Goal: Task Accomplishment & Management: Manage account settings

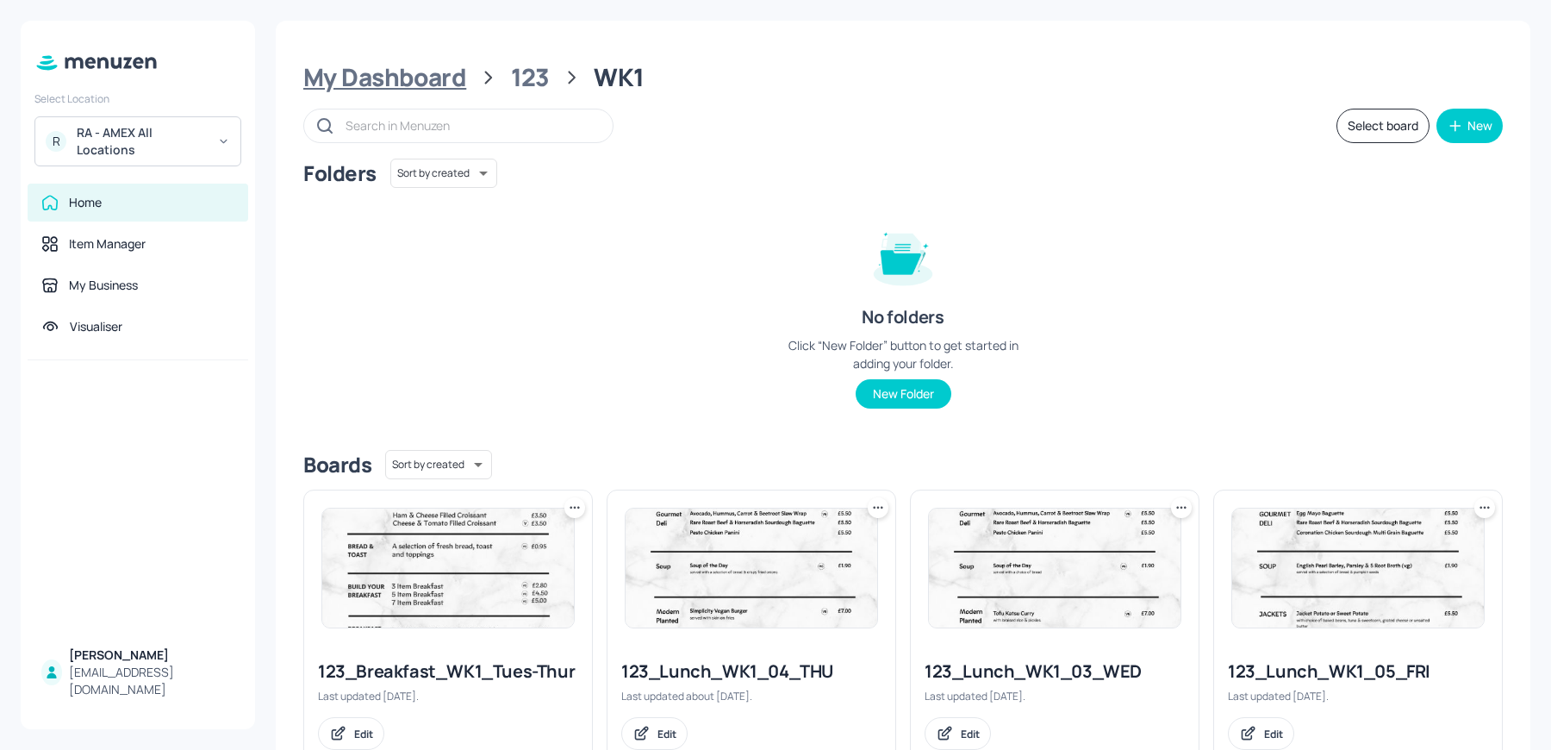
click at [421, 83] on div "My Dashboard" at bounding box center [384, 77] width 163 height 31
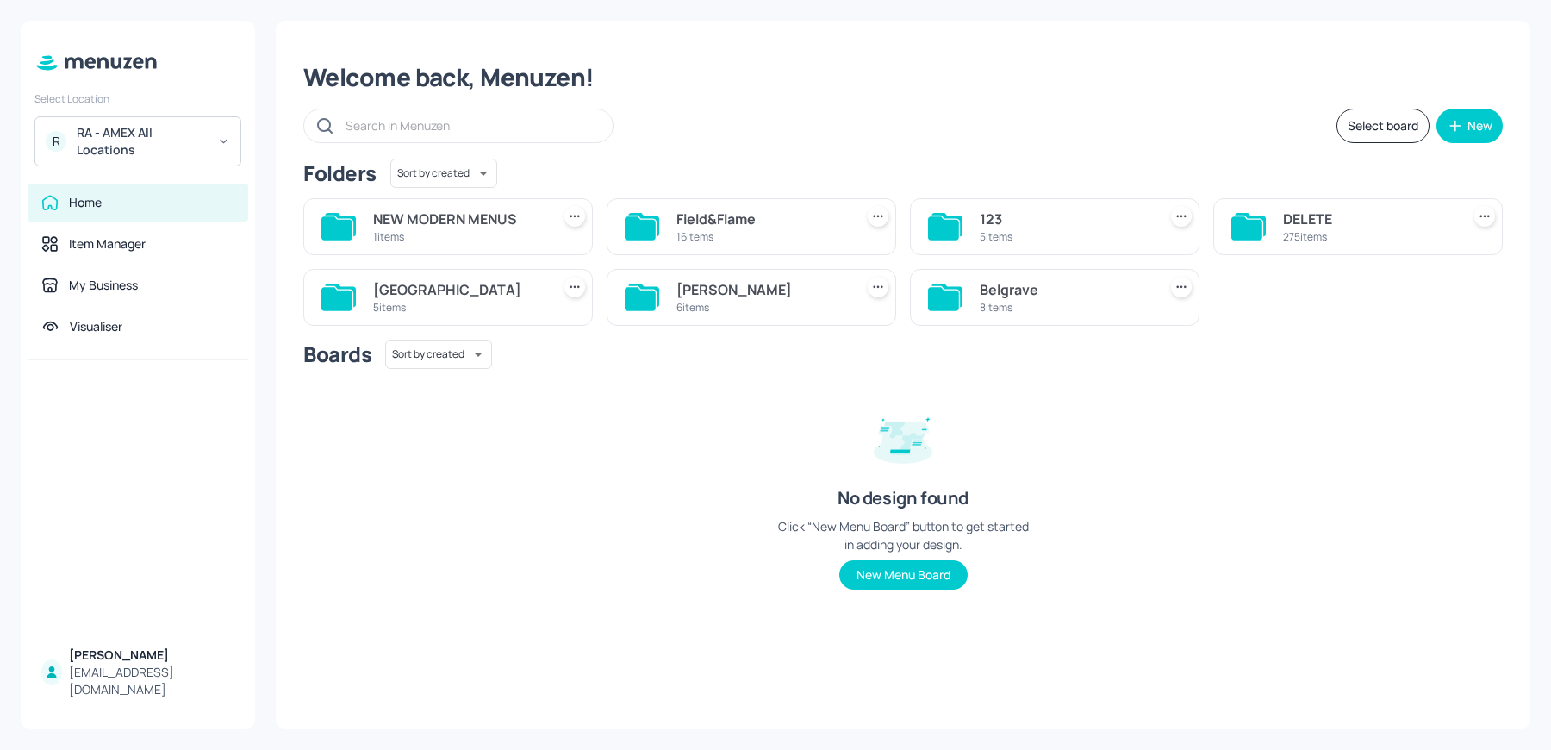
click at [1049, 293] on div "Belgrave" at bounding box center [1065, 289] width 171 height 21
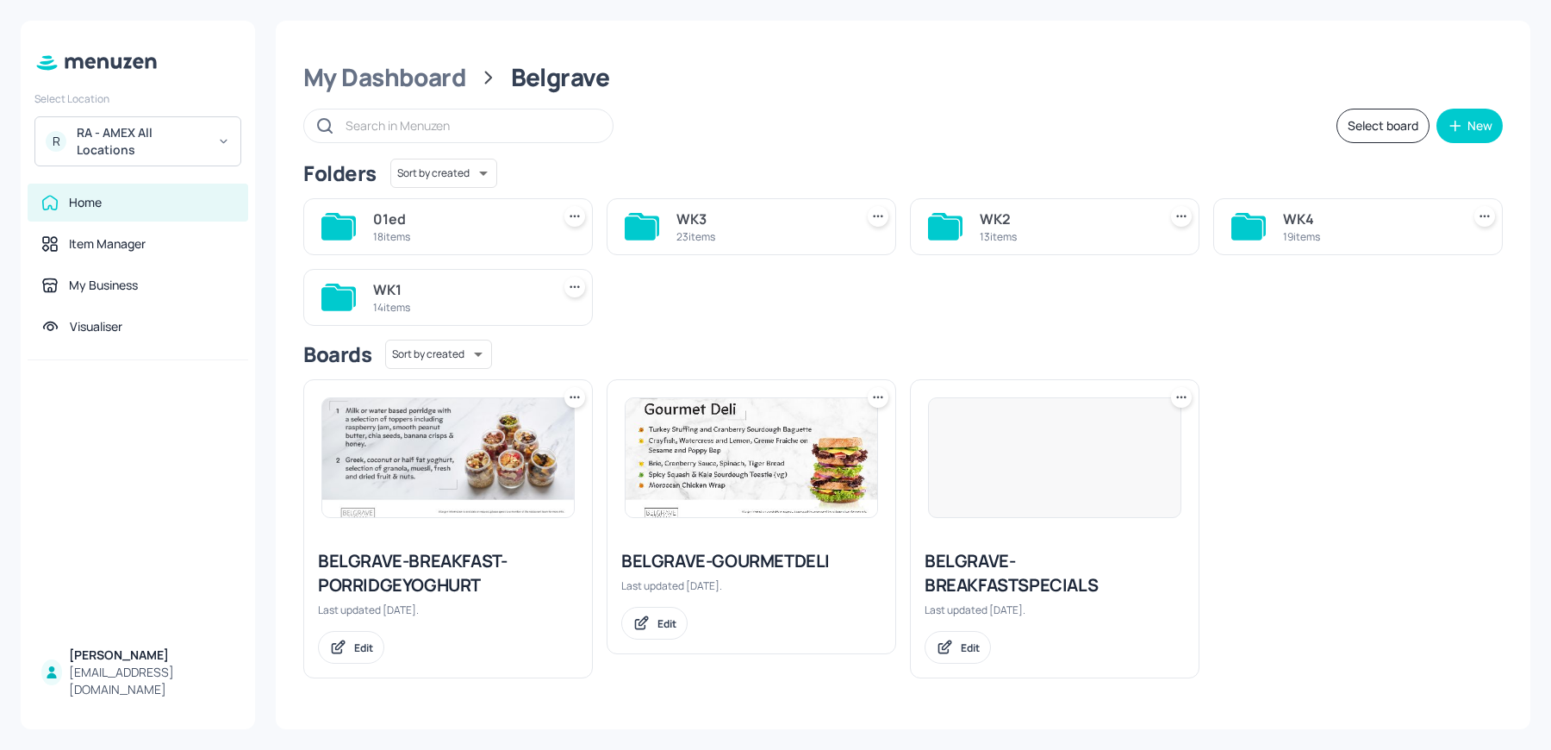
click at [434, 290] on div "WK1" at bounding box center [458, 289] width 171 height 21
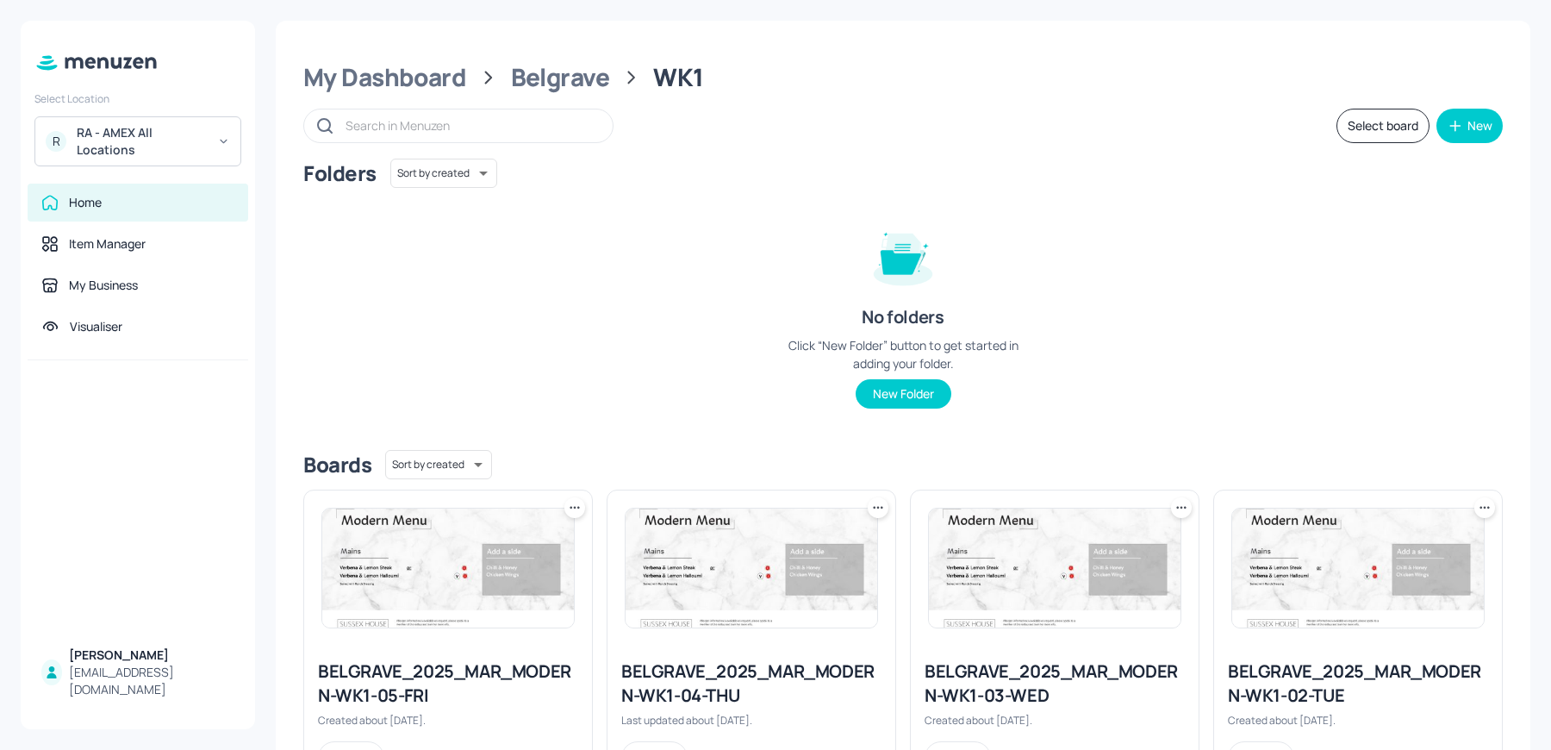
scroll to position [1062, 0]
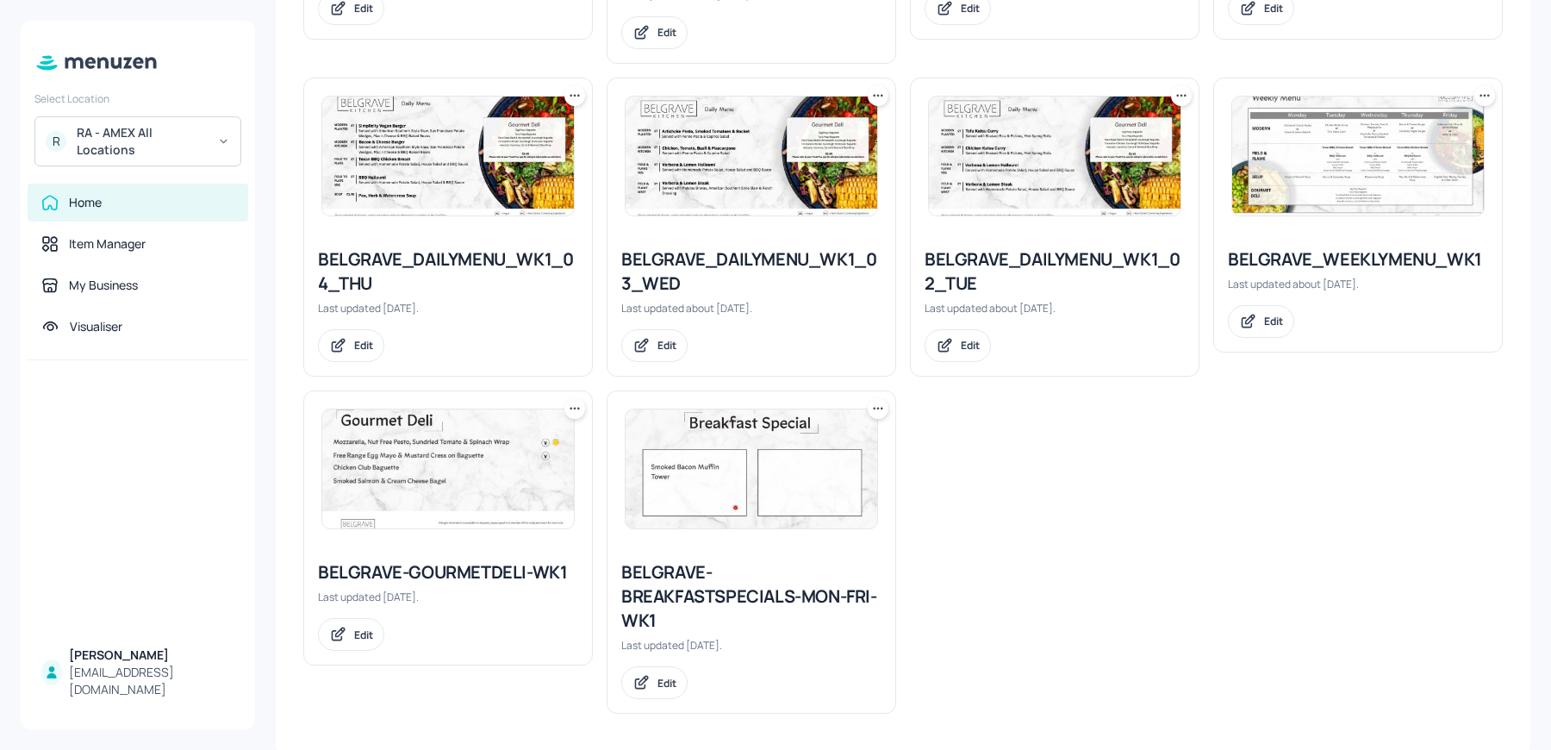
click at [872, 406] on icon at bounding box center [877, 408] width 17 height 17
click at [802, 474] on p "Duplicate" at bounding box center [791, 469] width 47 height 16
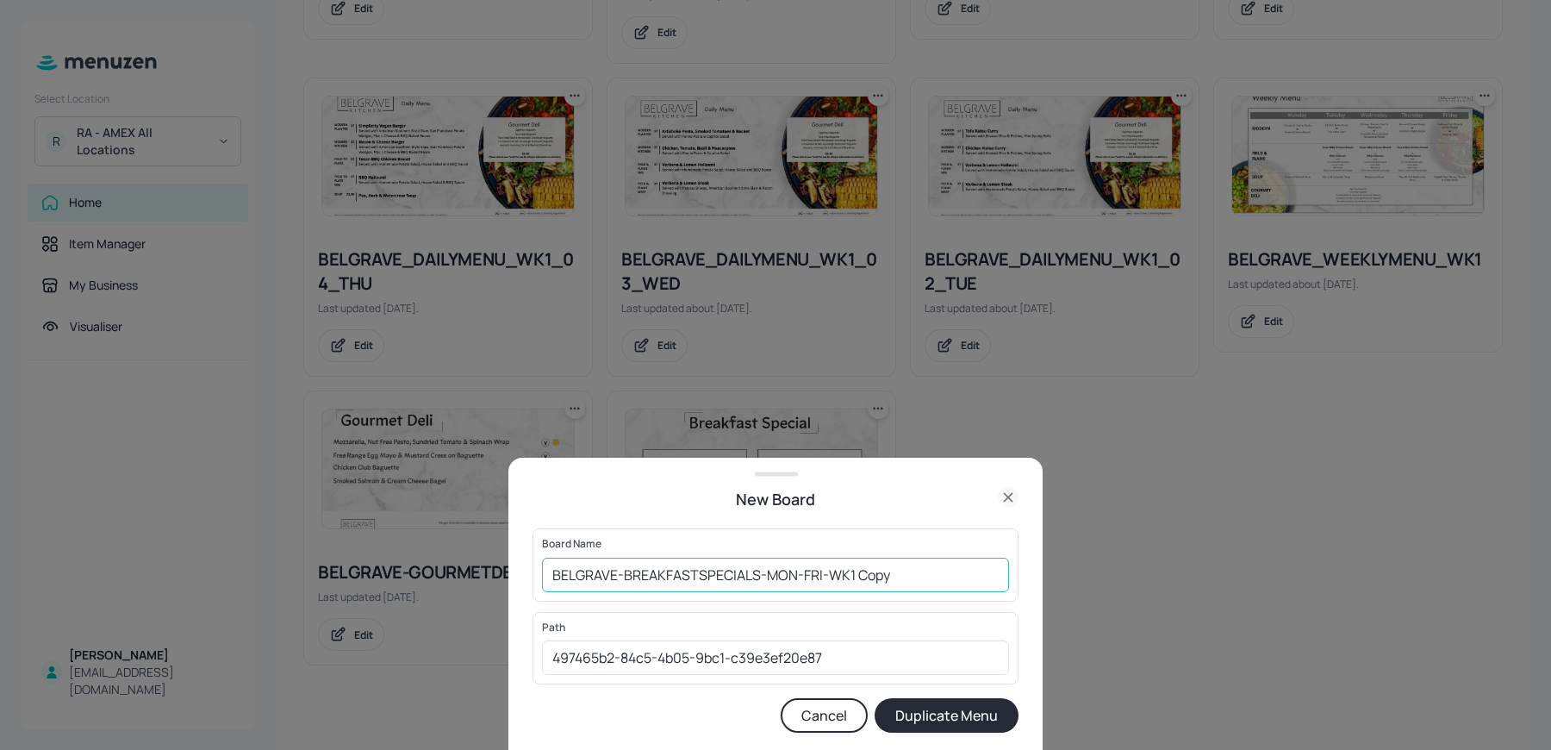
click at [542, 570] on input "BELGRAVE-BREAKFASTSPECIALS-MON-FRI-WK1 Copy" at bounding box center [775, 575] width 467 height 34
drag, startPoint x: 892, startPoint y: 576, endPoint x: 997, endPoint y: 576, distance: 105.1
click at [997, 576] on input "01ed-BELGRAVE-BREAKFASTSPECIALS-MON-FRI-WK1 Copy" at bounding box center [775, 575] width 467 height 34
type input "01ed-BELGRAVE-BREAKFASTSPECIALS-MON-FRI-WK1 260825"
click at [875, 698] on button "Duplicate Menu" at bounding box center [947, 715] width 144 height 34
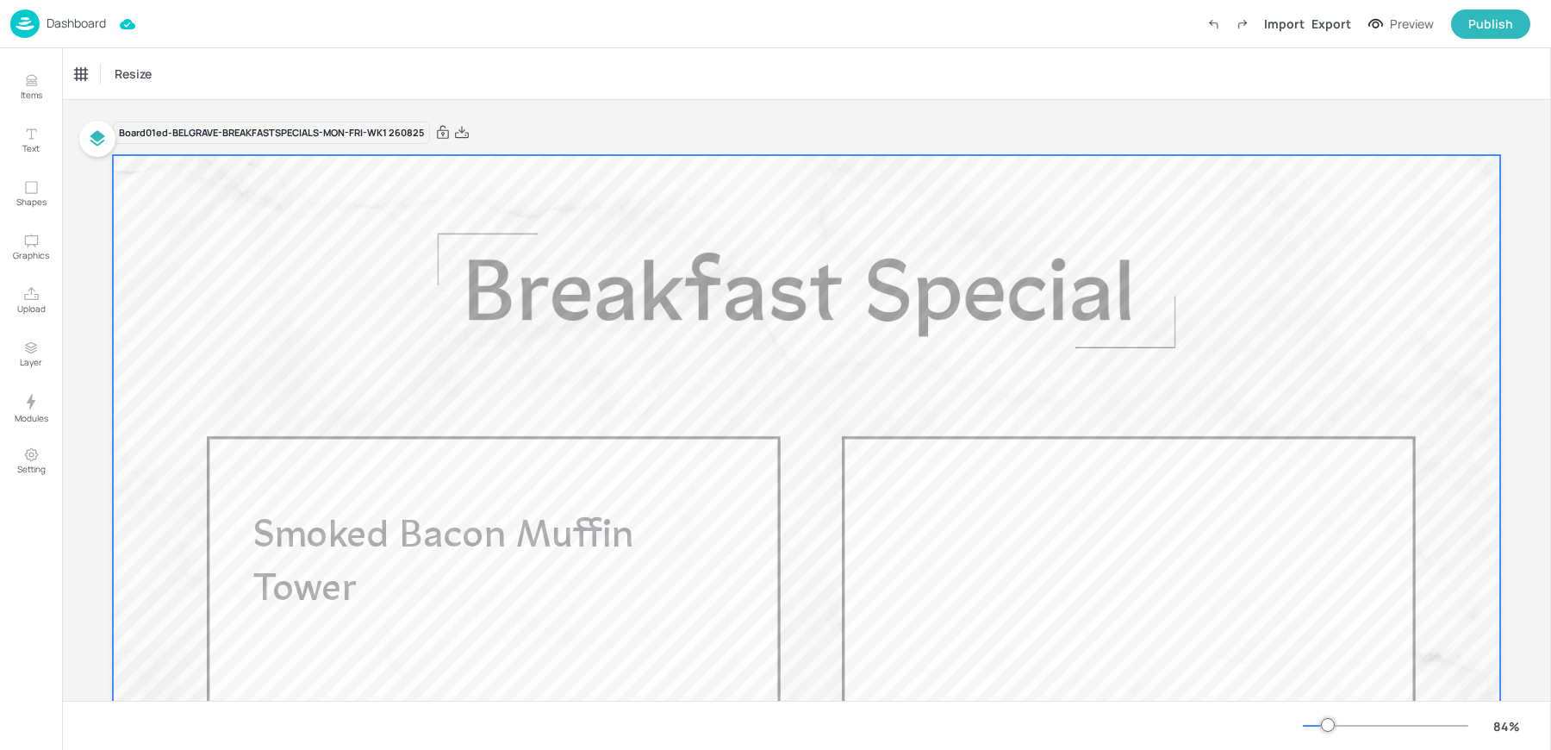
scroll to position [277, 0]
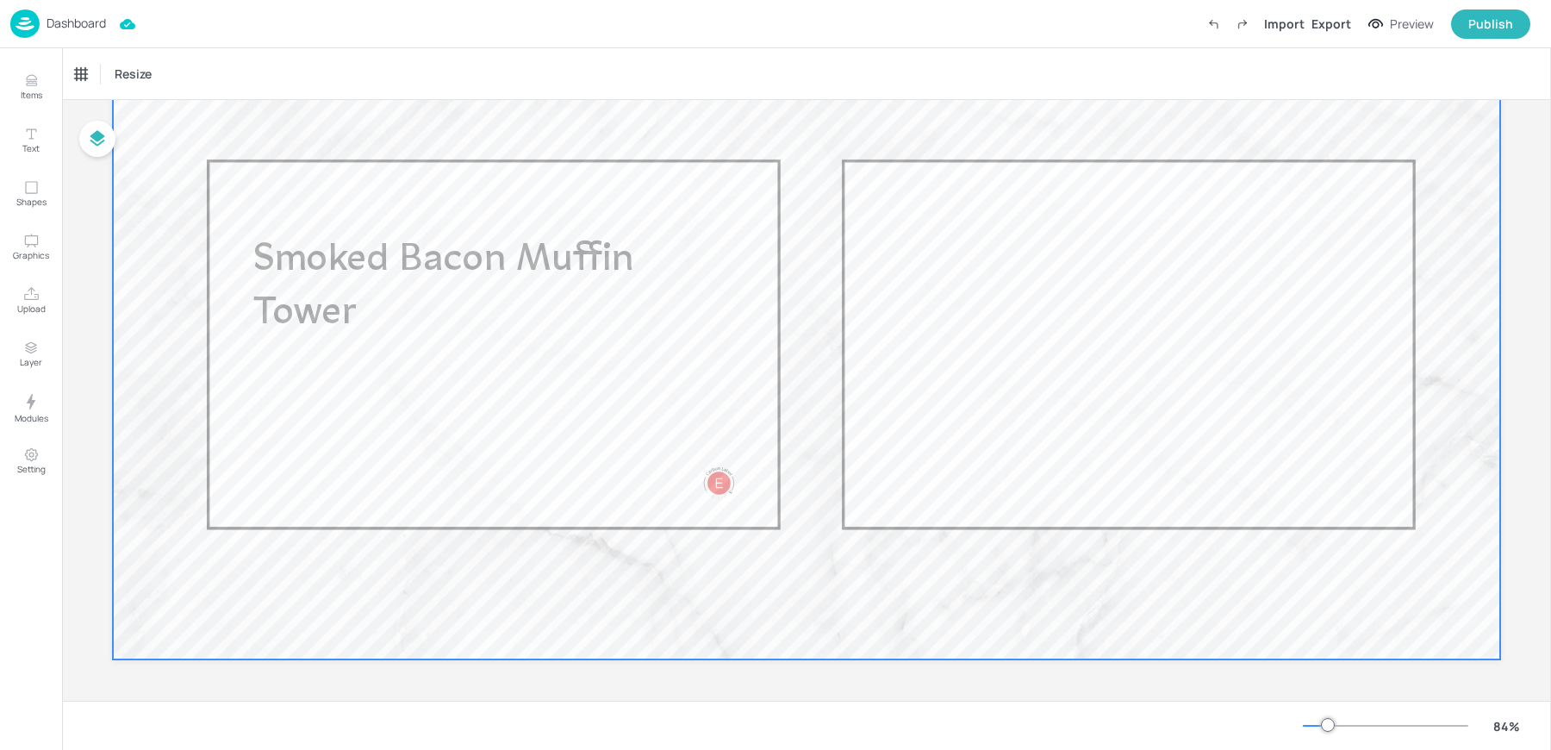
click at [990, 372] on div at bounding box center [806, 268] width 1387 height 781
click at [1079, 314] on div at bounding box center [806, 268] width 1387 height 781
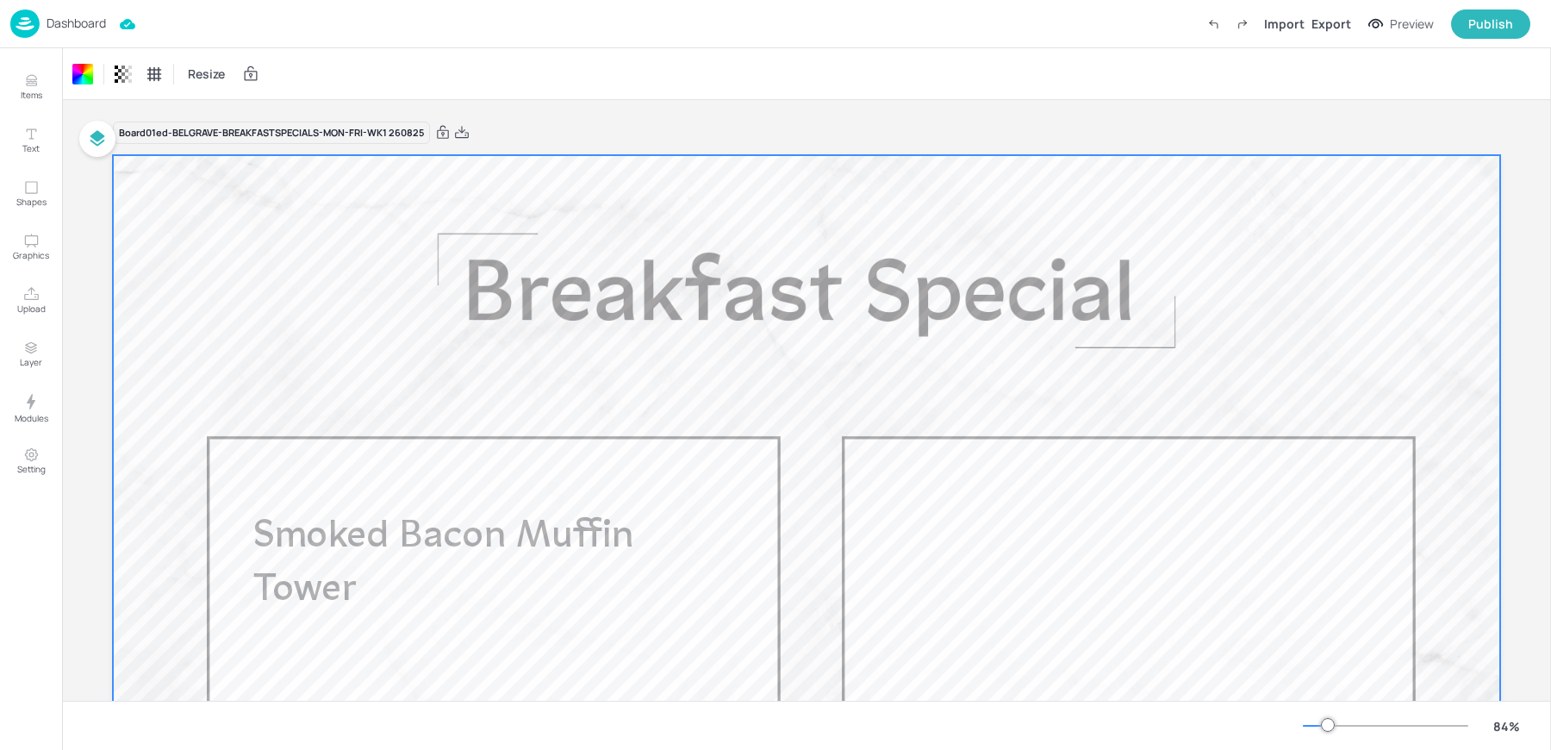
click at [38, 20] on img at bounding box center [24, 23] width 29 height 28
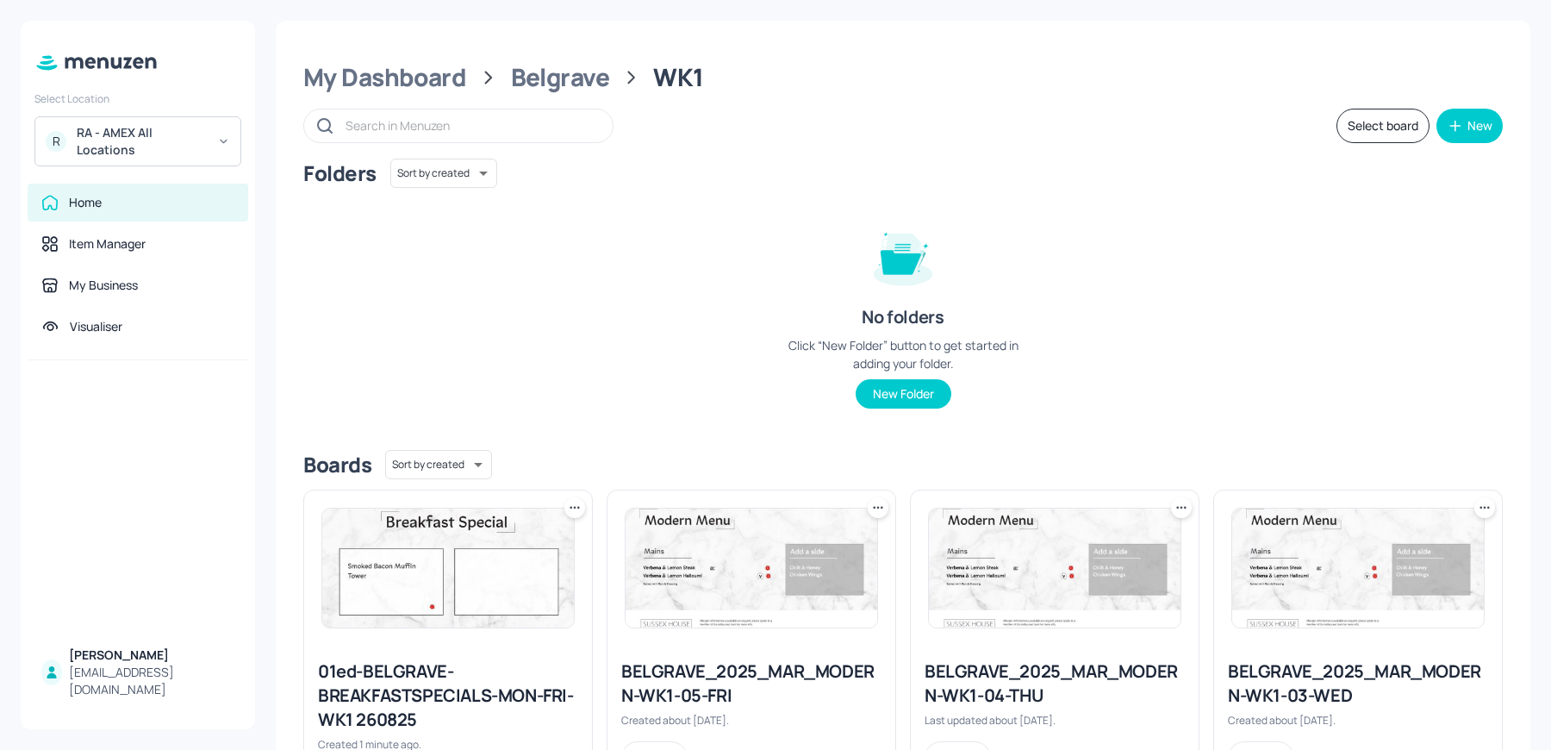
click at [570, 504] on icon at bounding box center [574, 507] width 17 height 17
click at [508, 633] on div "Delete" at bounding box center [508, 629] width 138 height 29
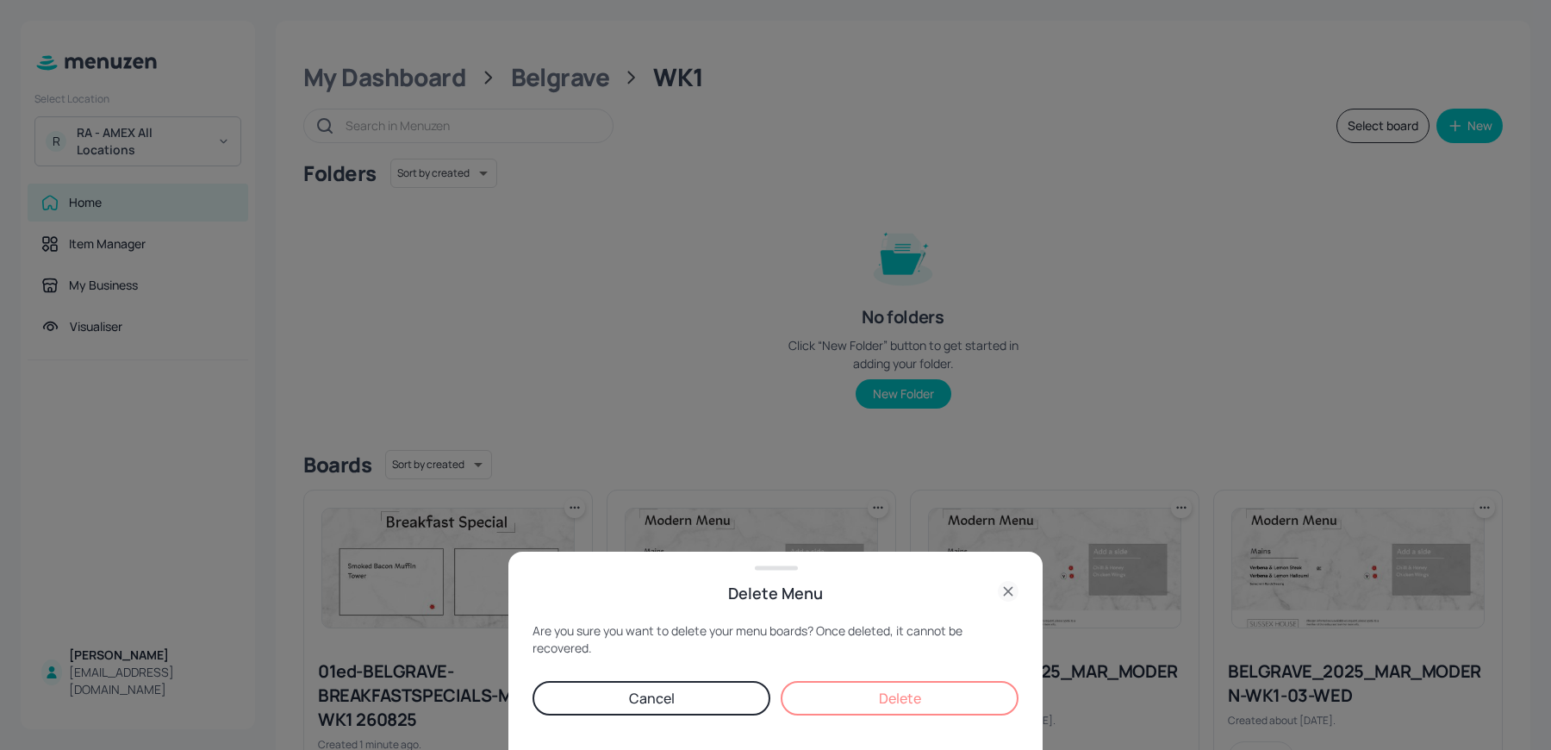
click at [933, 695] on button "Delete" at bounding box center [900, 698] width 238 height 34
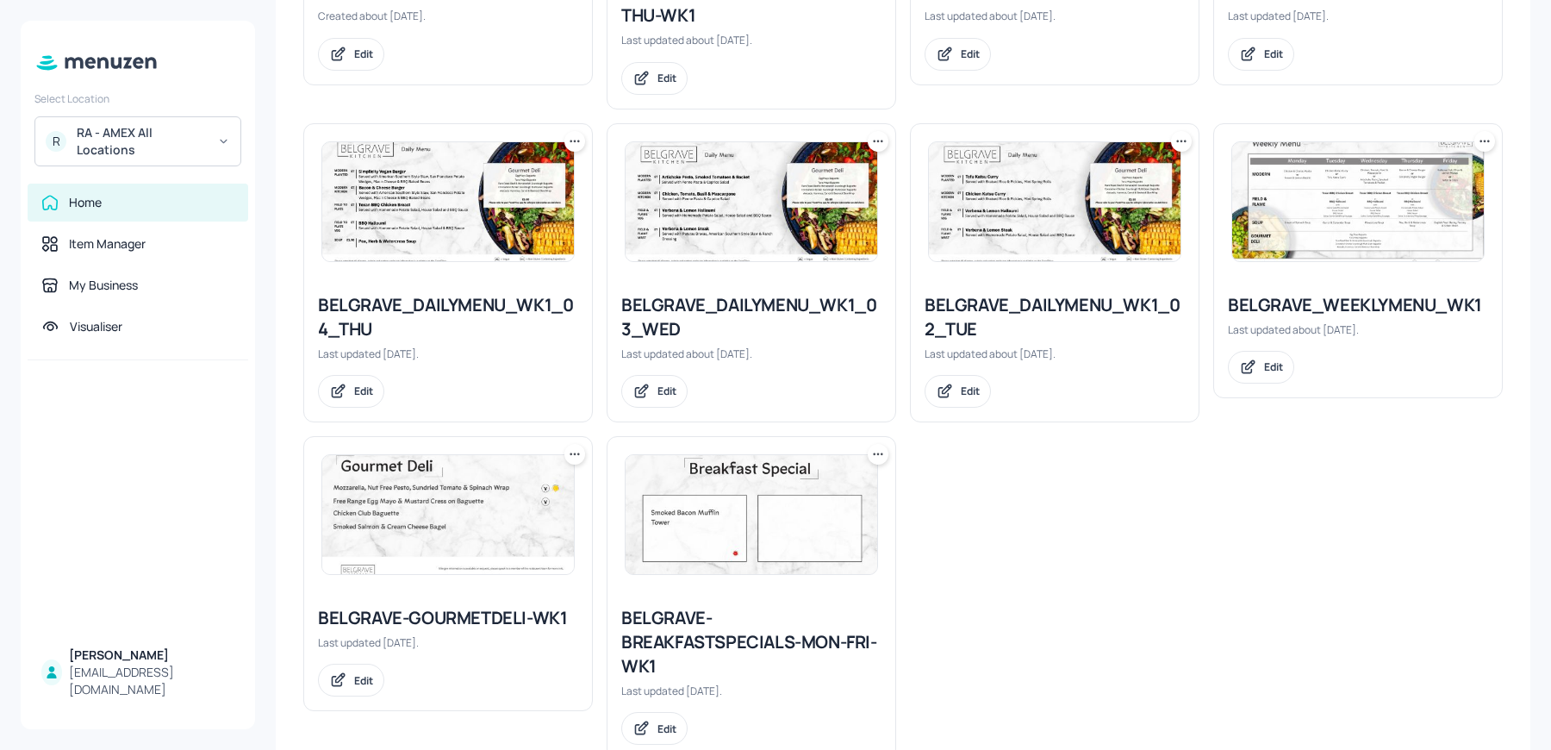
scroll to position [1062, 0]
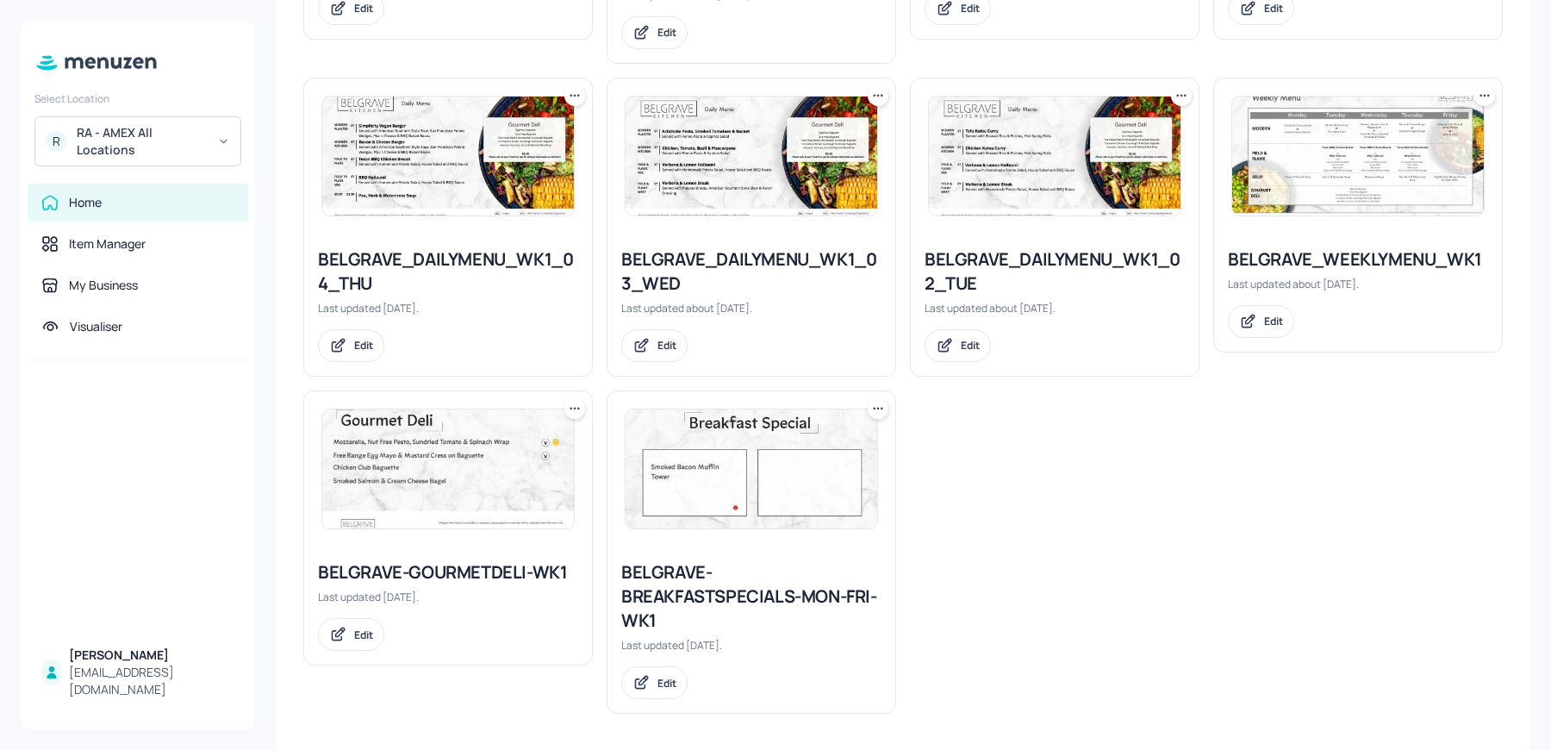
click at [1476, 90] on icon at bounding box center [1484, 95] width 17 height 17
click at [1368, 166] on div "Duplicate" at bounding box center [1415, 156] width 138 height 29
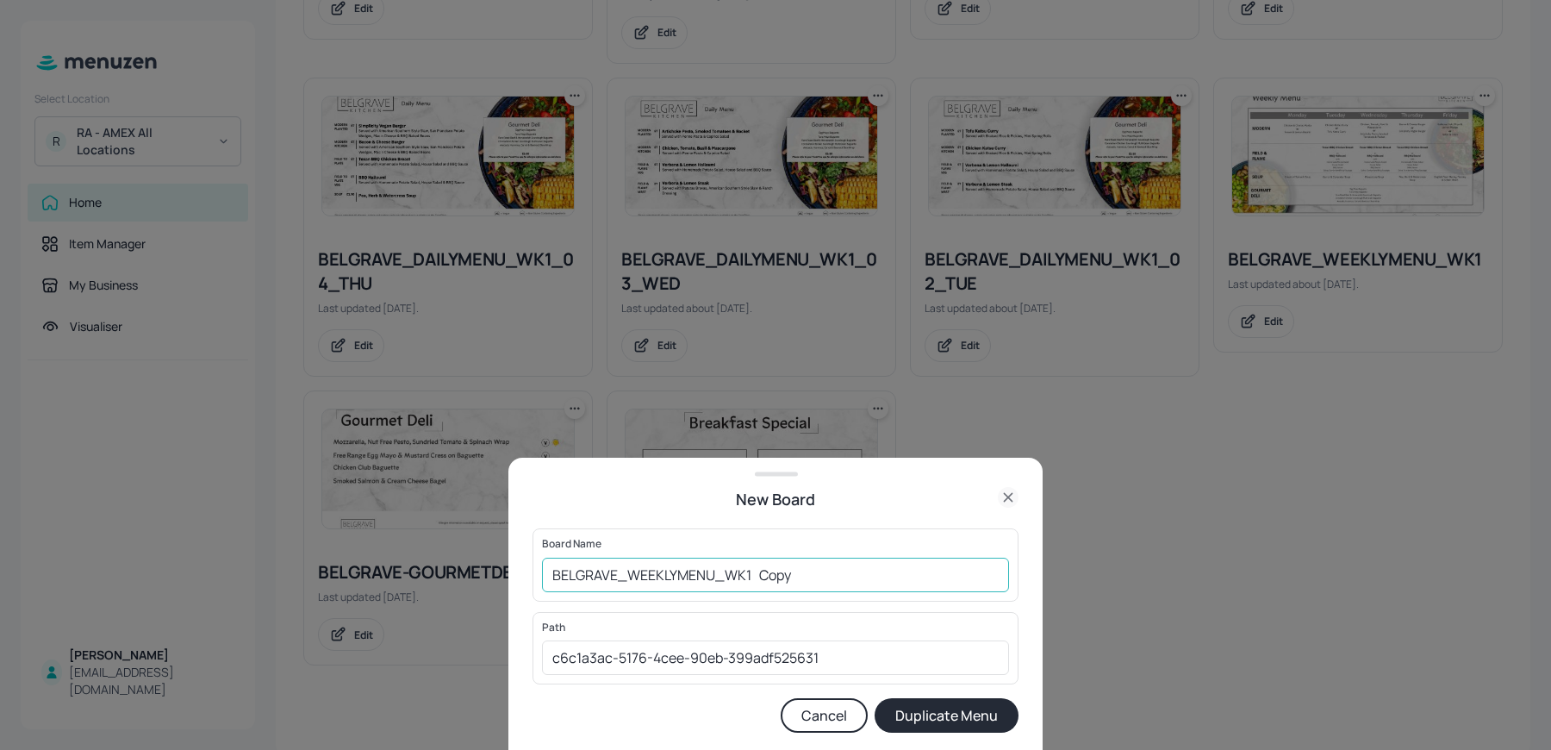
click at [549, 572] on input "BELGRAVE_WEEKLYMENU_WK1 Copy" at bounding box center [775, 575] width 467 height 34
drag, startPoint x: 792, startPoint y: 576, endPoint x: 956, endPoint y: 582, distance: 163.8
click at [956, 582] on input "01ed-BELGRAVE_WEEKLYMENU_WK1 Copy" at bounding box center [775, 575] width 467 height 34
type input "01ed-BELGRAVE_WEEKLYMENU_WK1 260825"
click at [875, 698] on button "Duplicate Menu" at bounding box center [947, 715] width 144 height 34
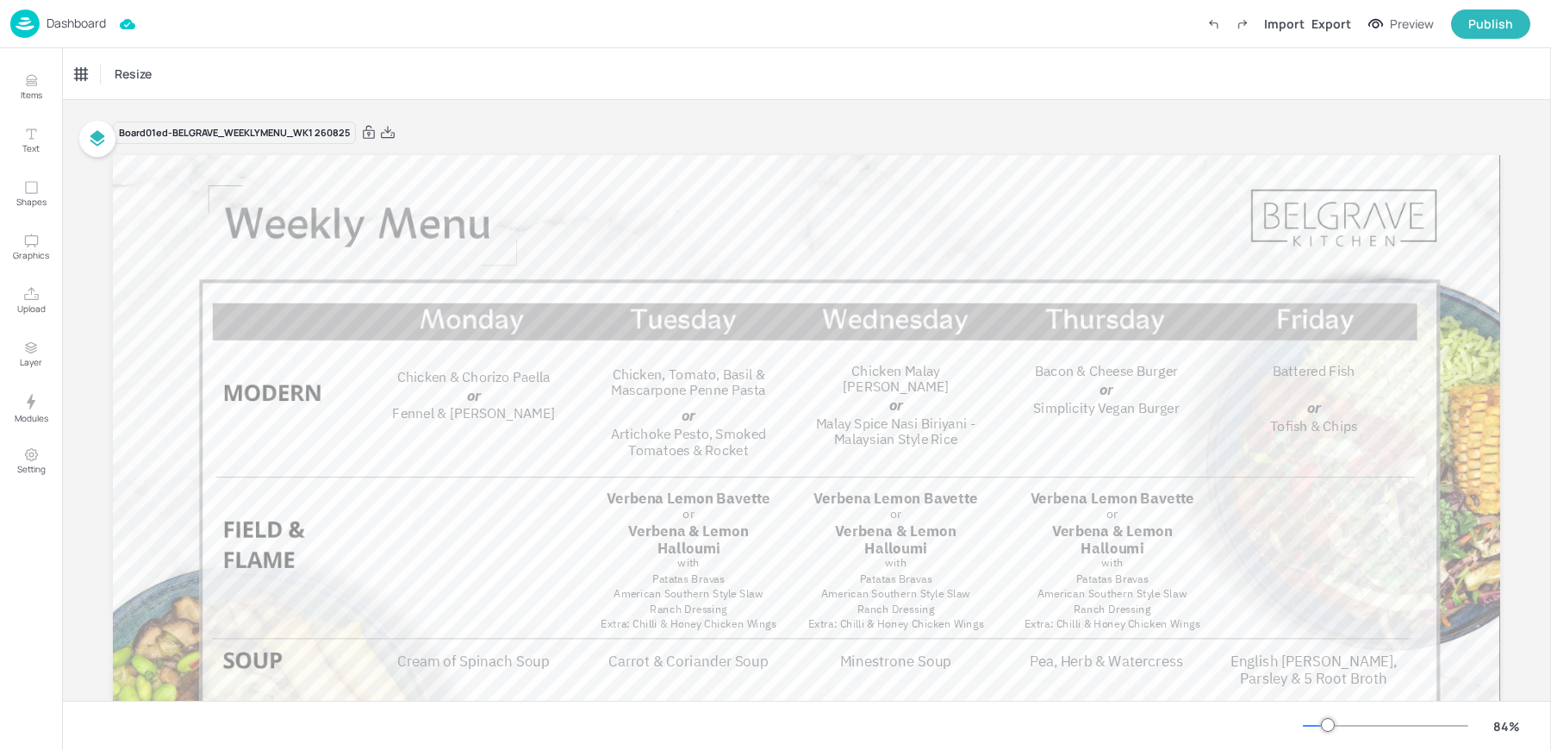
click at [435, 659] on span "Cream of Spinach Soup" at bounding box center [473, 660] width 153 height 19
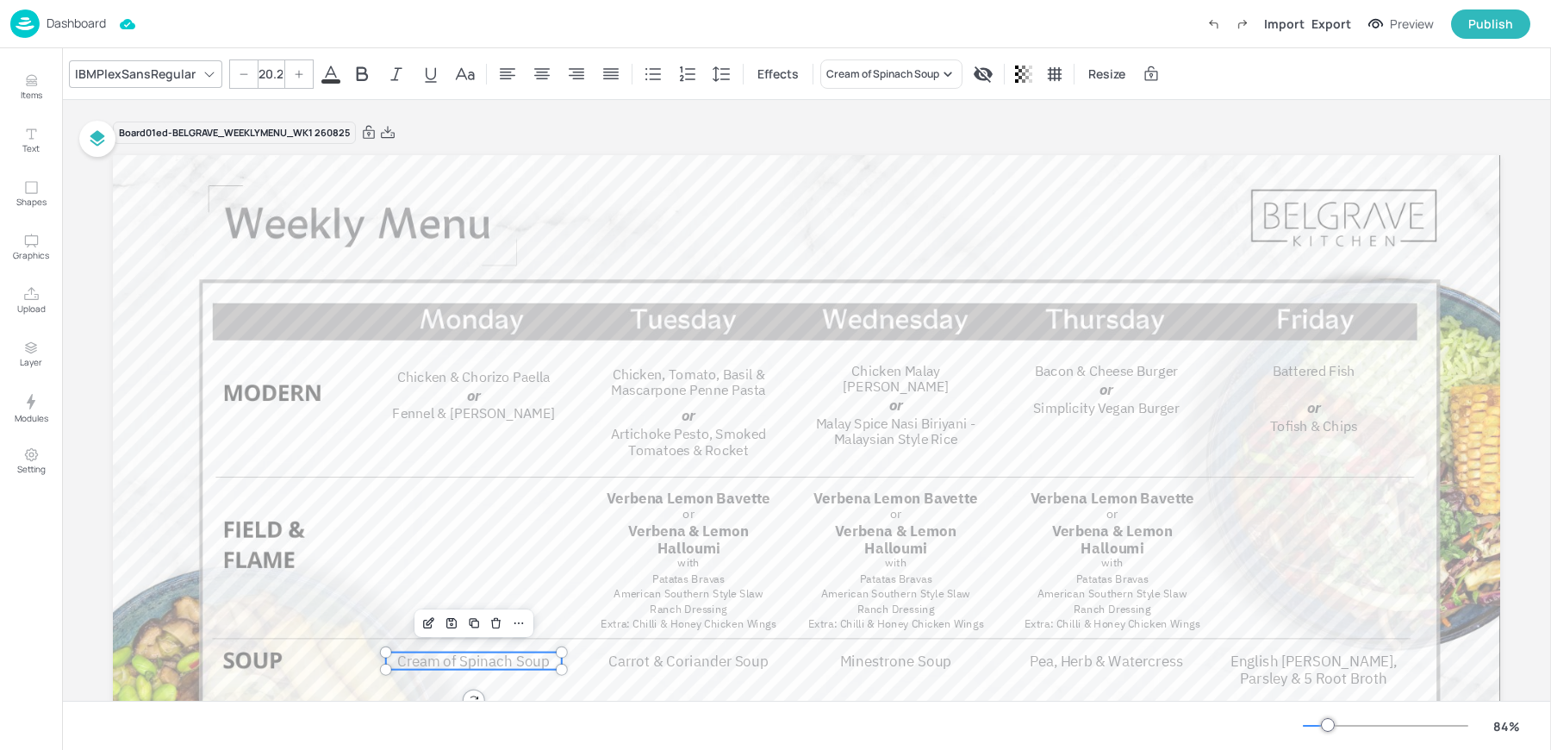
click at [877, 56] on div "IBMPlexSansRegular 20.2 Effects Cream of Spinach Soup Resize" at bounding box center [806, 73] width 1489 height 51
click at [866, 77] on div "Cream of Spinach Soup" at bounding box center [882, 74] width 113 height 16
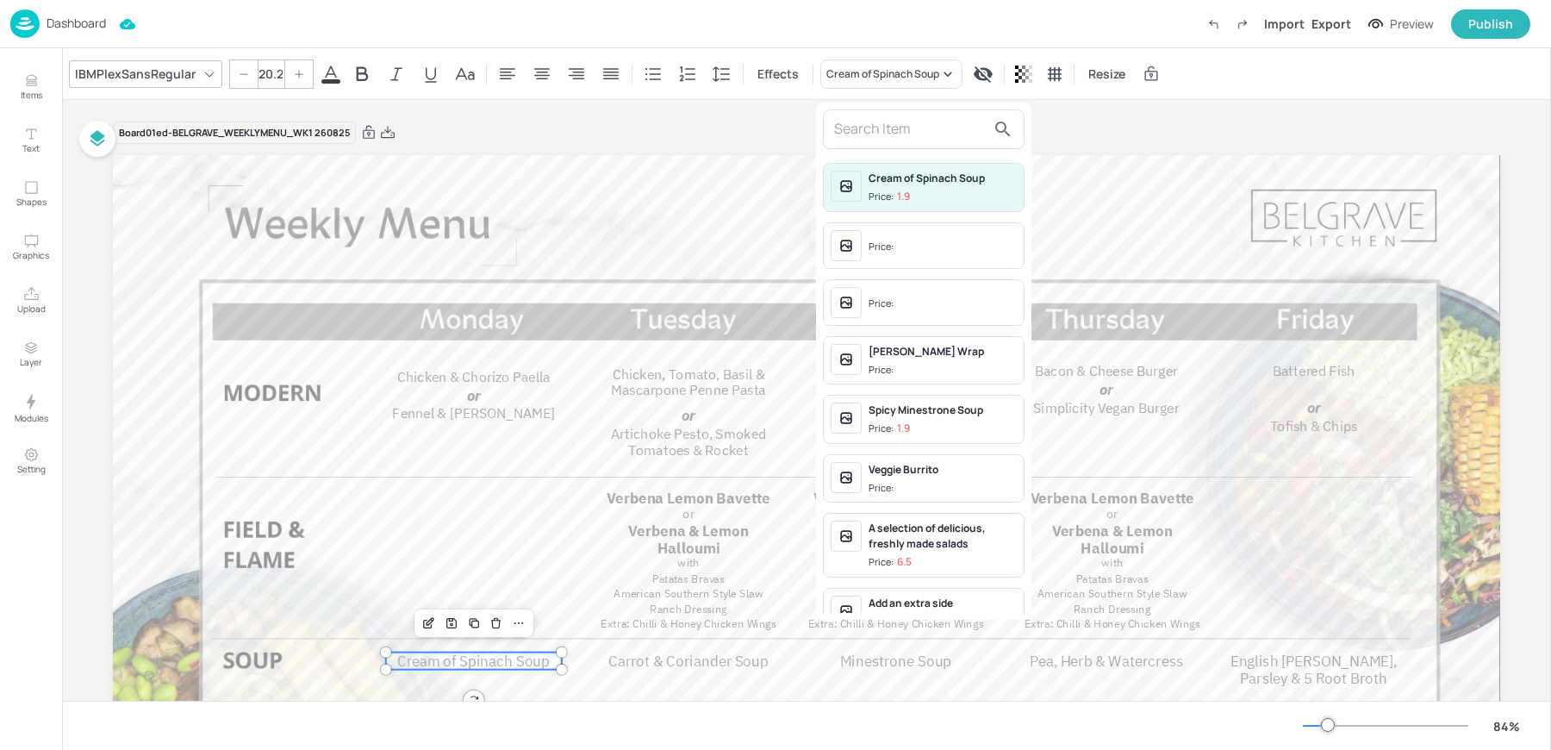
click at [866, 131] on input "text" at bounding box center [910, 129] width 152 height 28
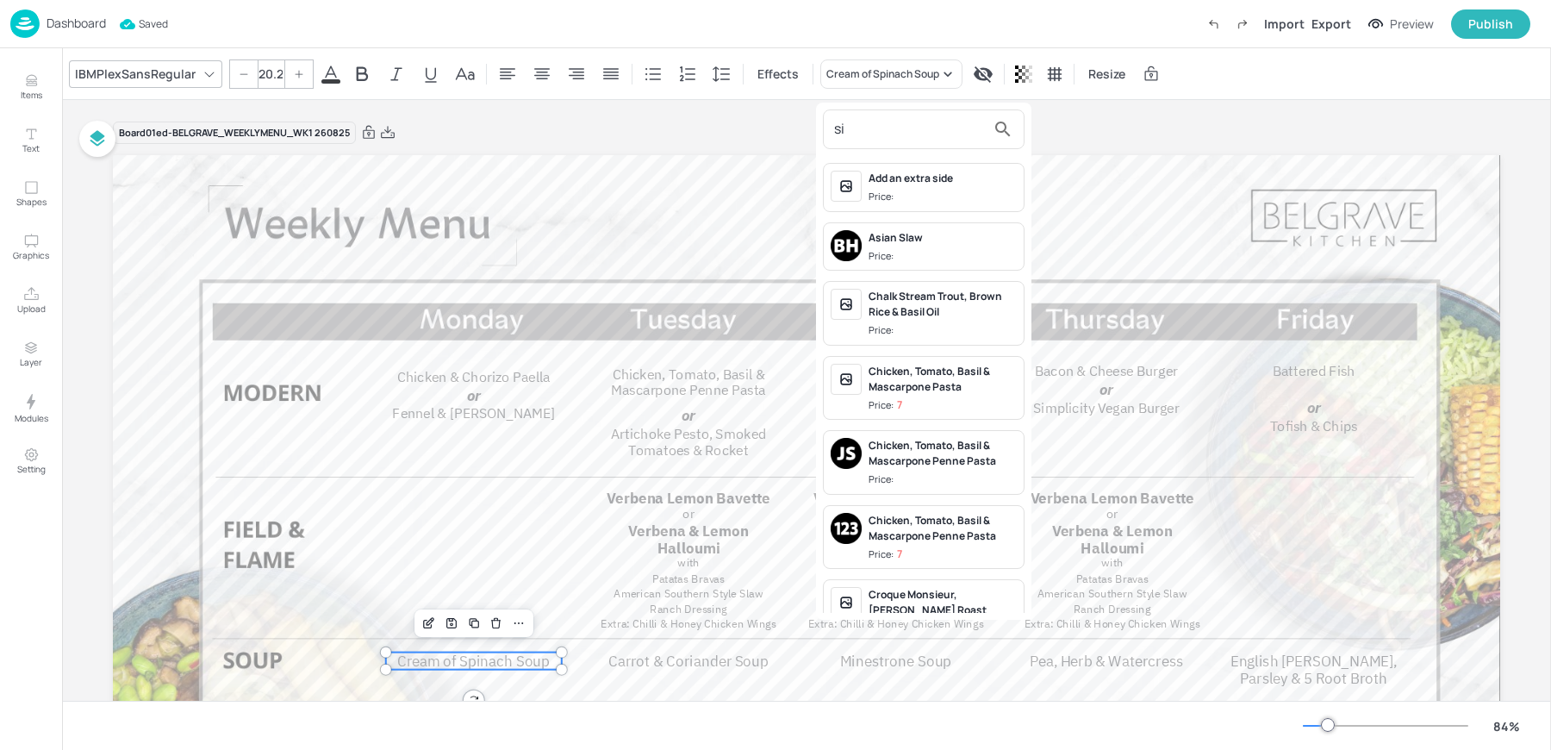
type input "s"
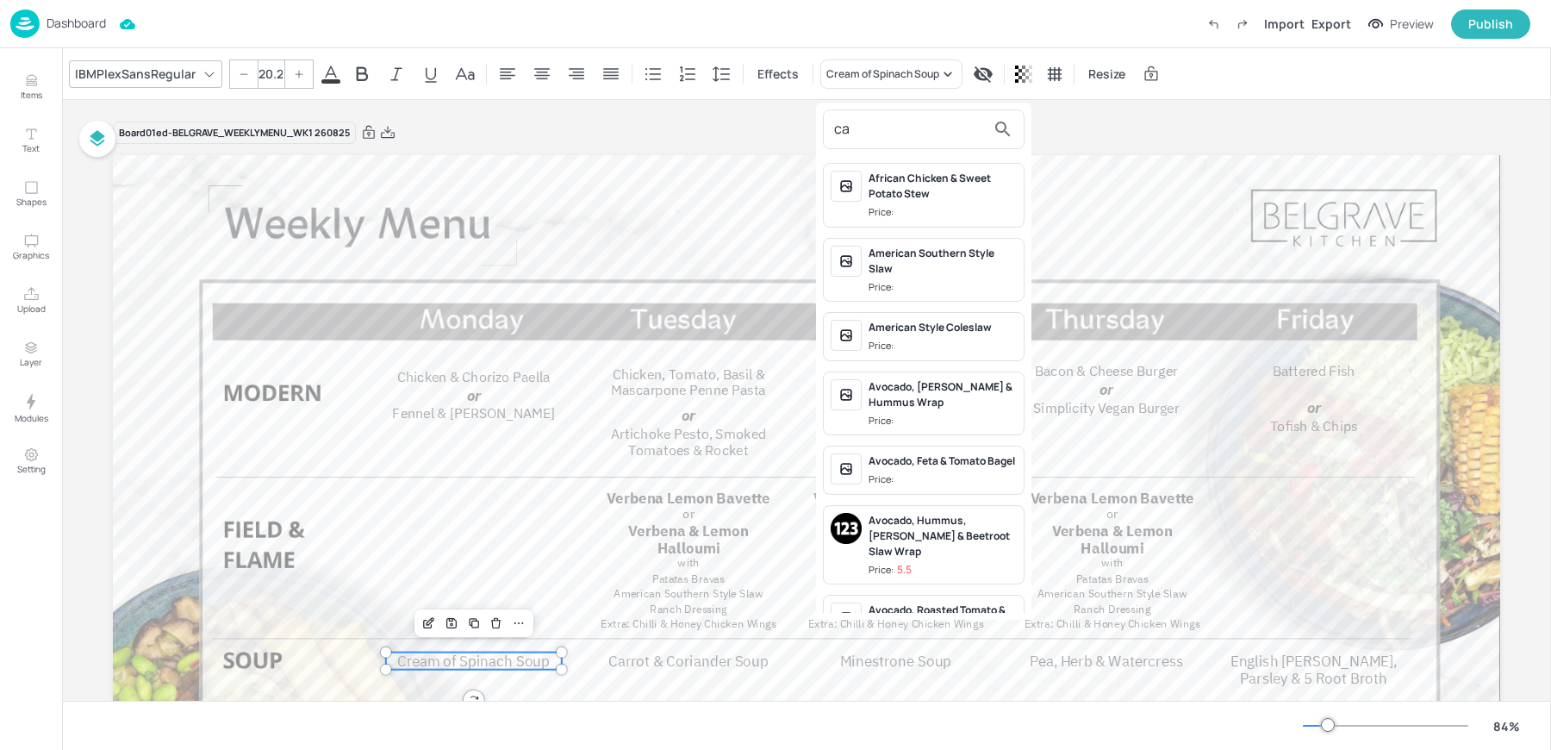
type input "c"
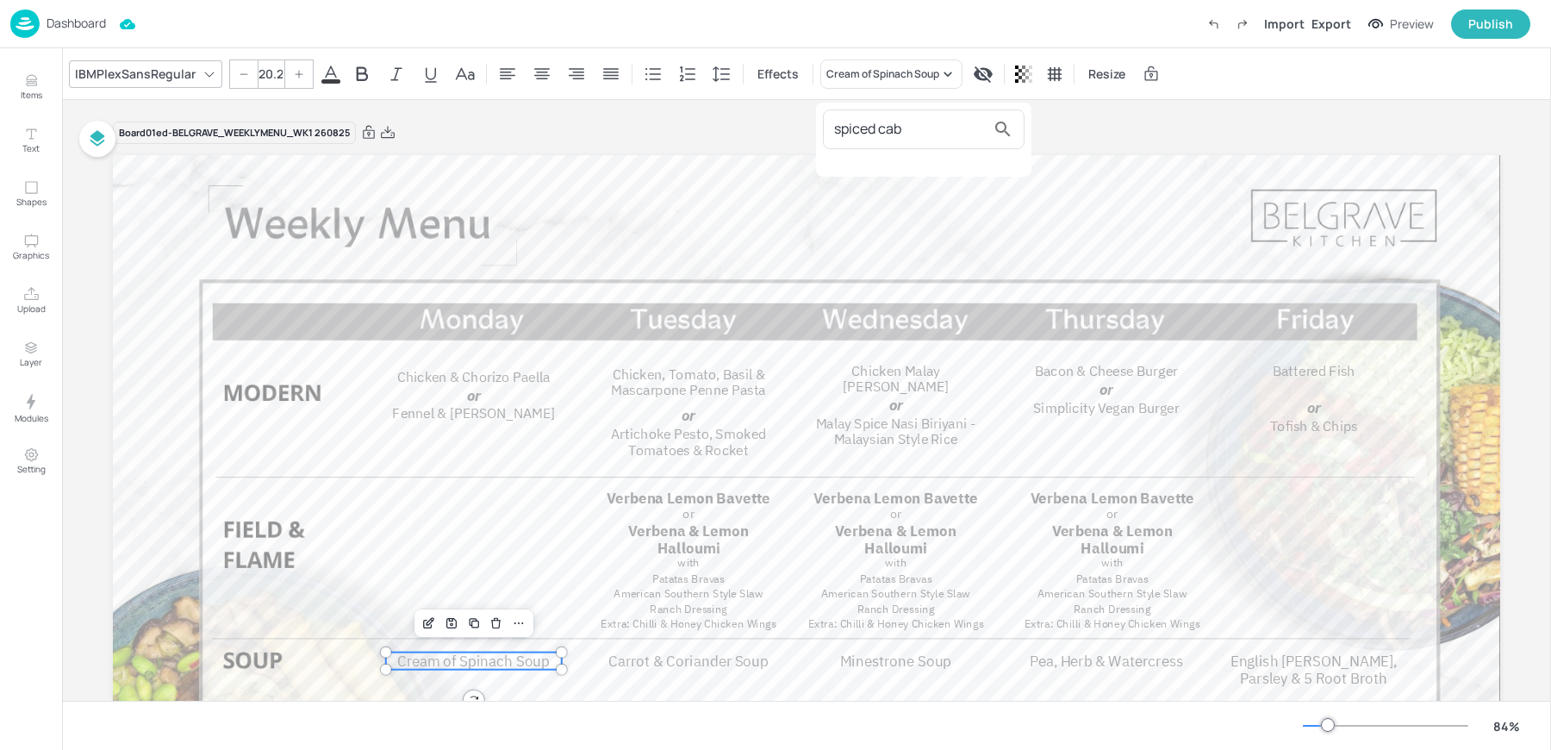
type input "spiced cab"
click at [23, 84] on div at bounding box center [775, 375] width 1551 height 750
click at [39, 84] on button "Items" at bounding box center [31, 87] width 50 height 50
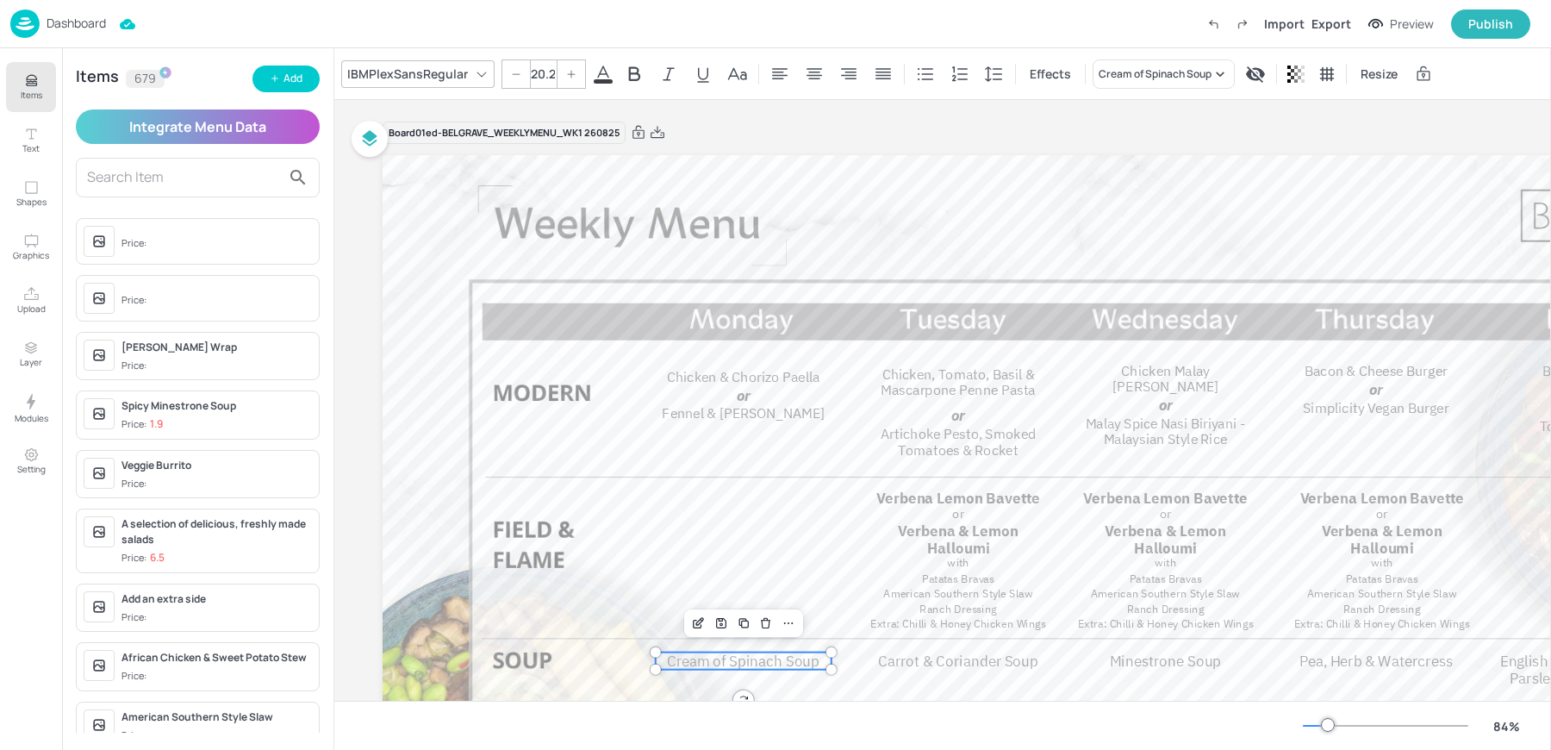
click at [265, 59] on div "Items 679 Add Integrate Menu Data Price: Price: Fajita Halloumi Wrap Price: Spi…" at bounding box center [197, 398] width 271 height 701
click at [269, 84] on button "Add" at bounding box center [285, 78] width 67 height 27
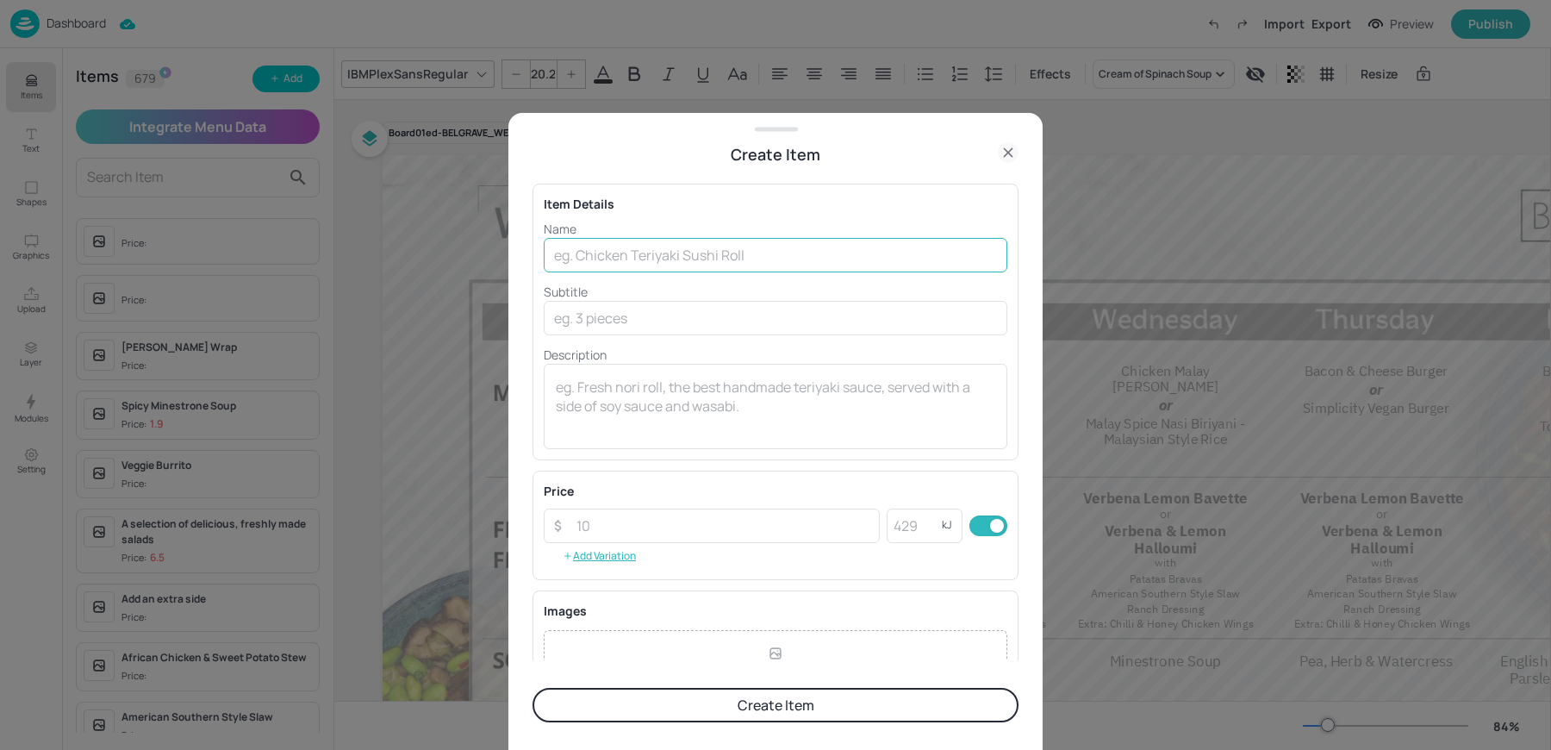
click at [633, 252] on input "text" at bounding box center [776, 255] width 464 height 34
paste input "Spiced Cabbage Soup"
type input "Spiced Cabbage Soup"
click at [670, 713] on button "Create Item" at bounding box center [776, 705] width 486 height 34
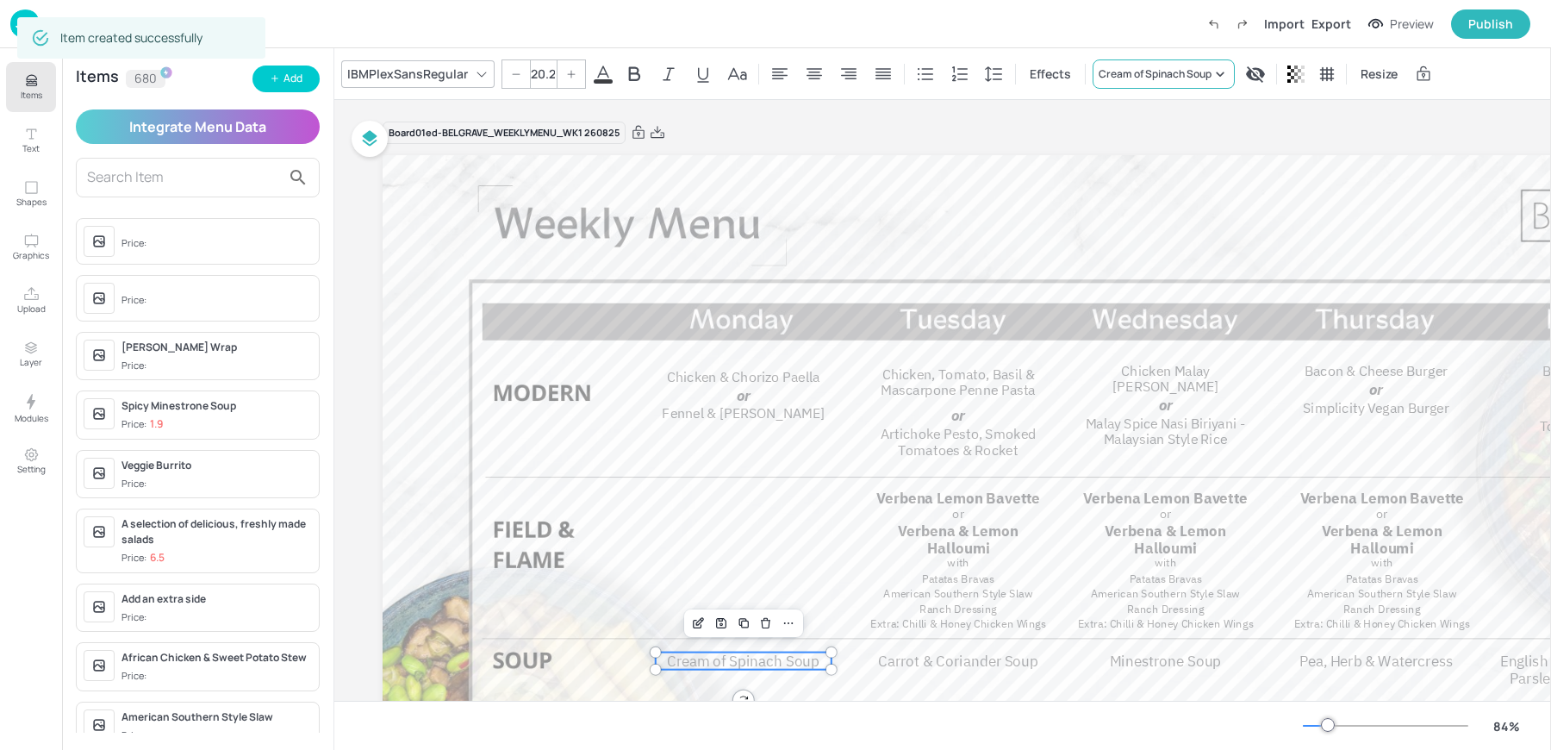
click at [1145, 72] on div "Cream of Spinach Soup" at bounding box center [1155, 74] width 113 height 16
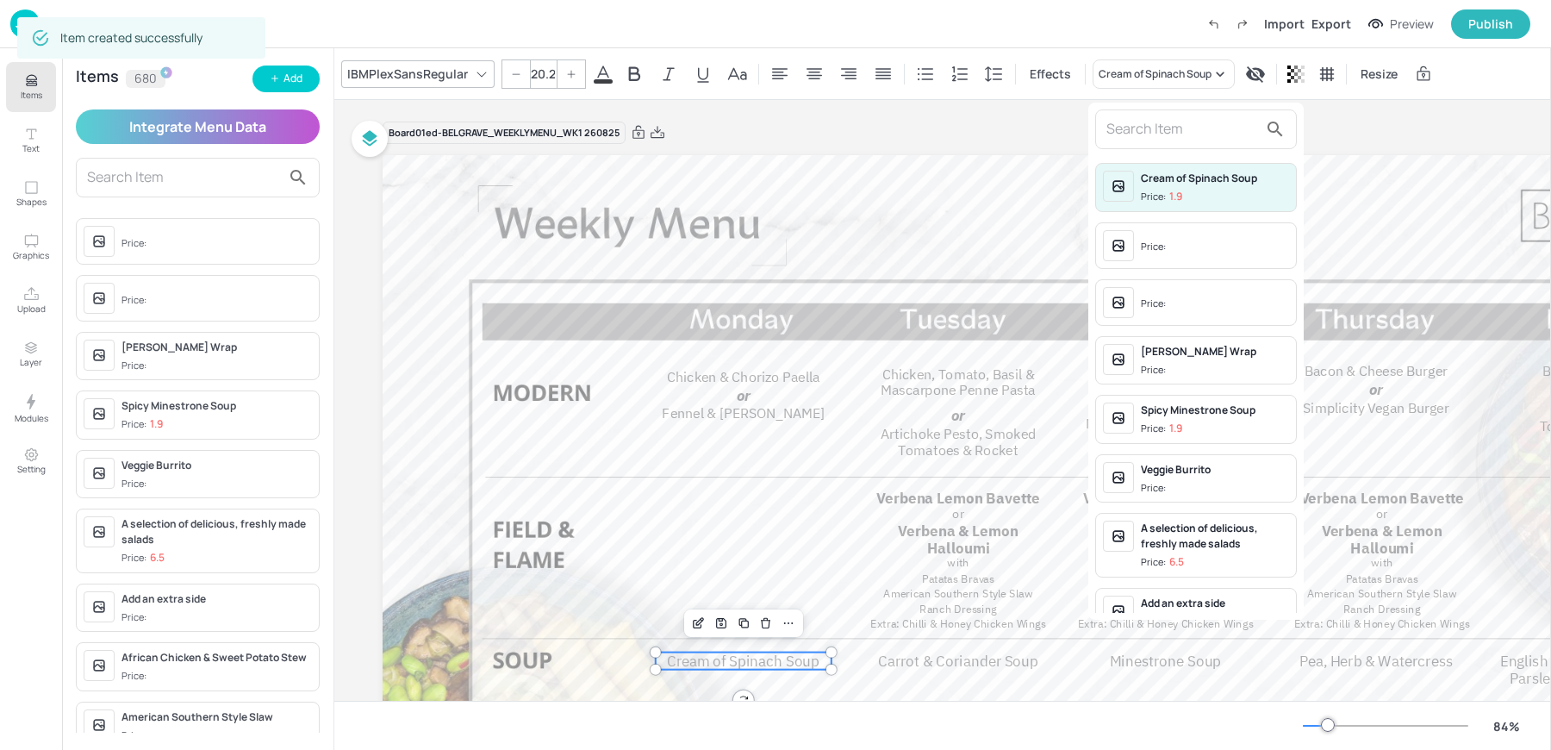
click at [1144, 121] on input "text" at bounding box center [1182, 129] width 152 height 28
paste input "Spiced Cabbage Soup"
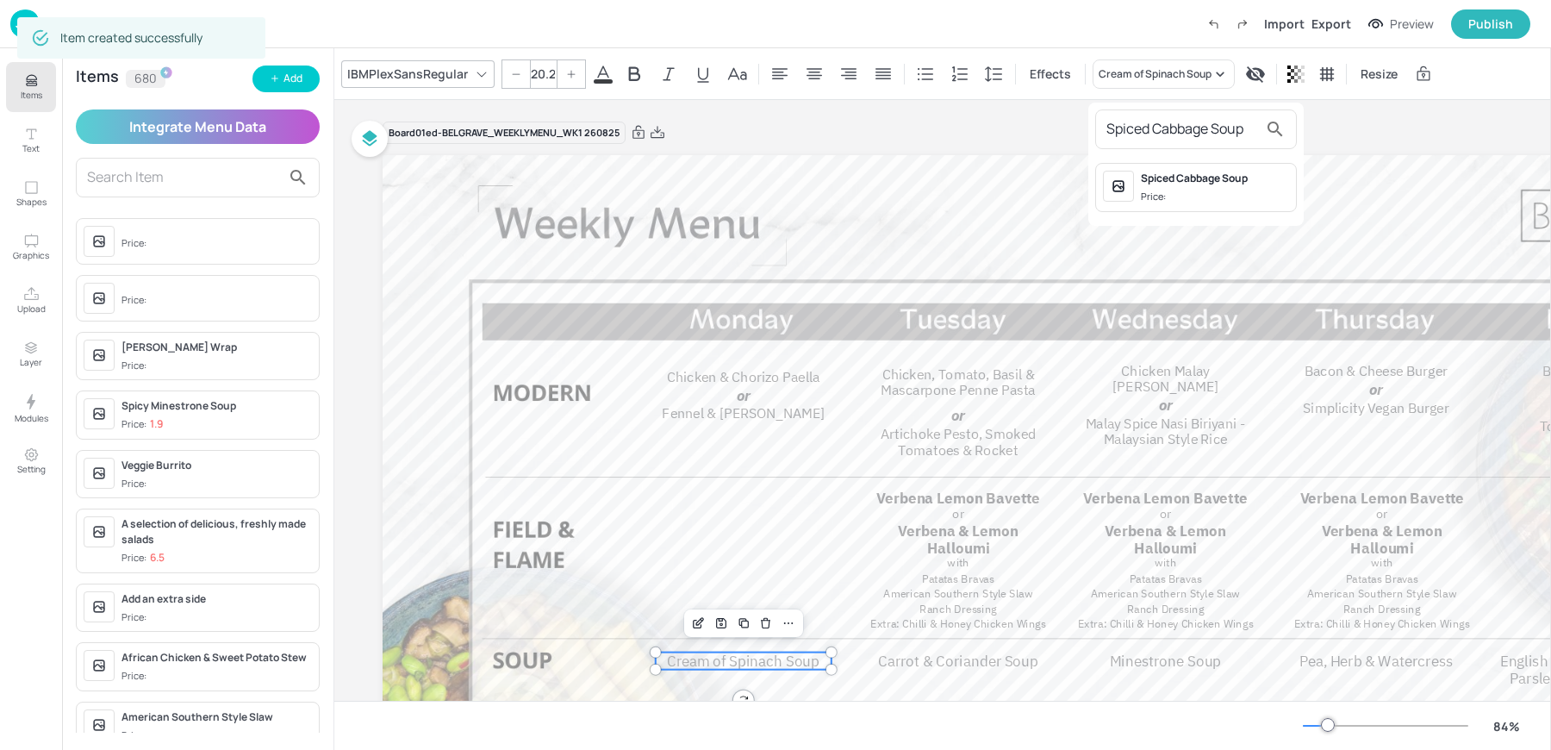
type input "Spiced Cabbage Soup"
click at [1178, 191] on span "Price:" at bounding box center [1215, 197] width 148 height 15
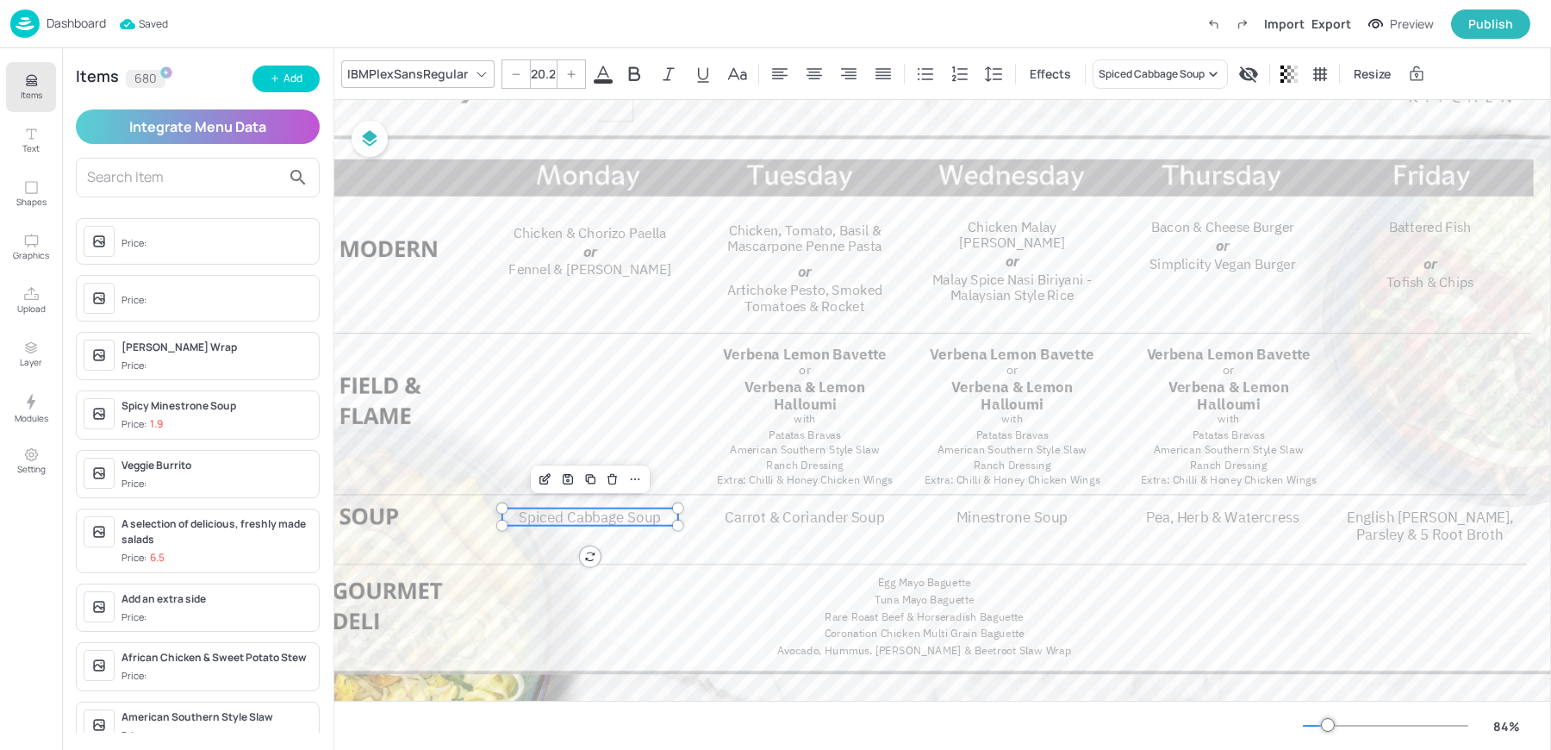
scroll to position [140, 153]
click at [825, 246] on span "Chicken, Tomato, Basil & Mascarpone Penne Pasta" at bounding box center [804, 242] width 154 height 34
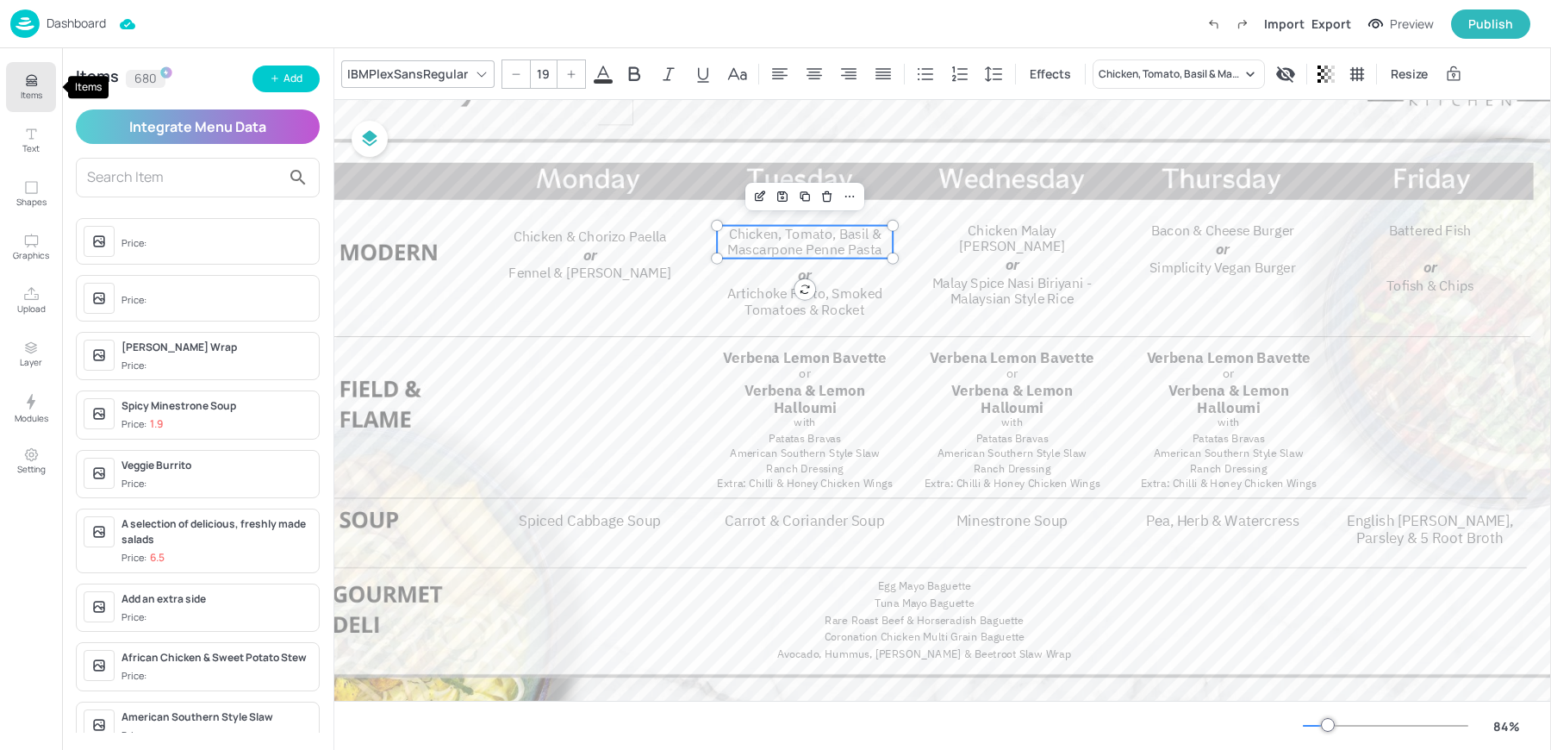
click at [41, 86] on button "Items" at bounding box center [31, 87] width 50 height 50
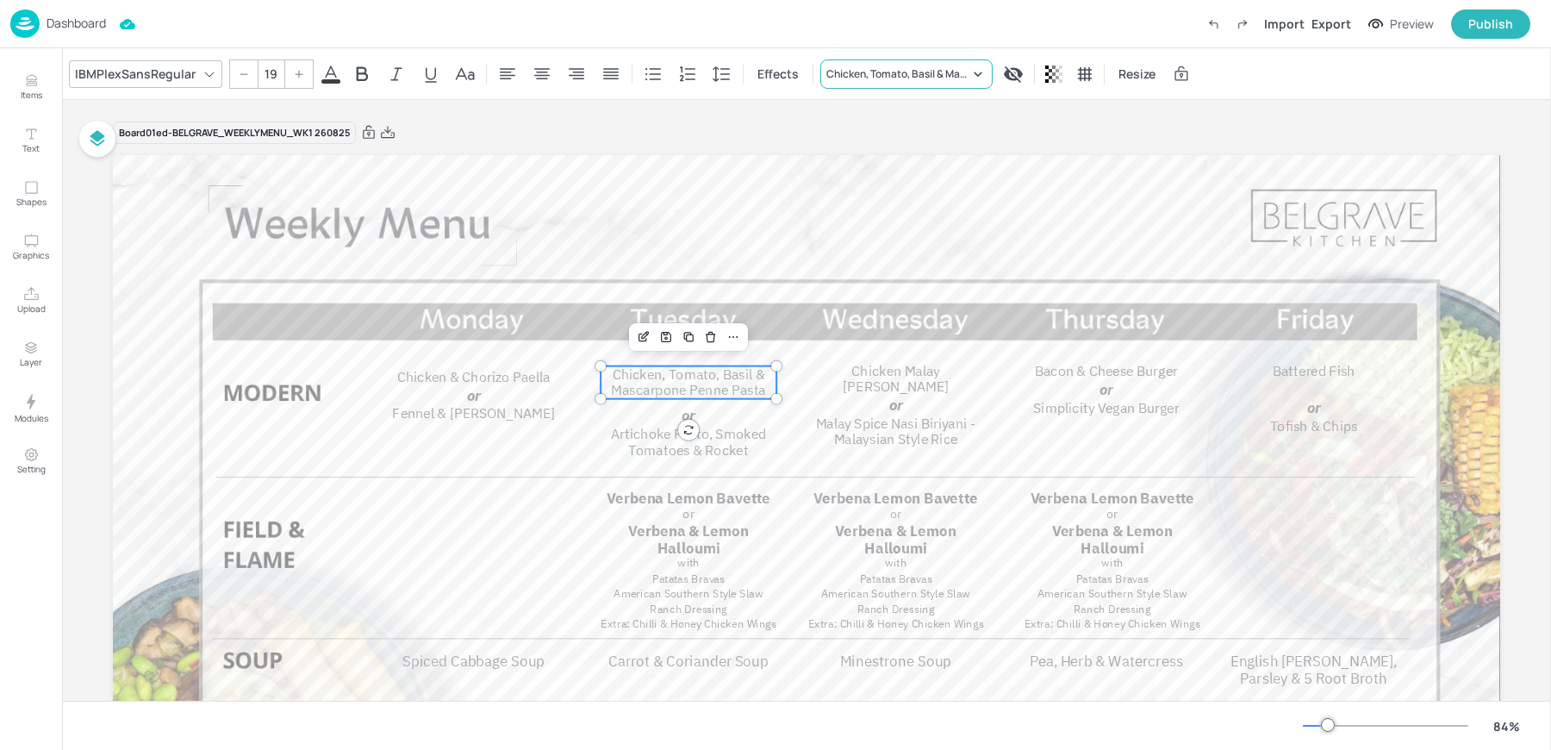
click at [886, 75] on div "Chicken, Tomato, Basil & Mascarpone Penne Pasta" at bounding box center [897, 74] width 143 height 16
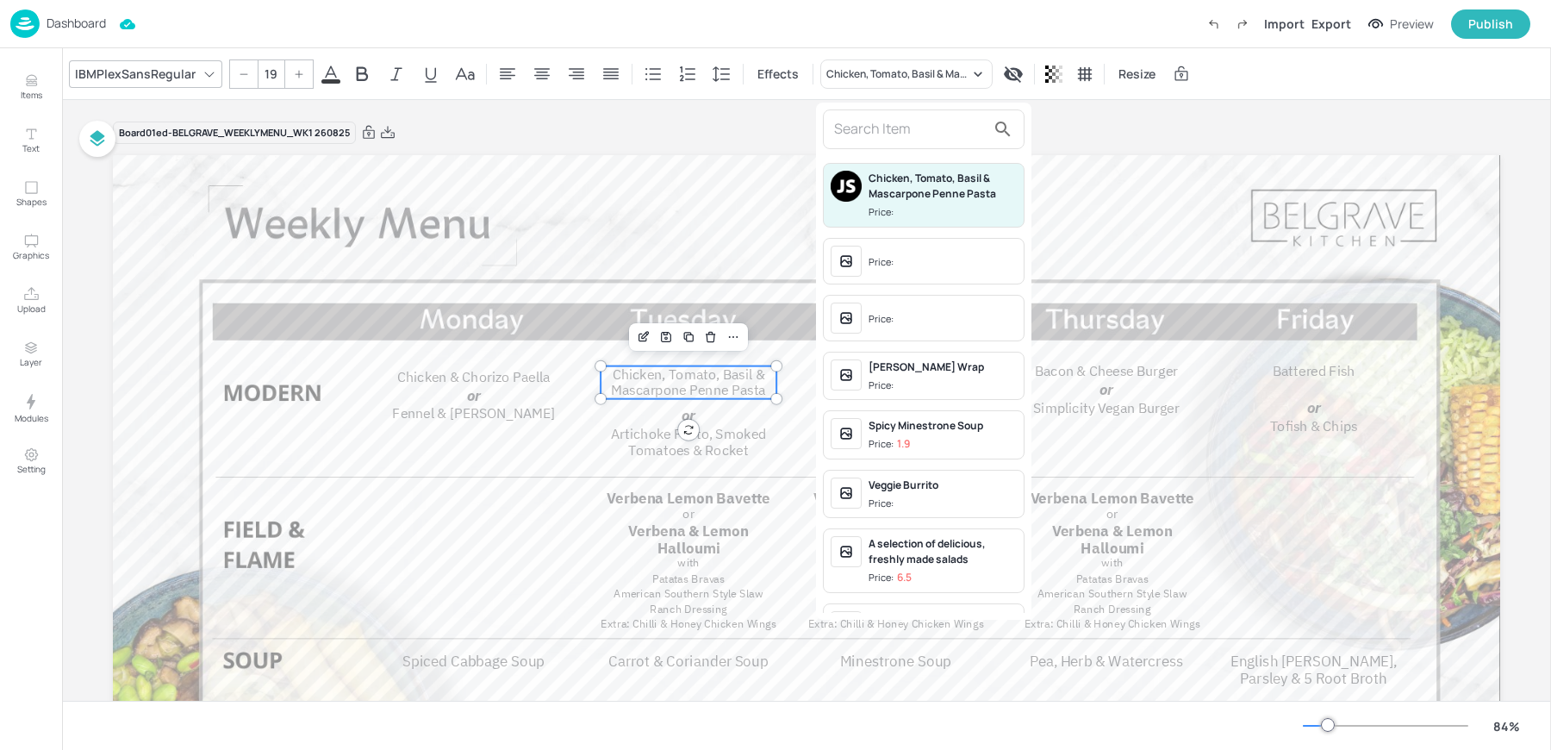
click at [659, 145] on div at bounding box center [775, 375] width 1551 height 750
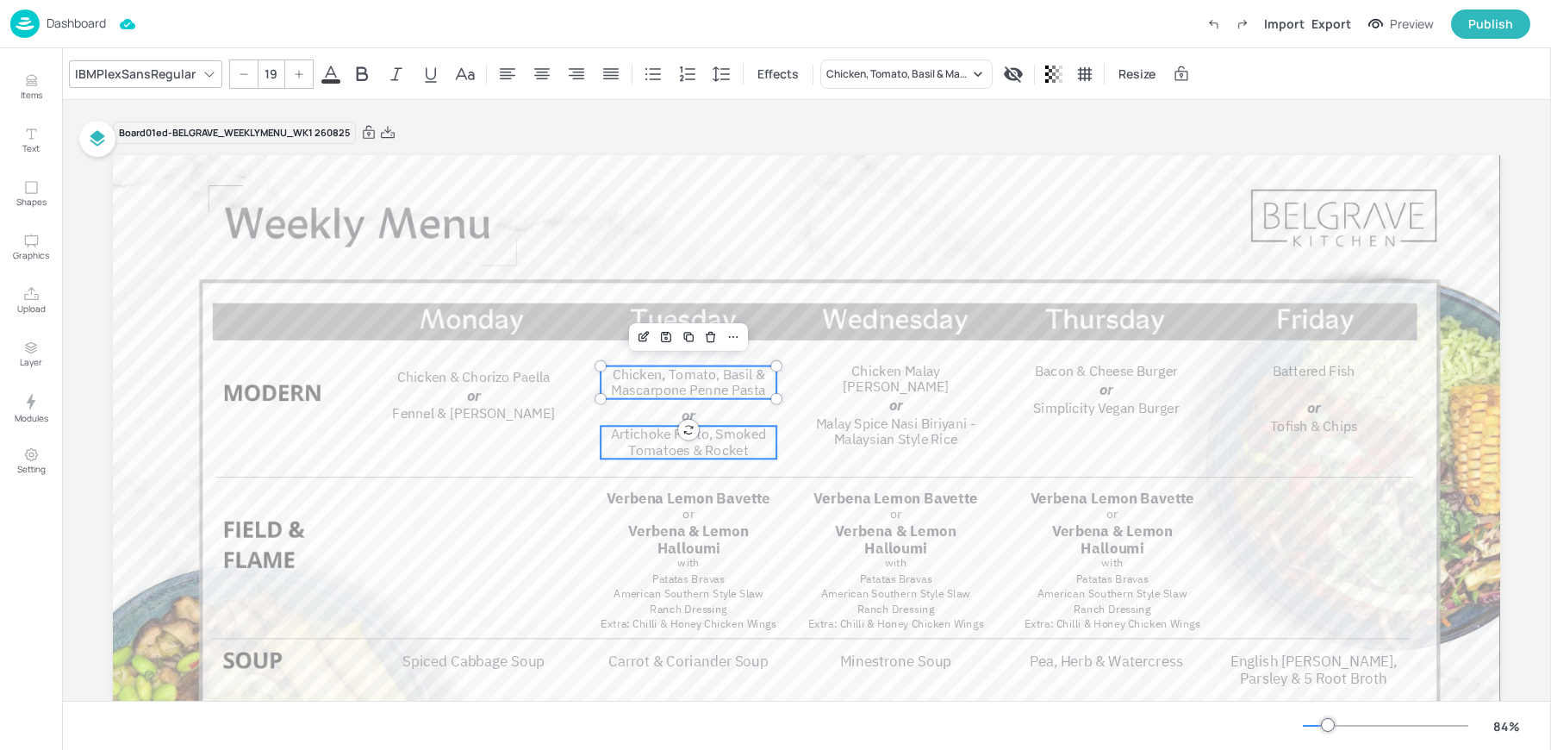
click at [645, 447] on span "Artichoke Pesto, Smoked Tomatoes & Rocket" at bounding box center [688, 442] width 155 height 34
type input "19"
click at [646, 394] on icon "Edit Item" at bounding box center [644, 396] width 15 height 14
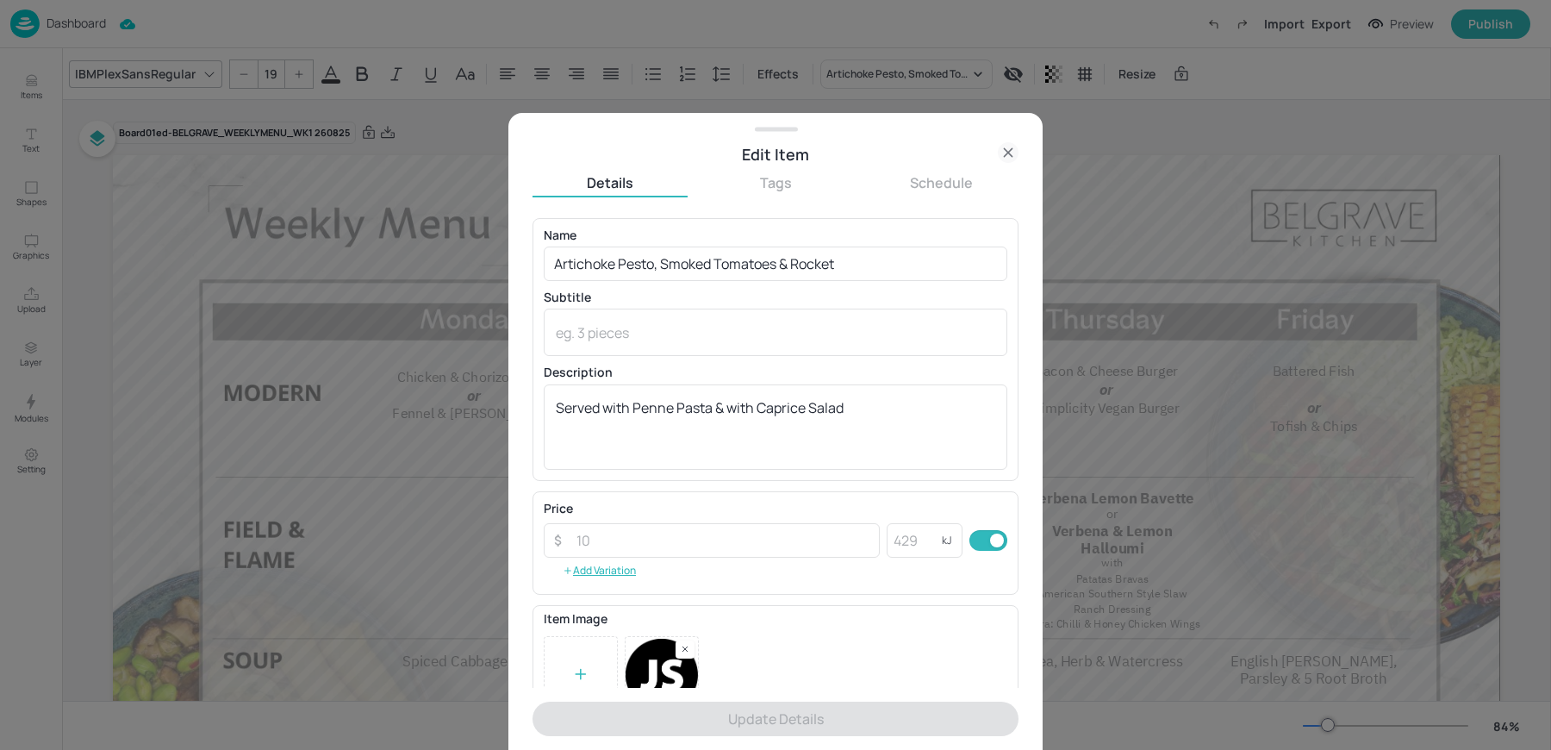
click at [1003, 147] on icon at bounding box center [1008, 152] width 21 height 21
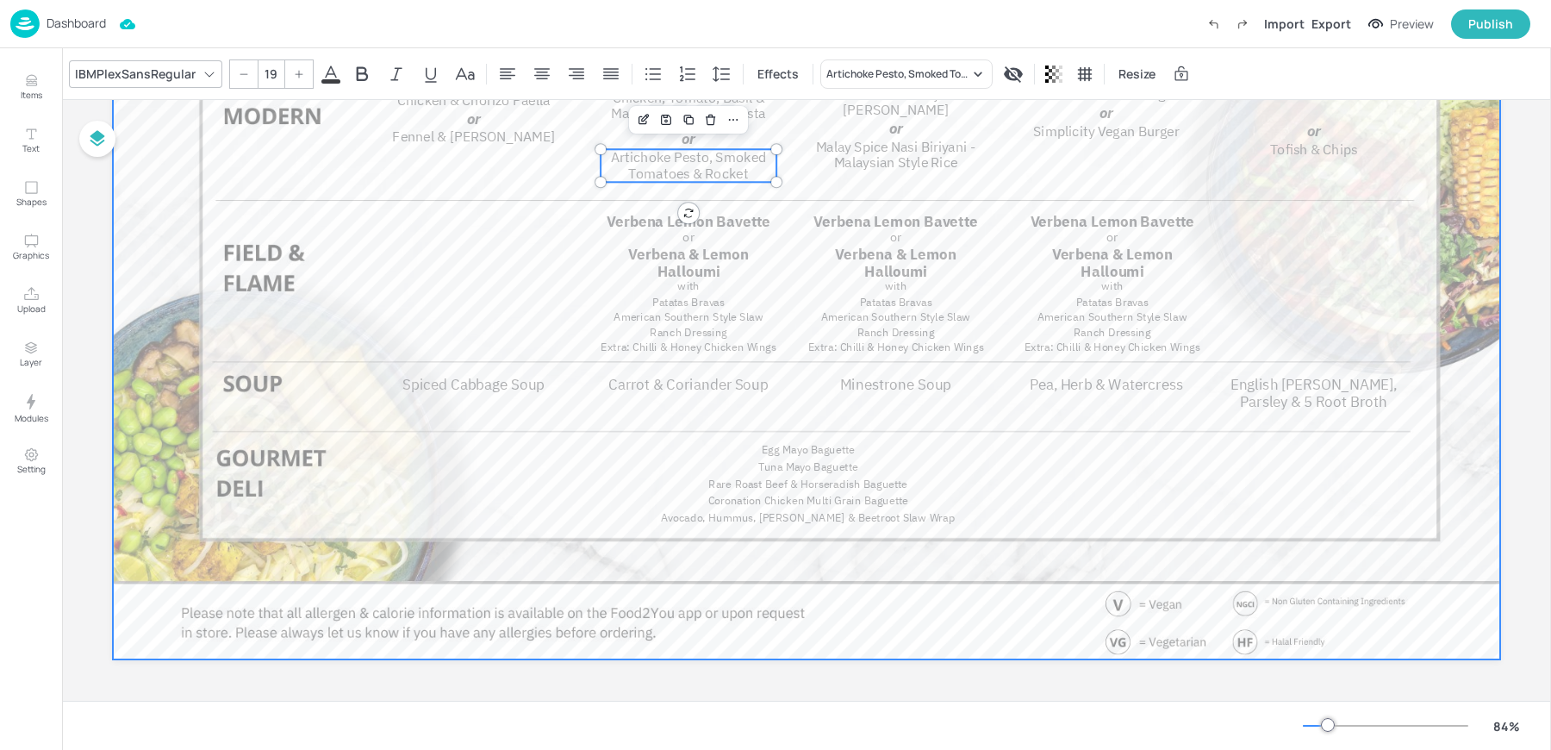
scroll to position [120, 0]
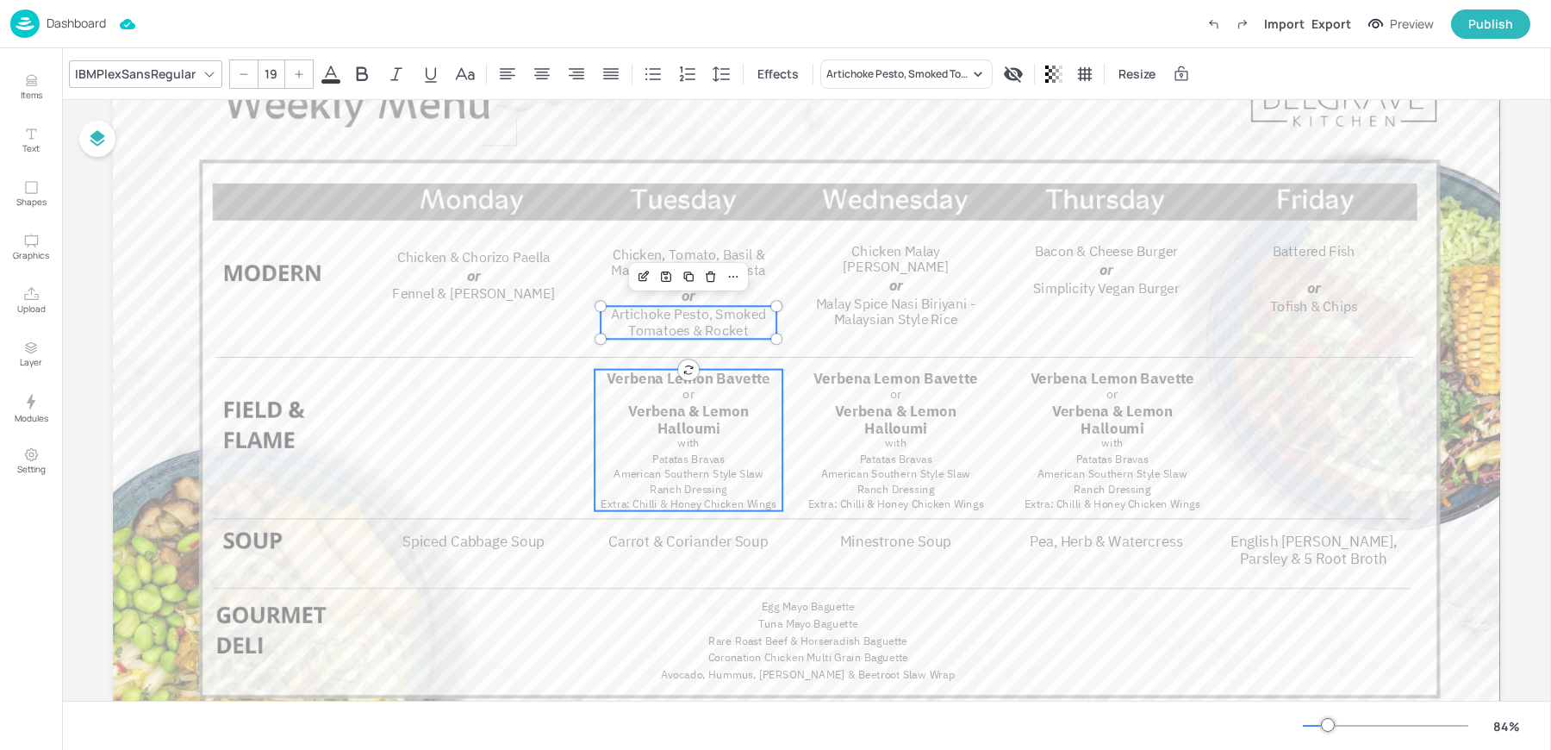
click at [680, 501] on span "Extra: Chilli & Honey Chicken Wings" at bounding box center [689, 504] width 176 height 14
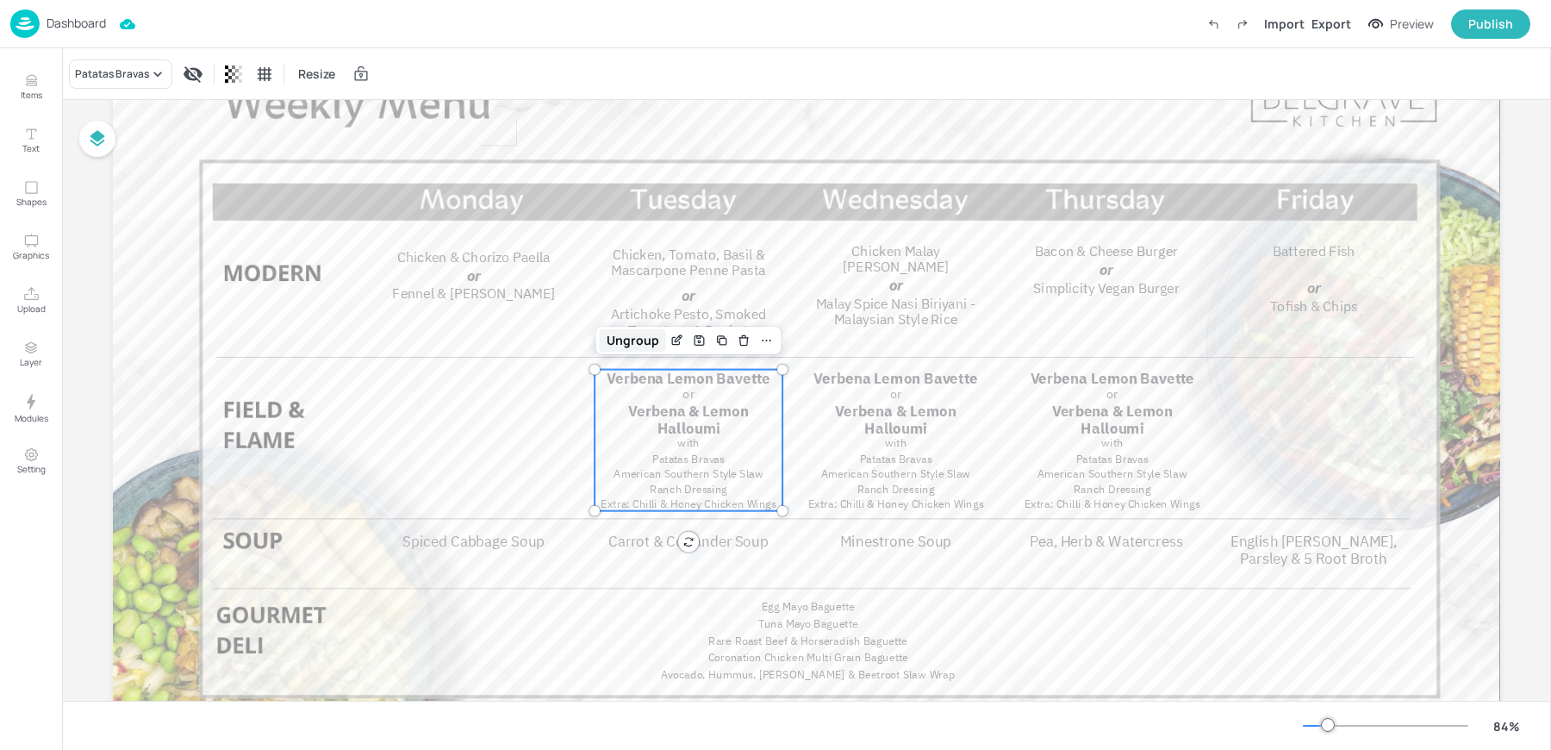
click at [632, 340] on div "Ungroup" at bounding box center [633, 340] width 66 height 22
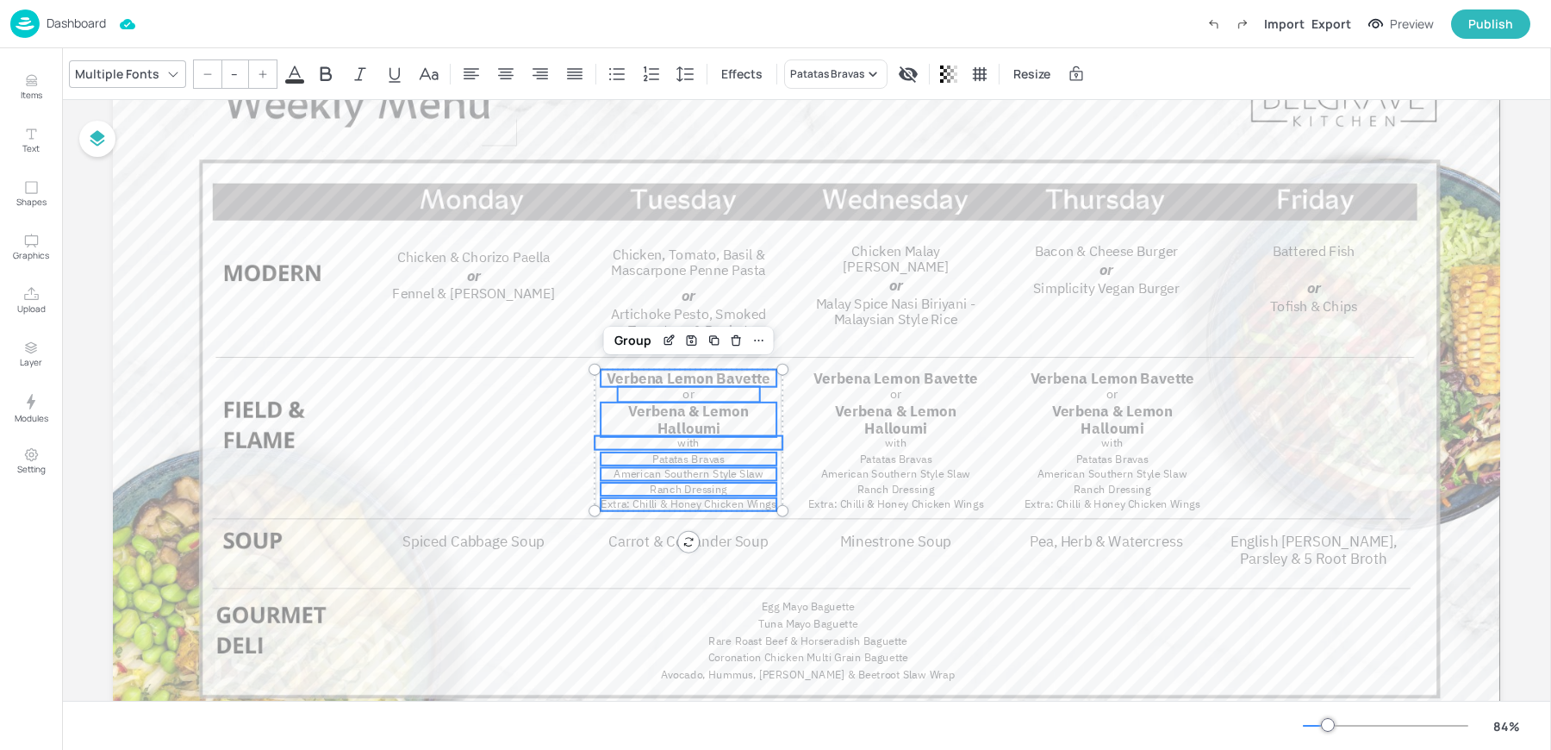
click at [652, 506] on span "Extra: Chilli & Honey Chicken Wings" at bounding box center [689, 504] width 176 height 14
type input "15"
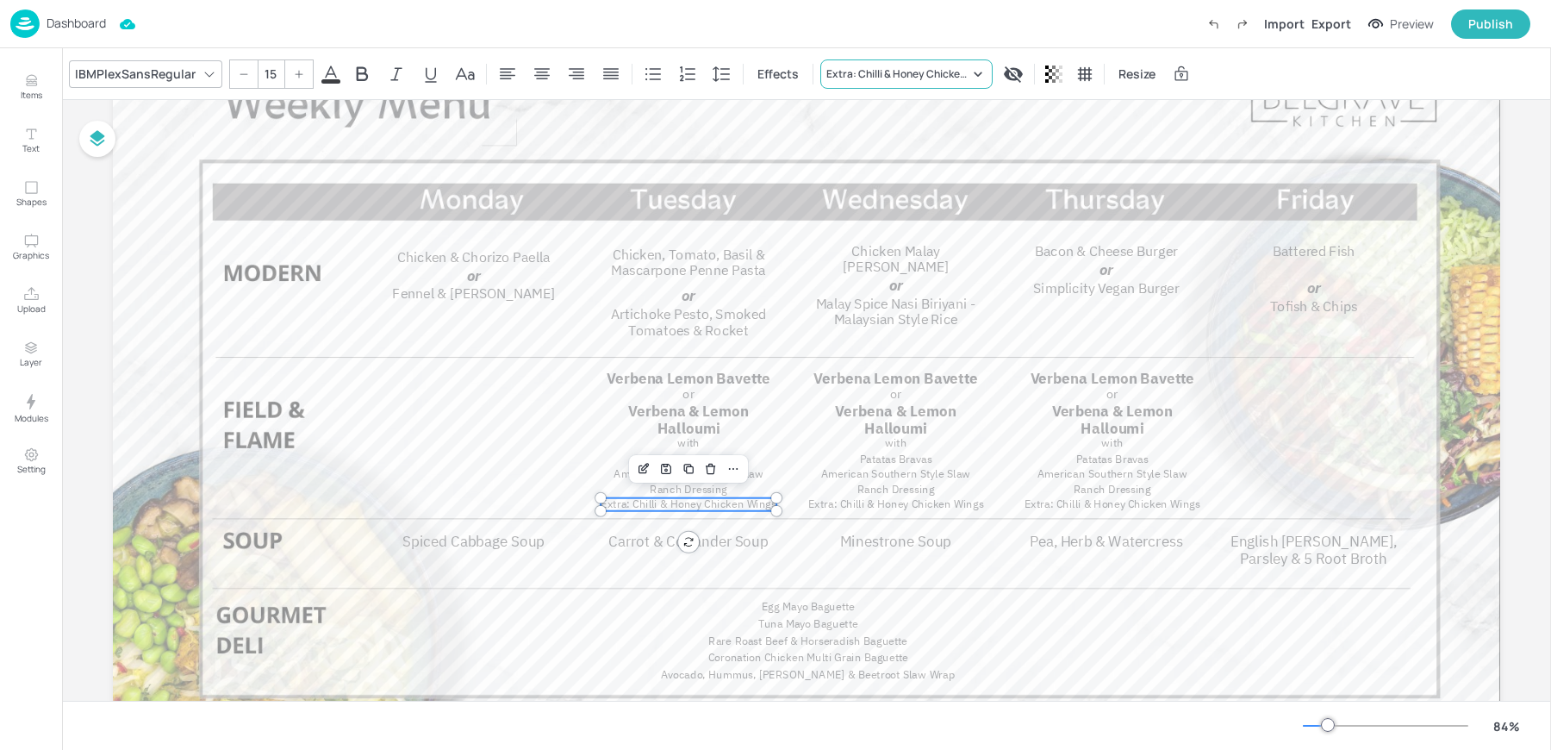
click at [859, 70] on div "Extra: Chilli & Honey Chicken Wings" at bounding box center [897, 74] width 143 height 16
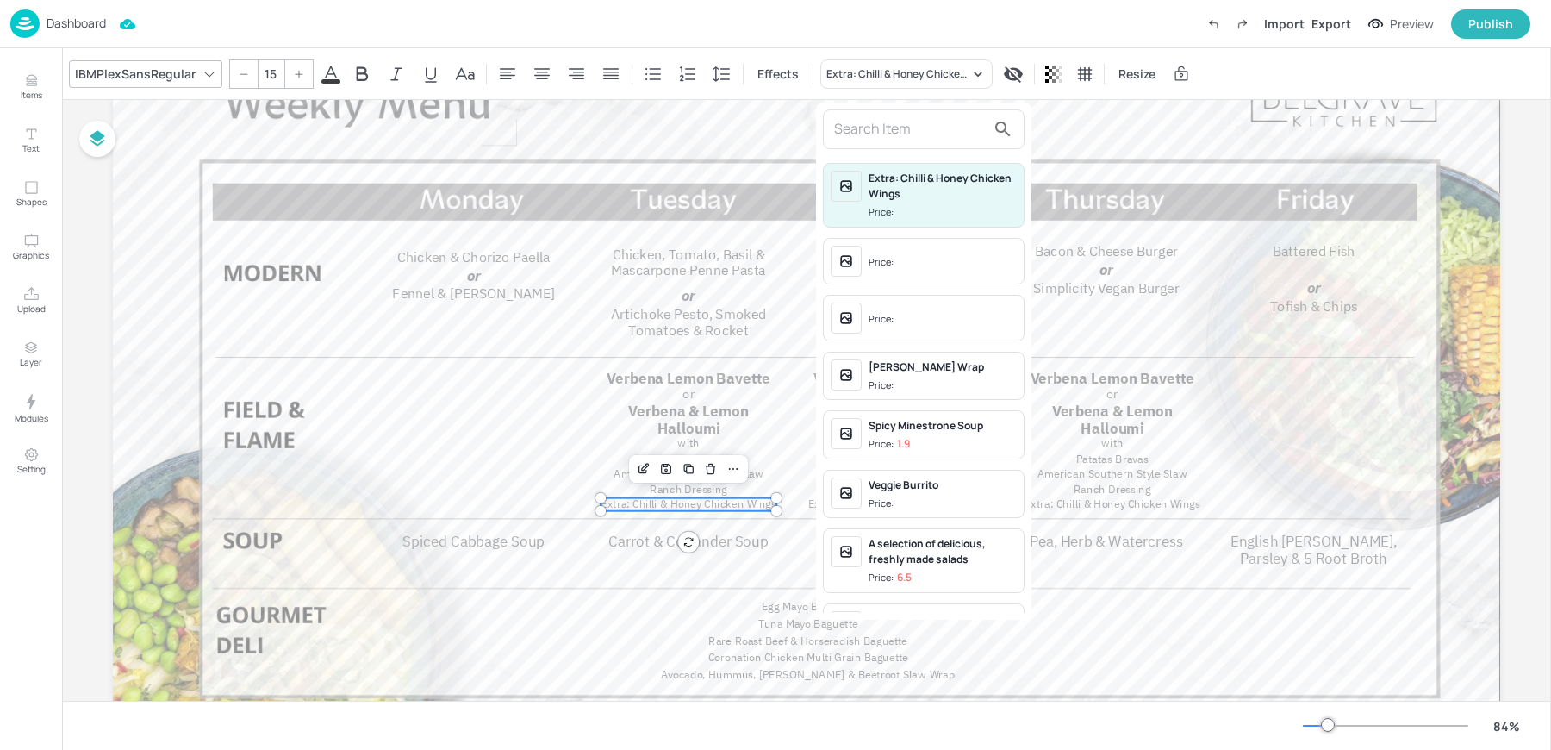
click at [695, 521] on div at bounding box center [775, 375] width 1551 height 750
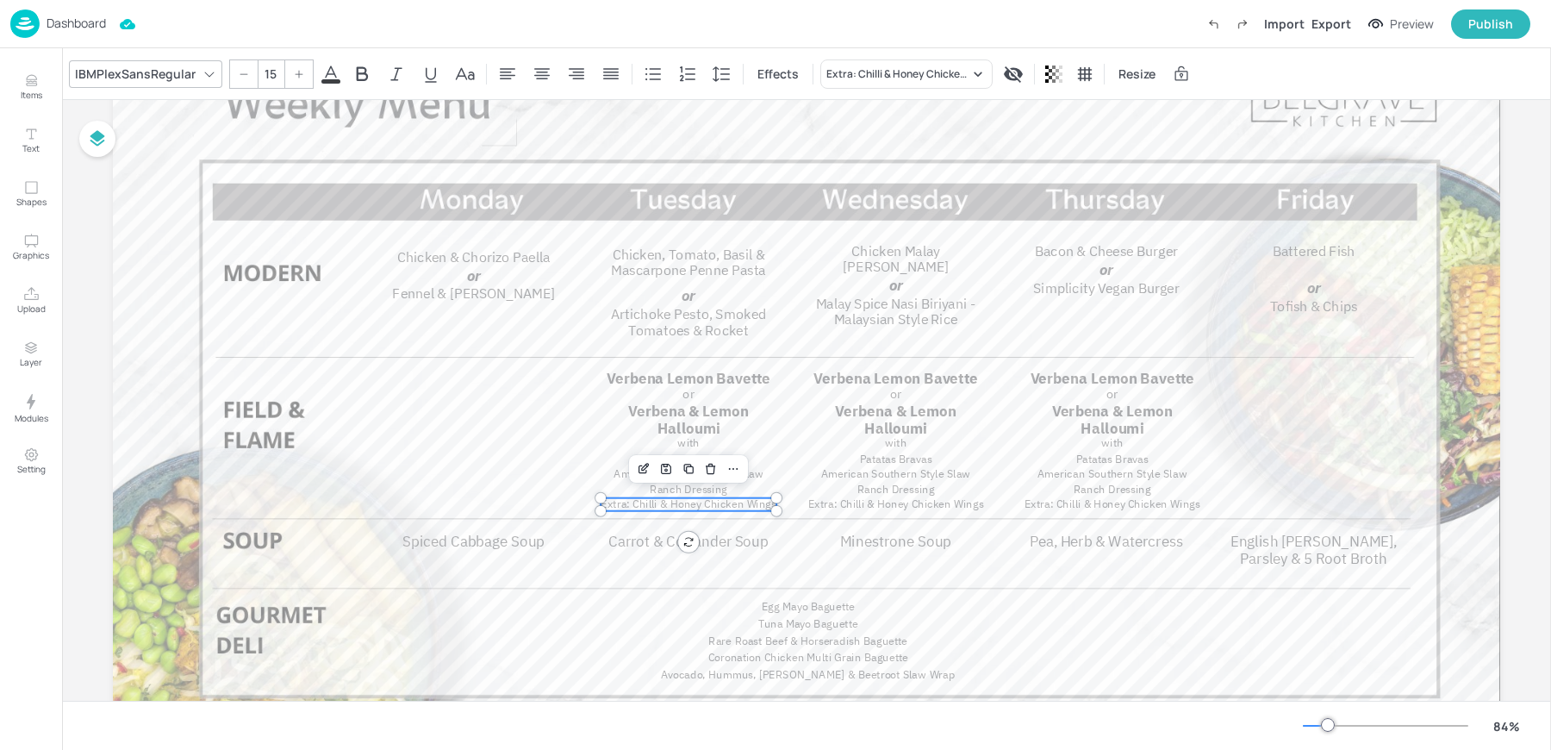
click at [741, 510] on span "Extra: Chilli & Honey Chicken Wings" at bounding box center [689, 504] width 176 height 14
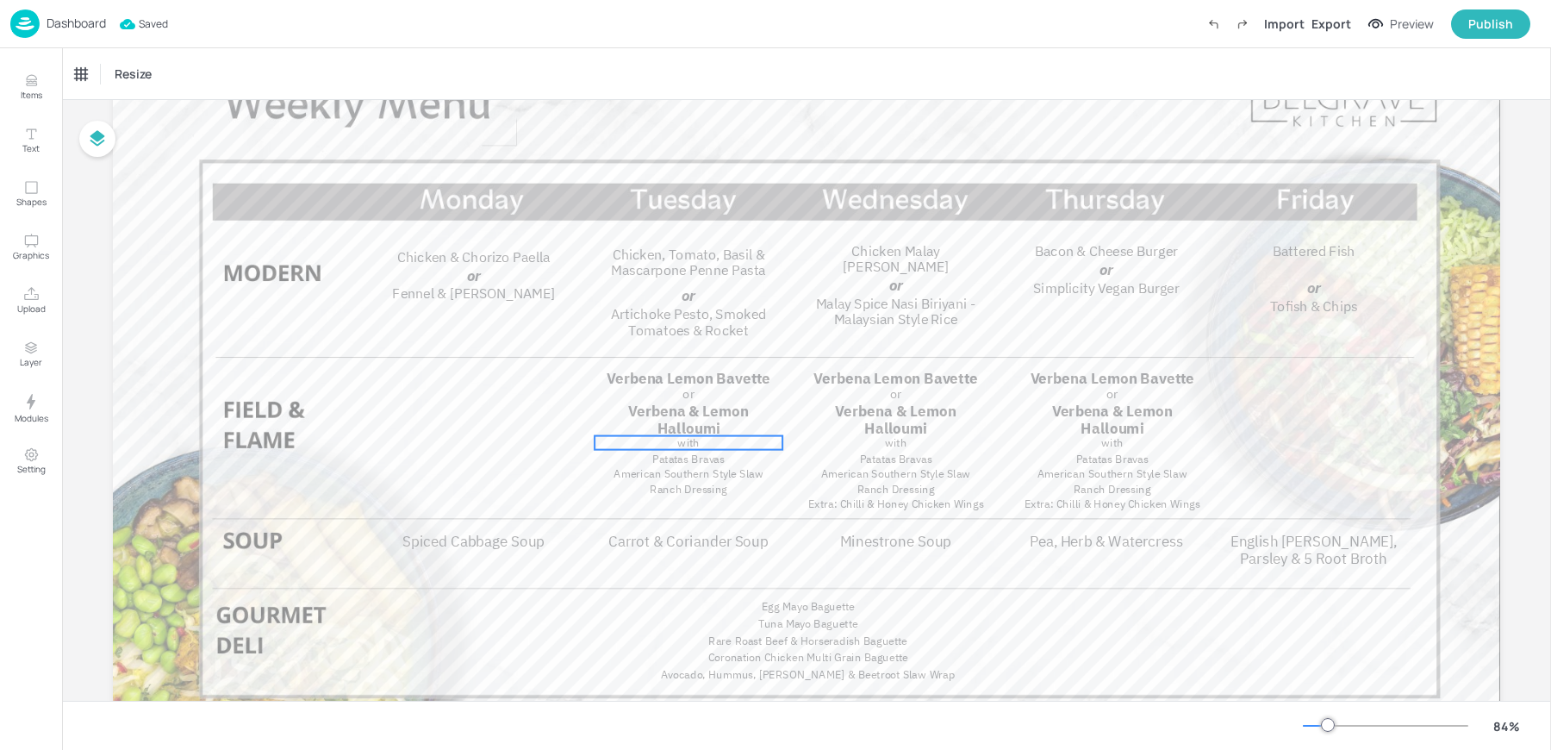
scroll to position [0, 0]
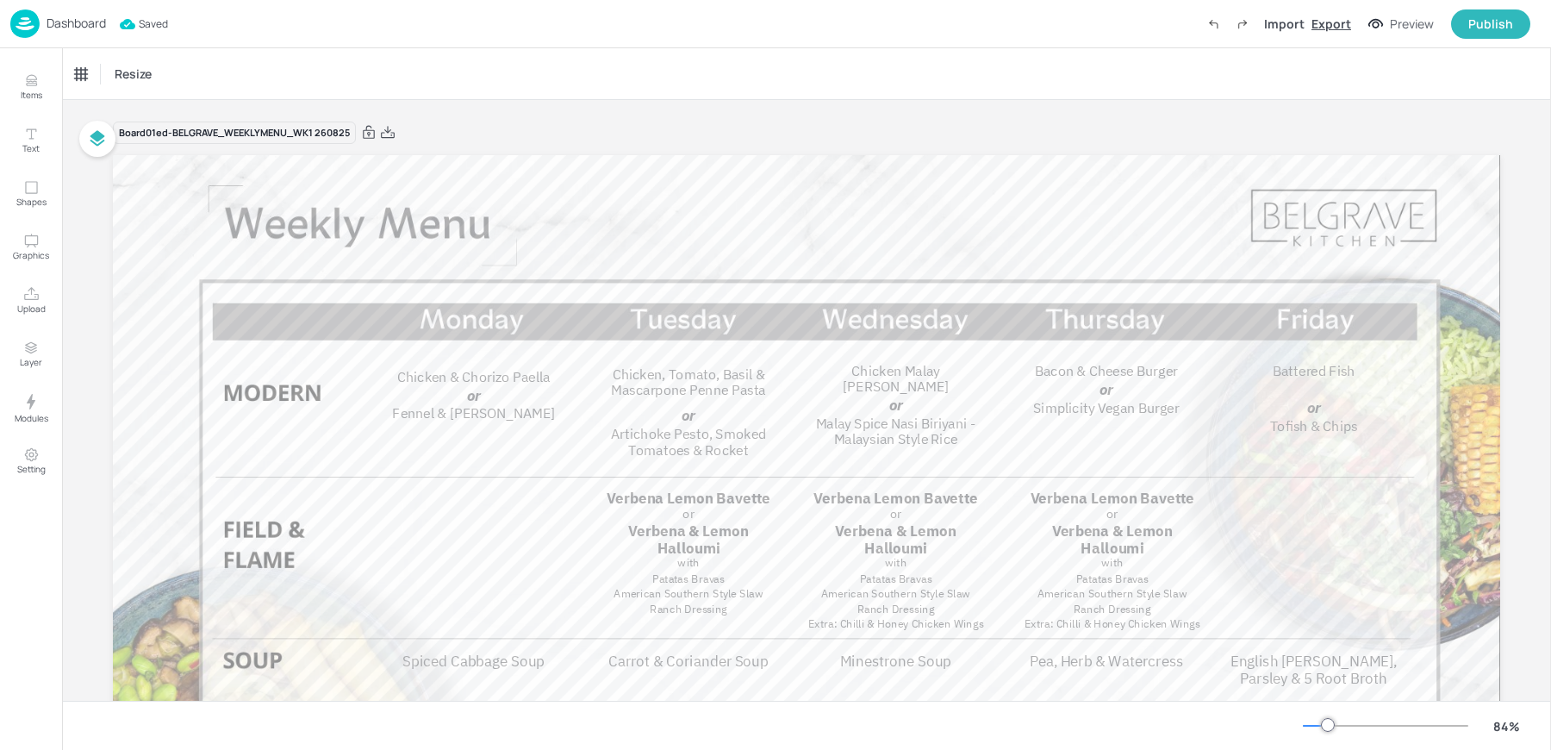
click at [1336, 28] on div "Export" at bounding box center [1332, 24] width 40 height 18
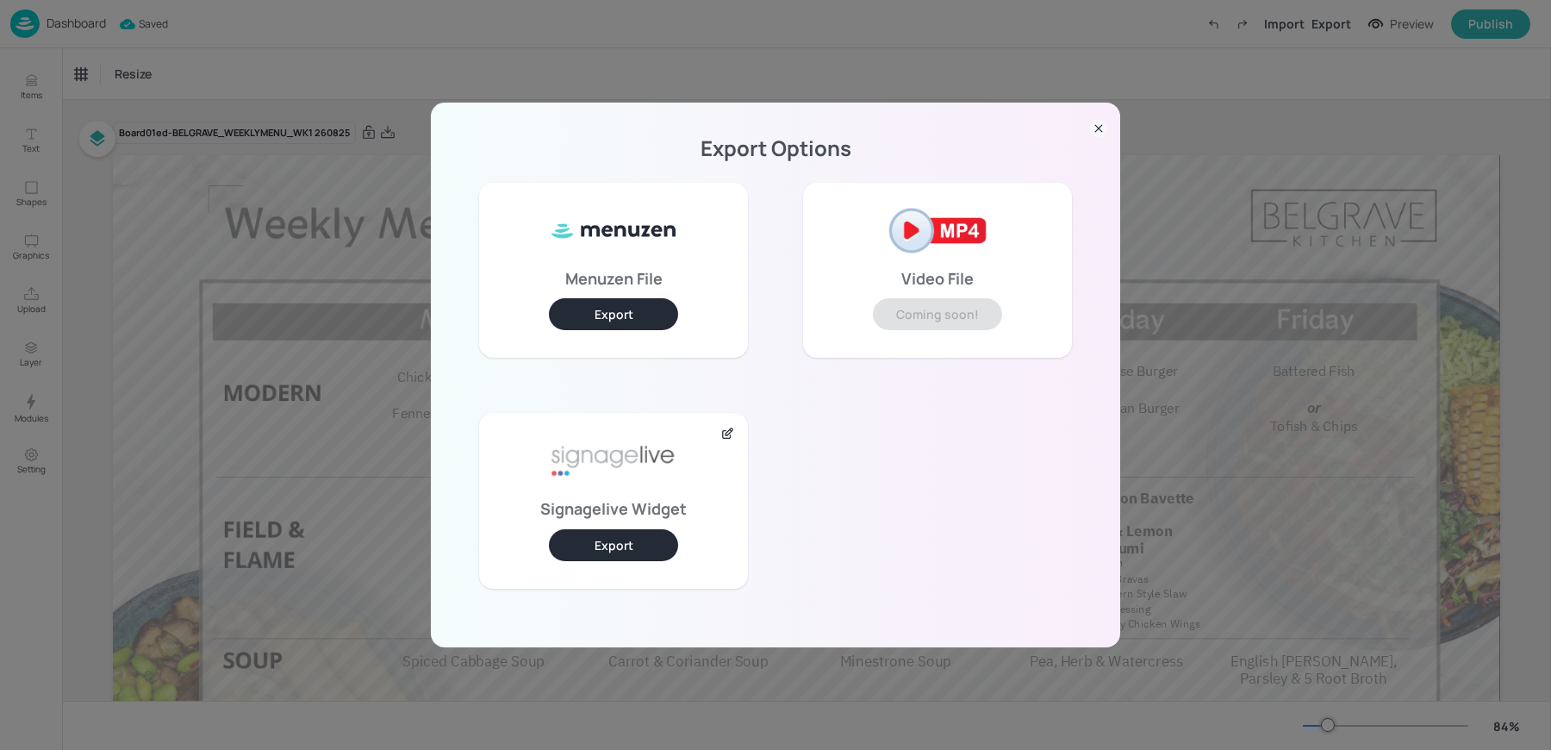
click at [588, 554] on button "Export" at bounding box center [613, 545] width 129 height 32
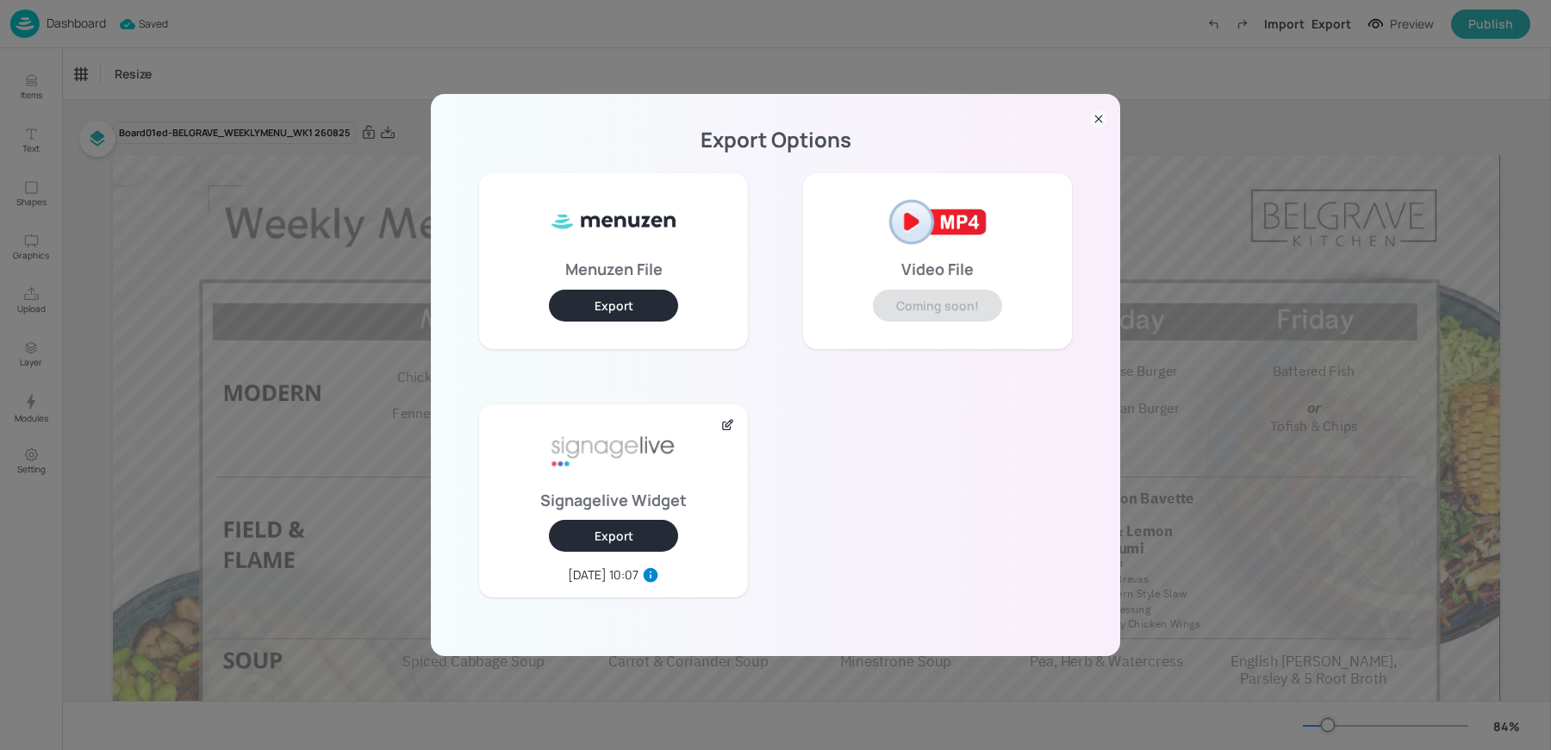
click at [338, 80] on div "Export Options Menuzen File Export Video File Coming soon! Signagelive Widget E…" at bounding box center [775, 375] width 1551 height 750
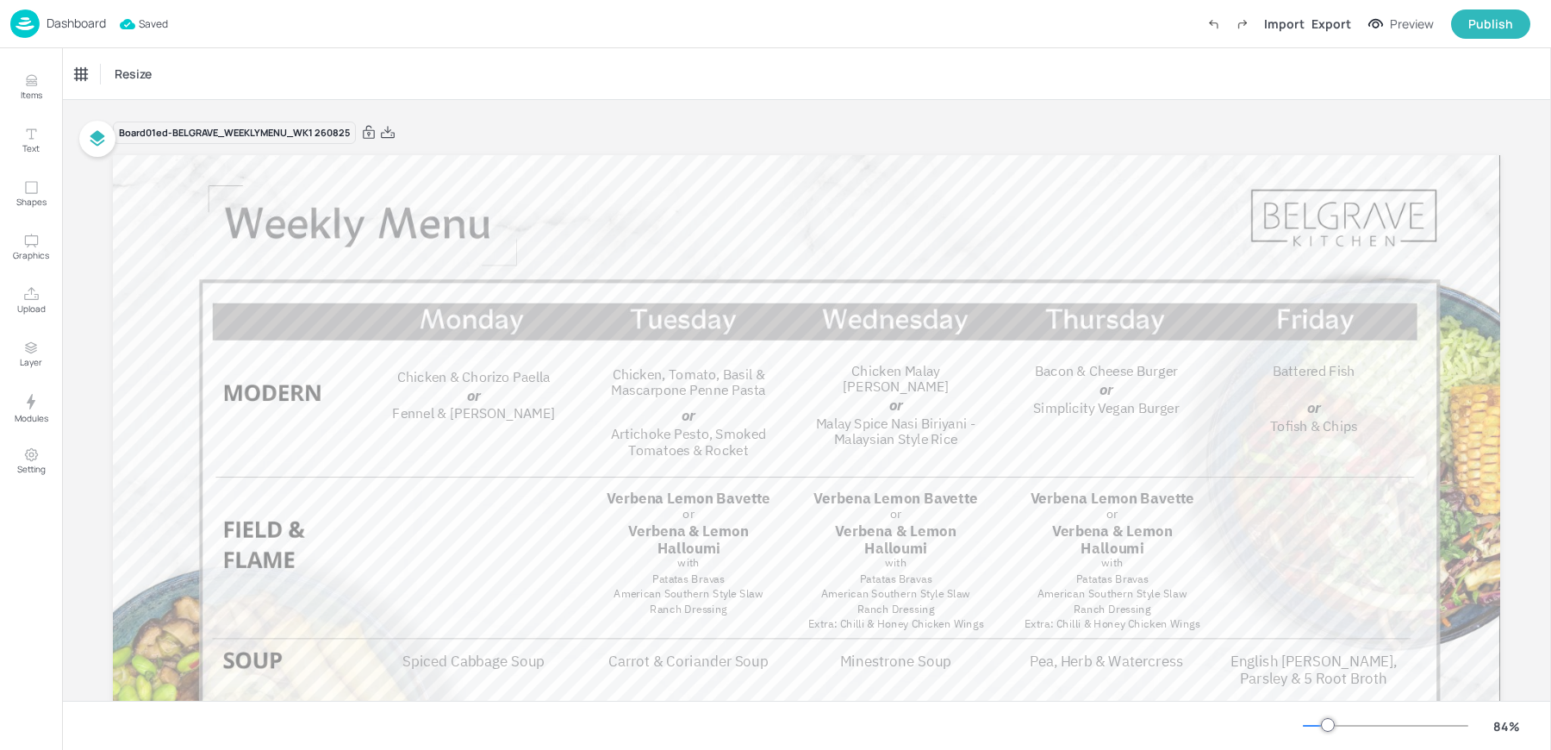
click at [67, 22] on p "Dashboard" at bounding box center [76, 23] width 59 height 12
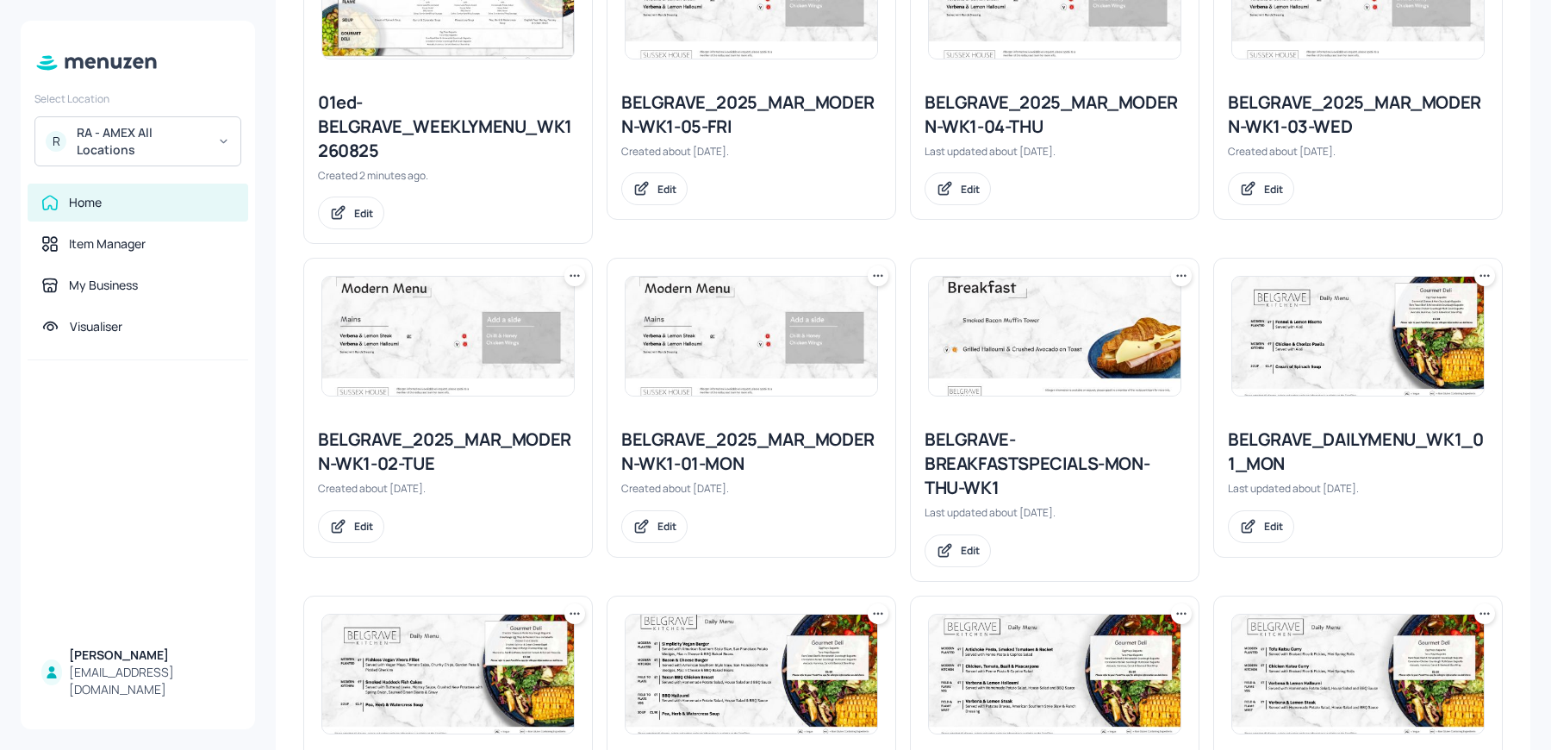
scroll to position [574, 0]
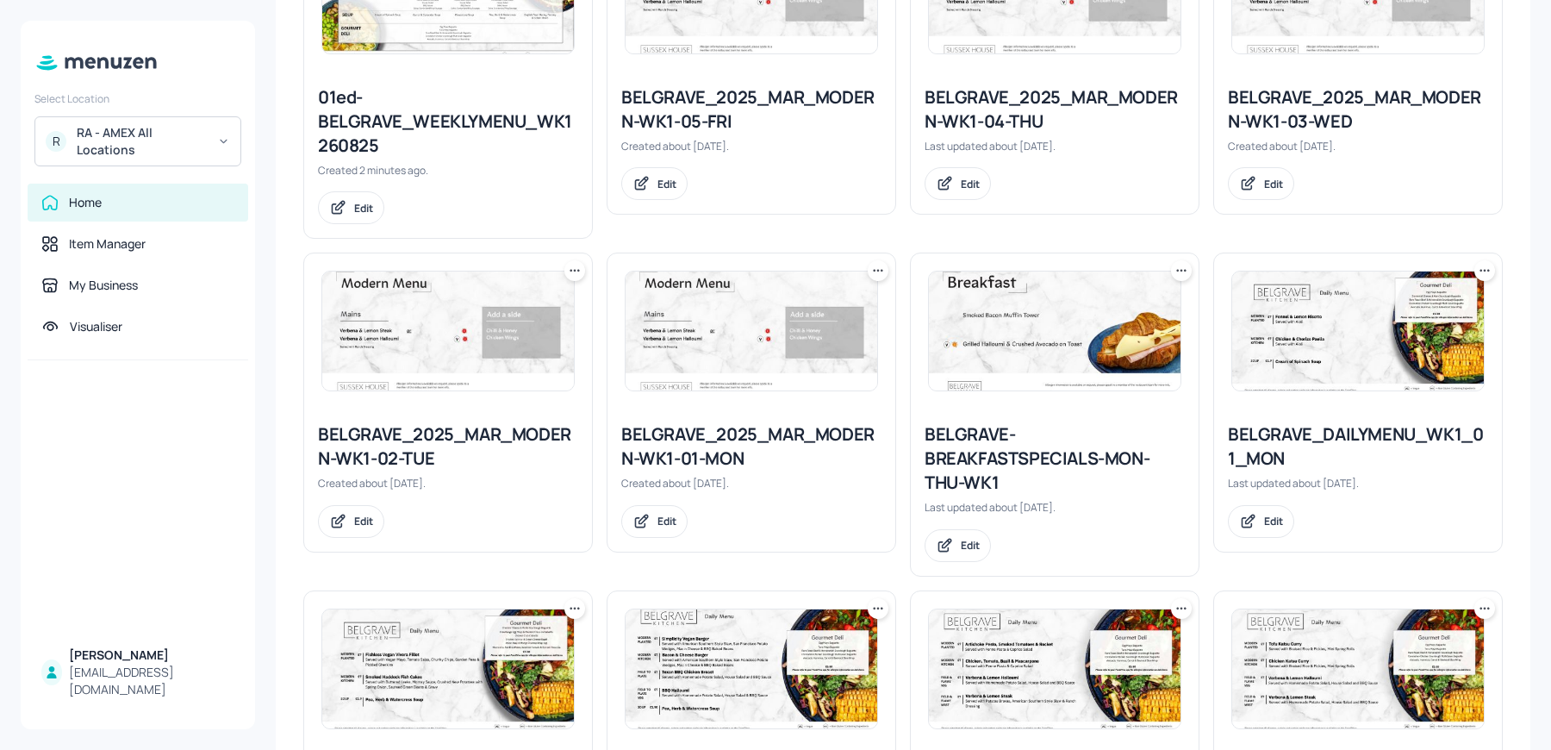
click at [566, 277] on icon at bounding box center [574, 270] width 17 height 17
click at [499, 337] on p "Duplicate" at bounding box center [488, 334] width 47 height 16
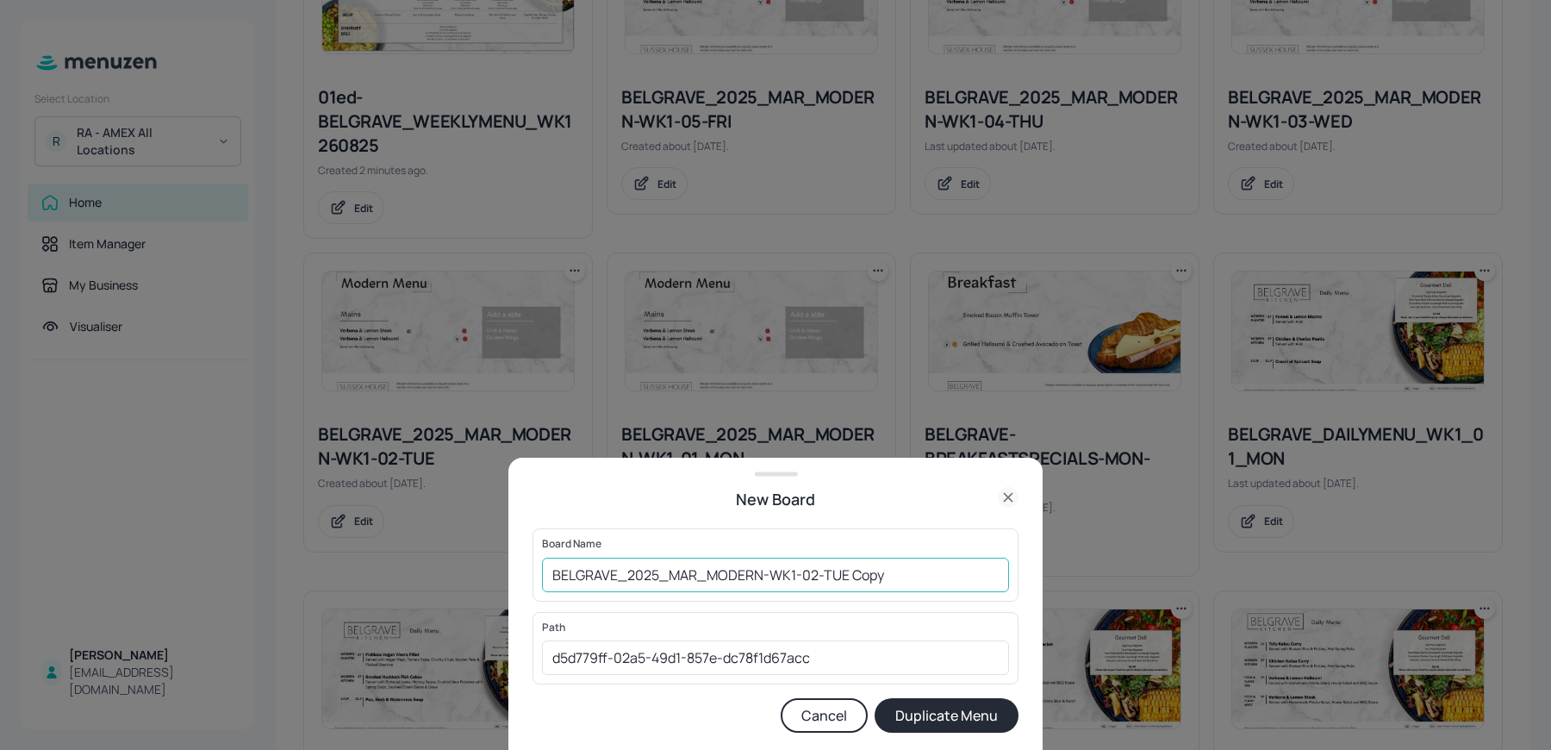
click at [551, 572] on input "BELGRAVE_2025_MAR_MODERN-WK1-02-TUE Copy" at bounding box center [775, 575] width 467 height 34
drag, startPoint x: 889, startPoint y: 578, endPoint x: 1055, endPoint y: 589, distance: 165.8
click at [1055, 589] on div "New Board Board Name 01ed-BELGRAVE_2025_MAR_MODERN-WK1-02-TUE Copy ​ Path d5d77…" at bounding box center [775, 375] width 1551 height 750
type input "01ed-BELGRAVE_2025_MAR_MODERN-WK1-02-TUE 260825"
click at [875, 698] on button "Duplicate Menu" at bounding box center [947, 715] width 144 height 34
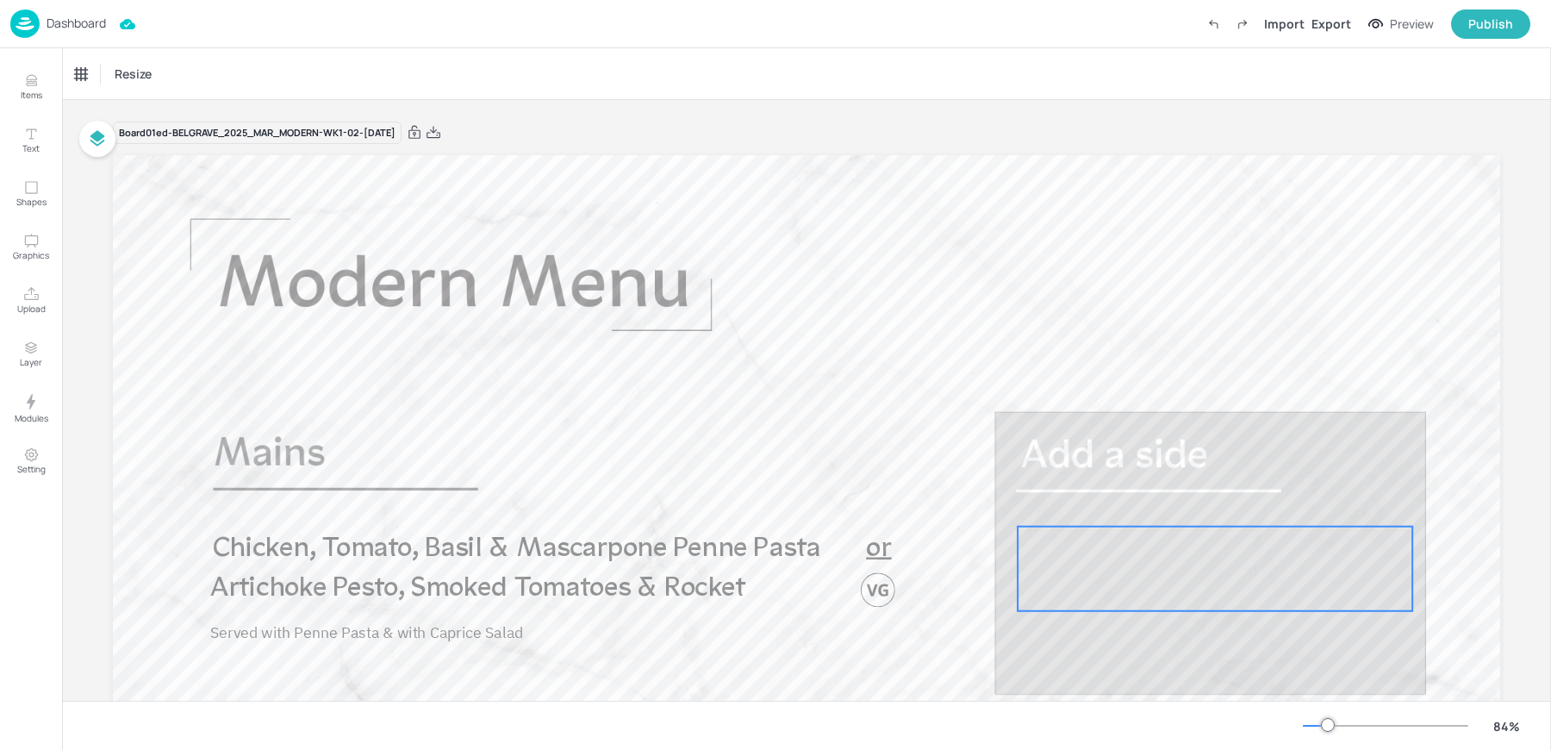
click at [1156, 566] on div at bounding box center [1215, 569] width 395 height 84
click at [91, 80] on icon at bounding box center [83, 73] width 17 height 17
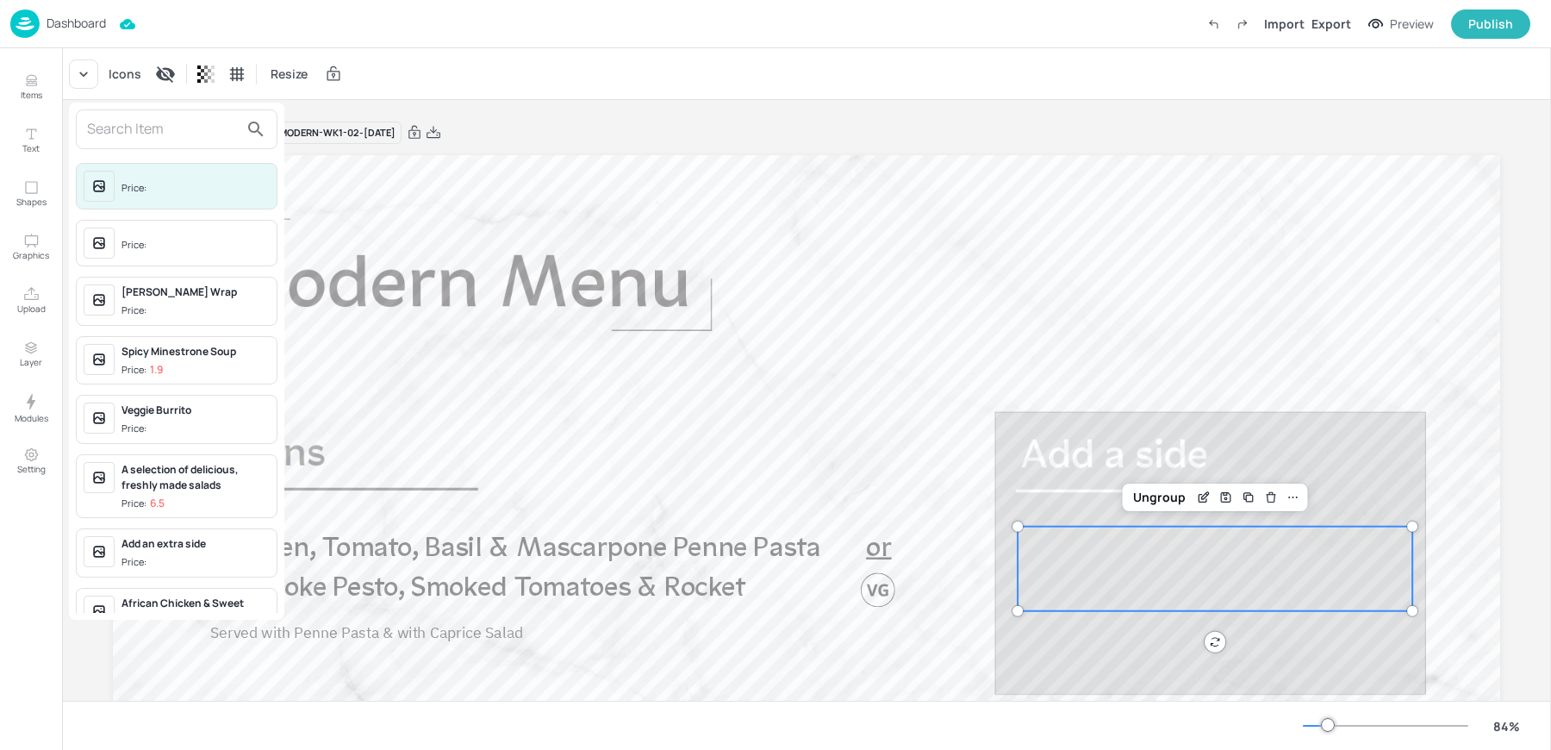
click at [144, 123] on input "text" at bounding box center [163, 129] width 152 height 28
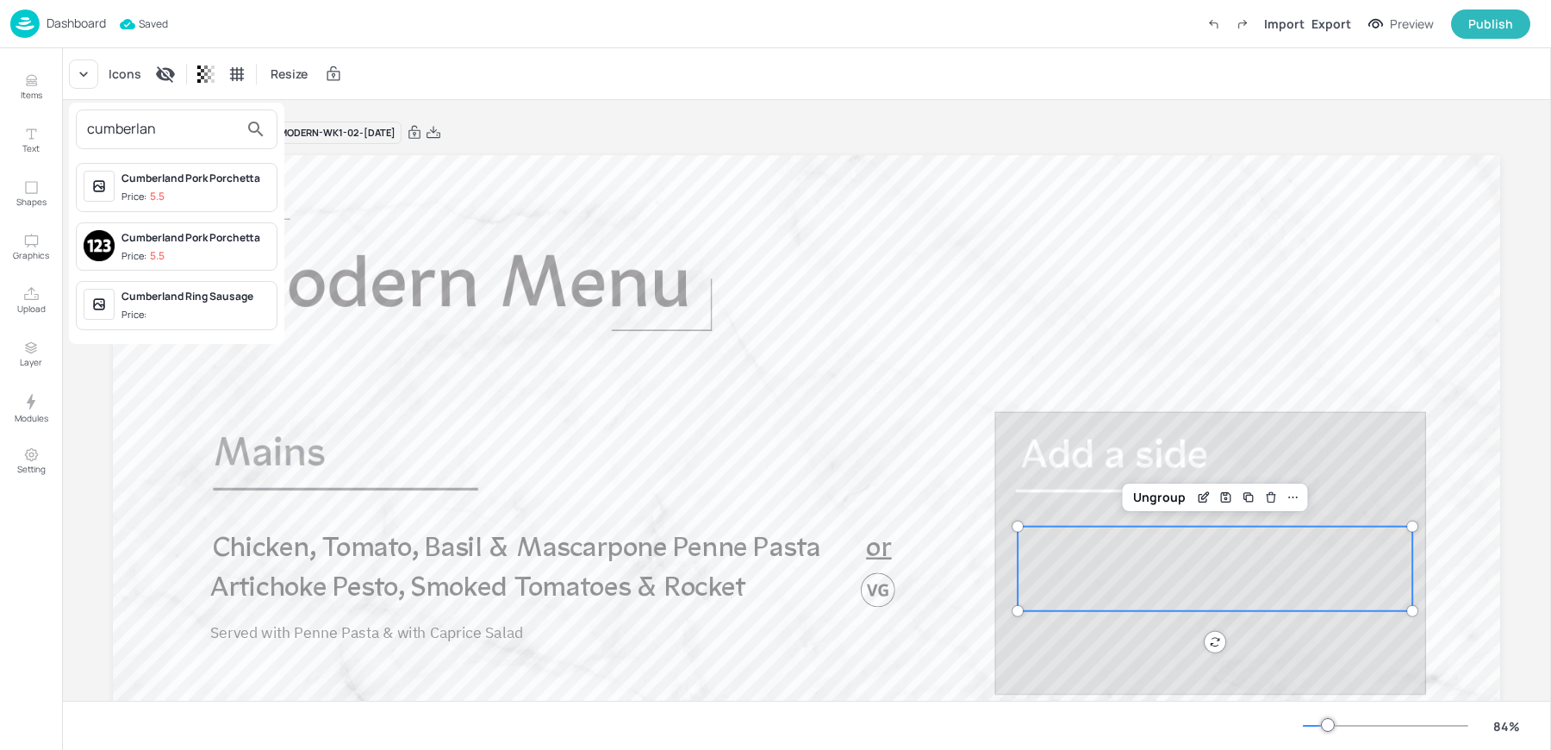
type input "cumberlan"
click at [159, 308] on span "Price:" at bounding box center [196, 315] width 148 height 15
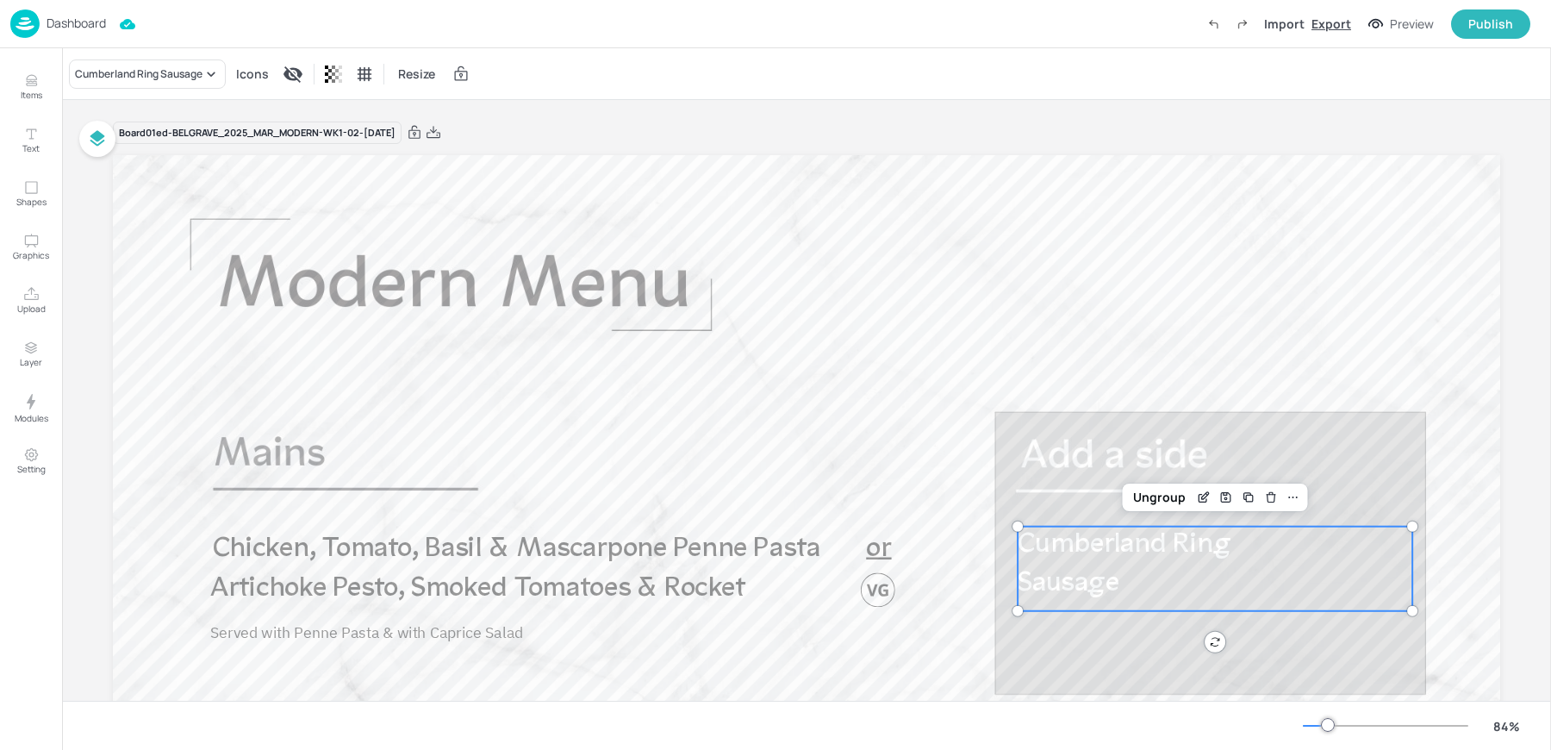
click at [1341, 22] on div "Export" at bounding box center [1332, 24] width 40 height 18
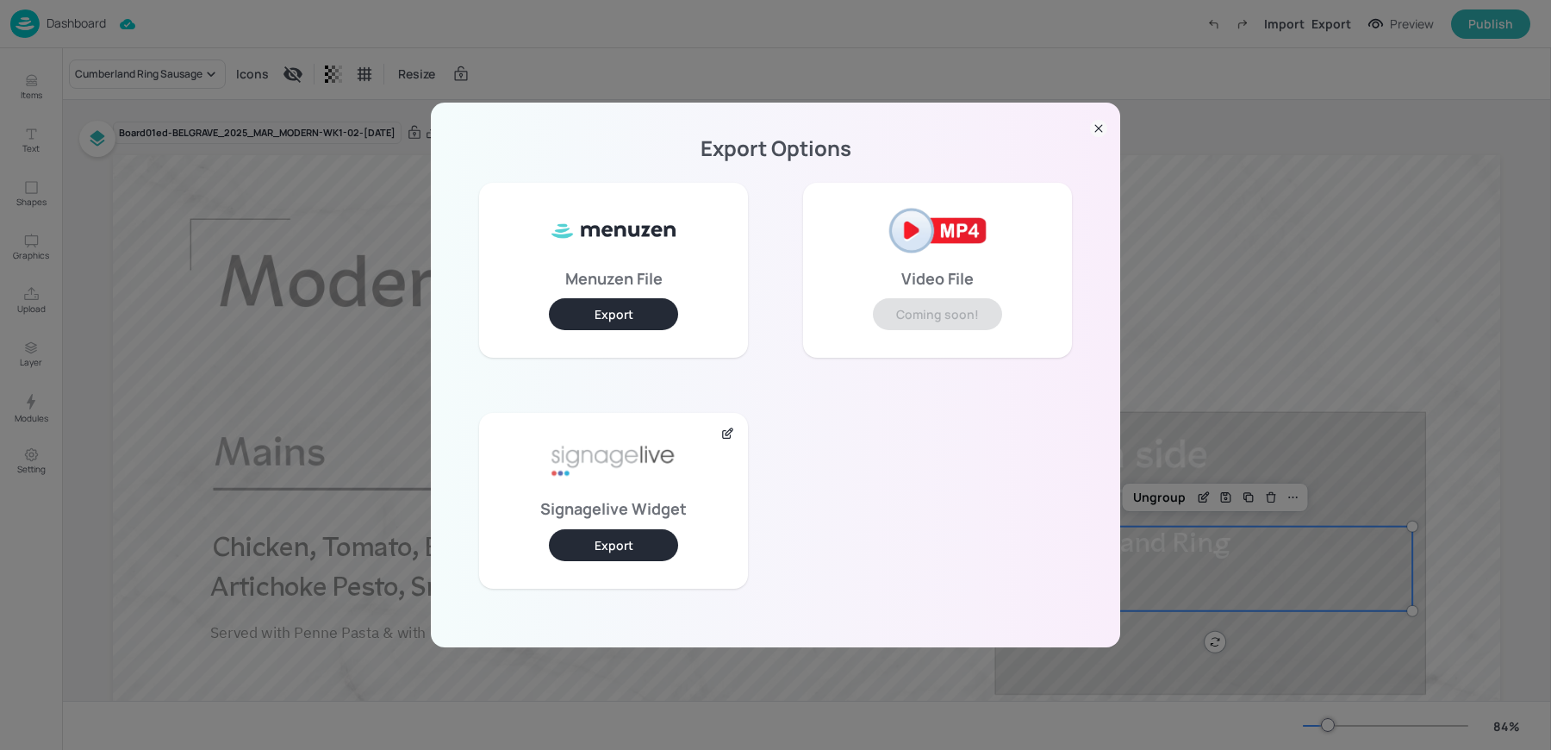
click at [635, 534] on button "Export" at bounding box center [613, 545] width 129 height 32
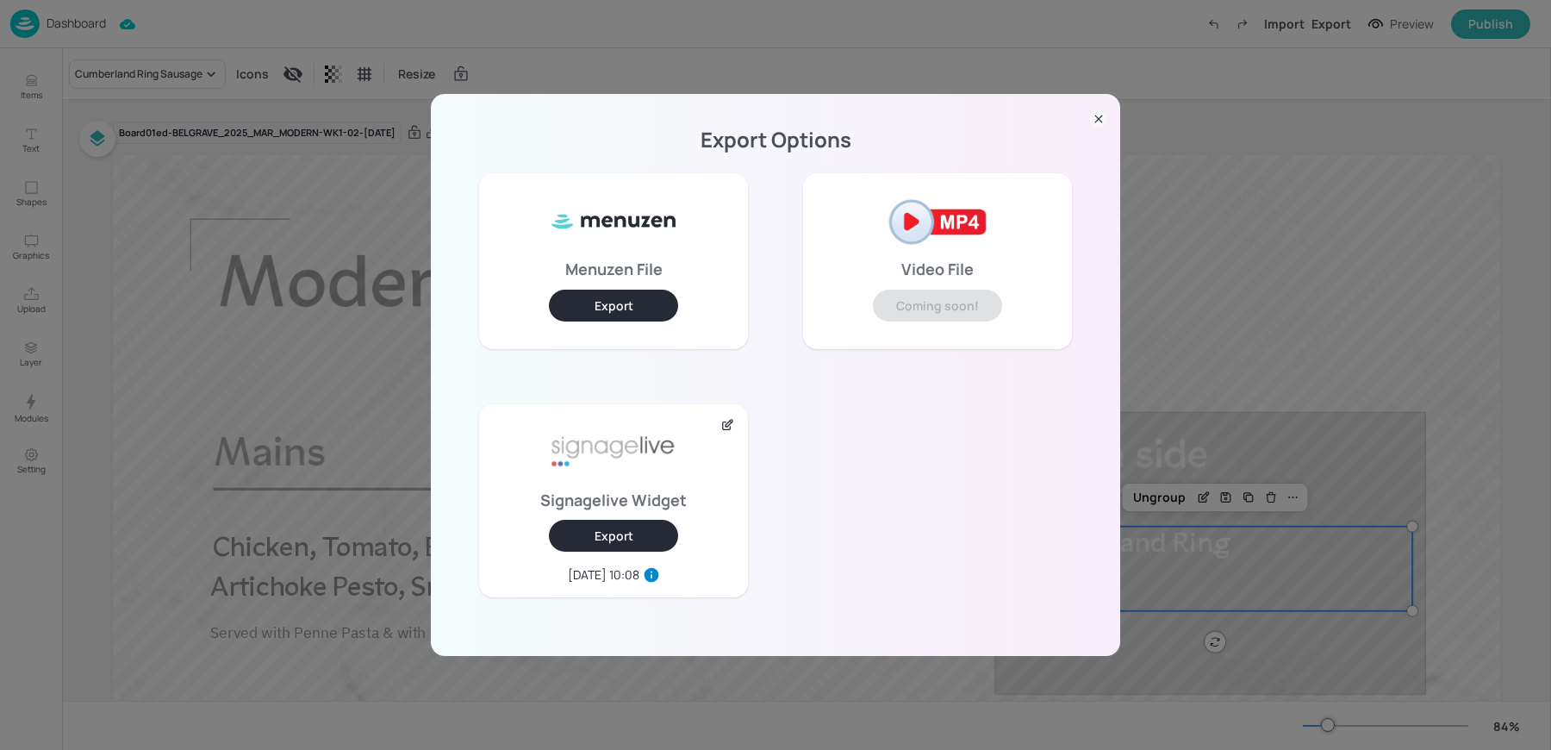
click at [1240, 221] on div "Export Options Menuzen File Export Video File Coming soon! Signagelive Widget E…" at bounding box center [775, 375] width 1551 height 750
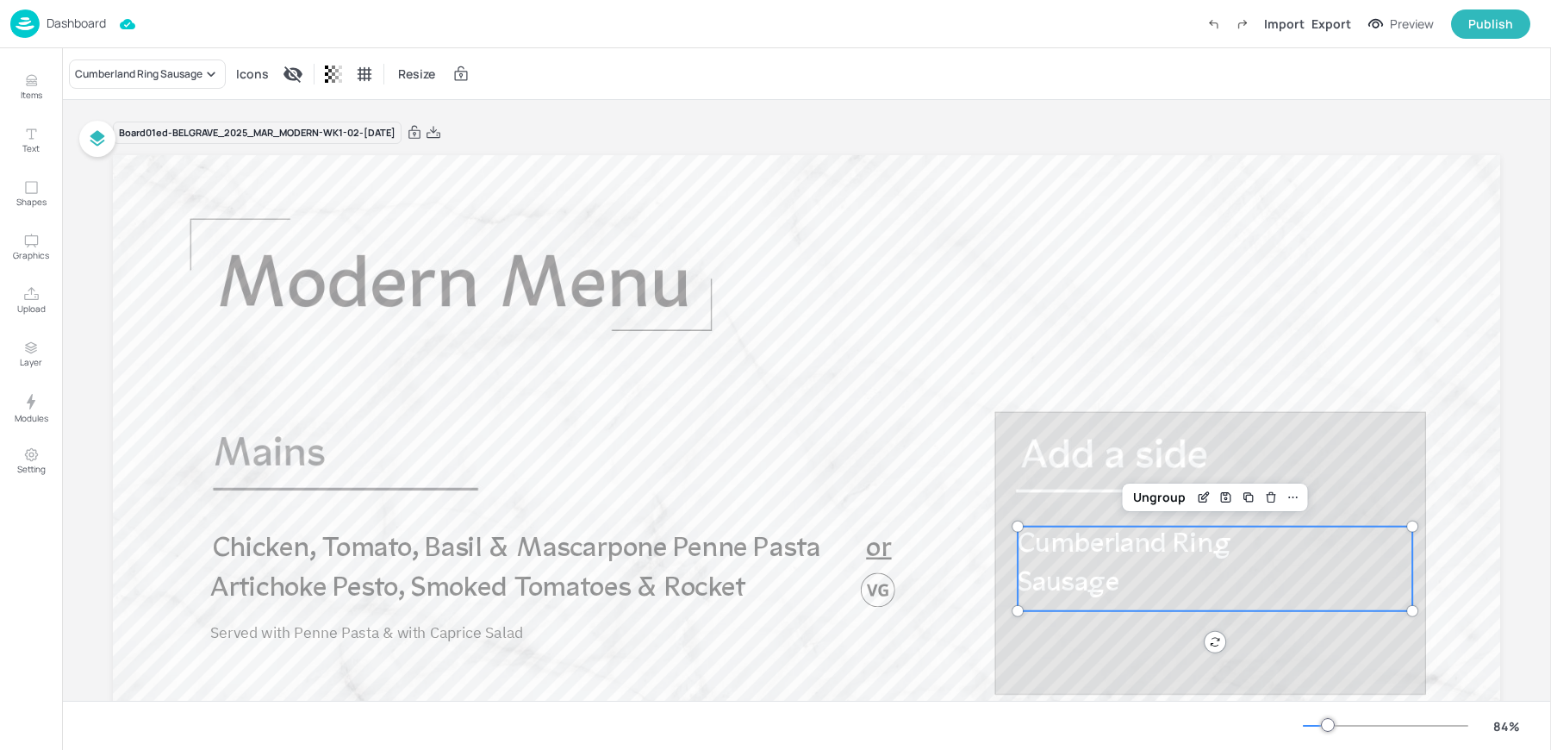
click at [122, 89] on div "Cumberland Ring Sausage Icons Resize" at bounding box center [806, 73] width 1489 height 51
click at [115, 77] on div "Cumberland Ring Sausage" at bounding box center [139, 74] width 128 height 16
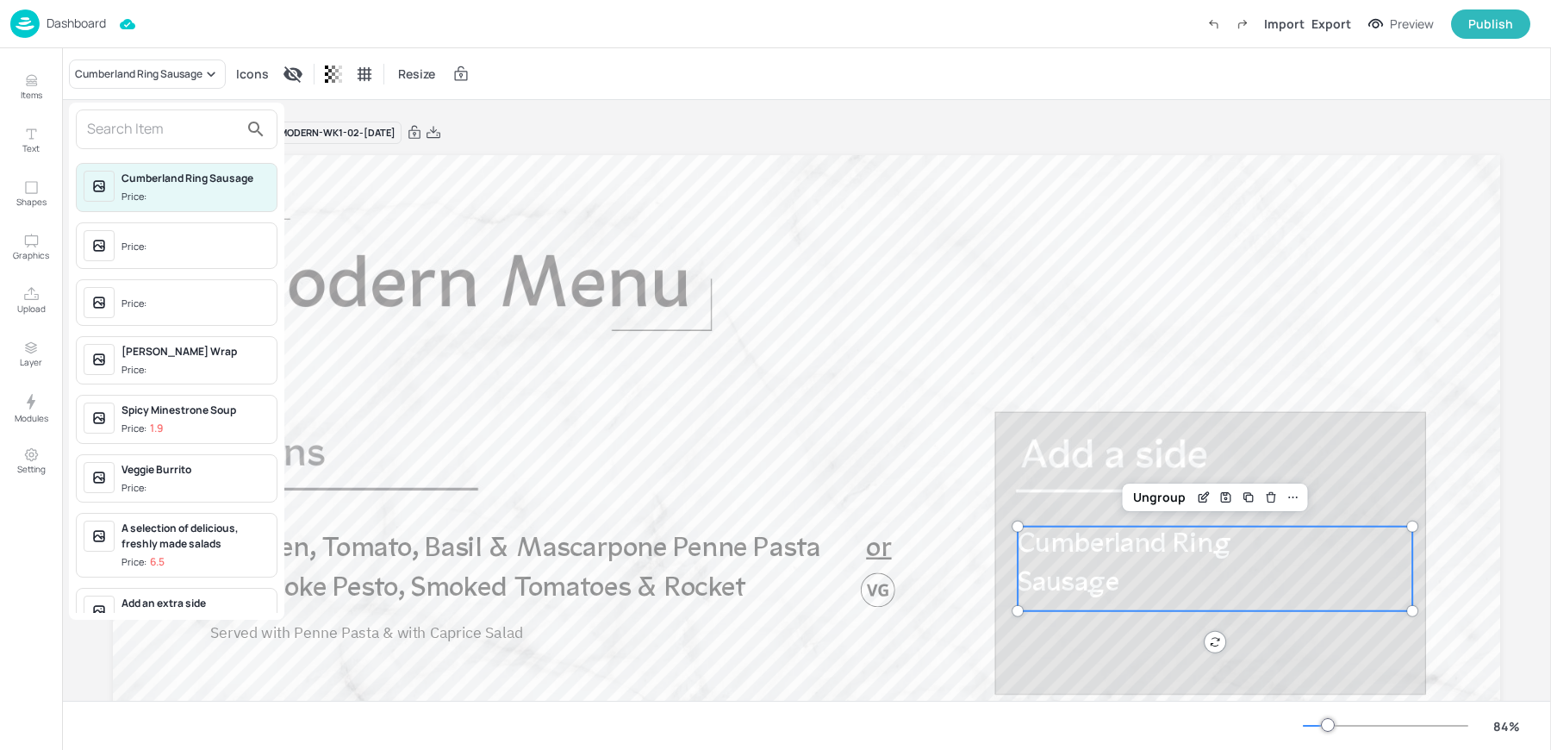
click at [122, 236] on span "Price:" at bounding box center [196, 248] width 148 height 28
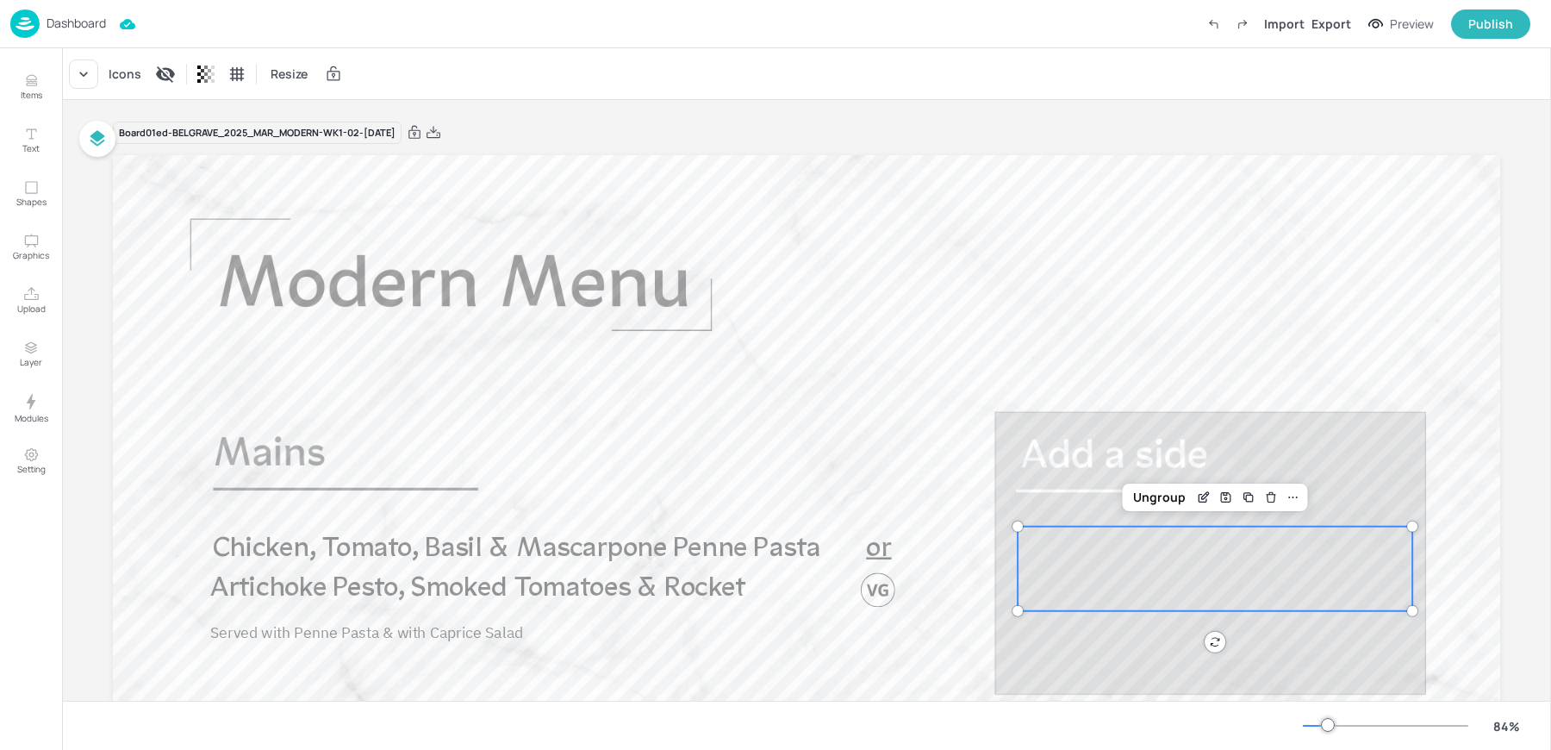
click at [1335, 34] on div "Import Export Preview Publish" at bounding box center [1365, 23] width 332 height 29
click at [1336, 12] on div "Import Export Preview Publish" at bounding box center [1365, 23] width 332 height 29
click at [1329, 24] on div "Export" at bounding box center [1332, 24] width 40 height 18
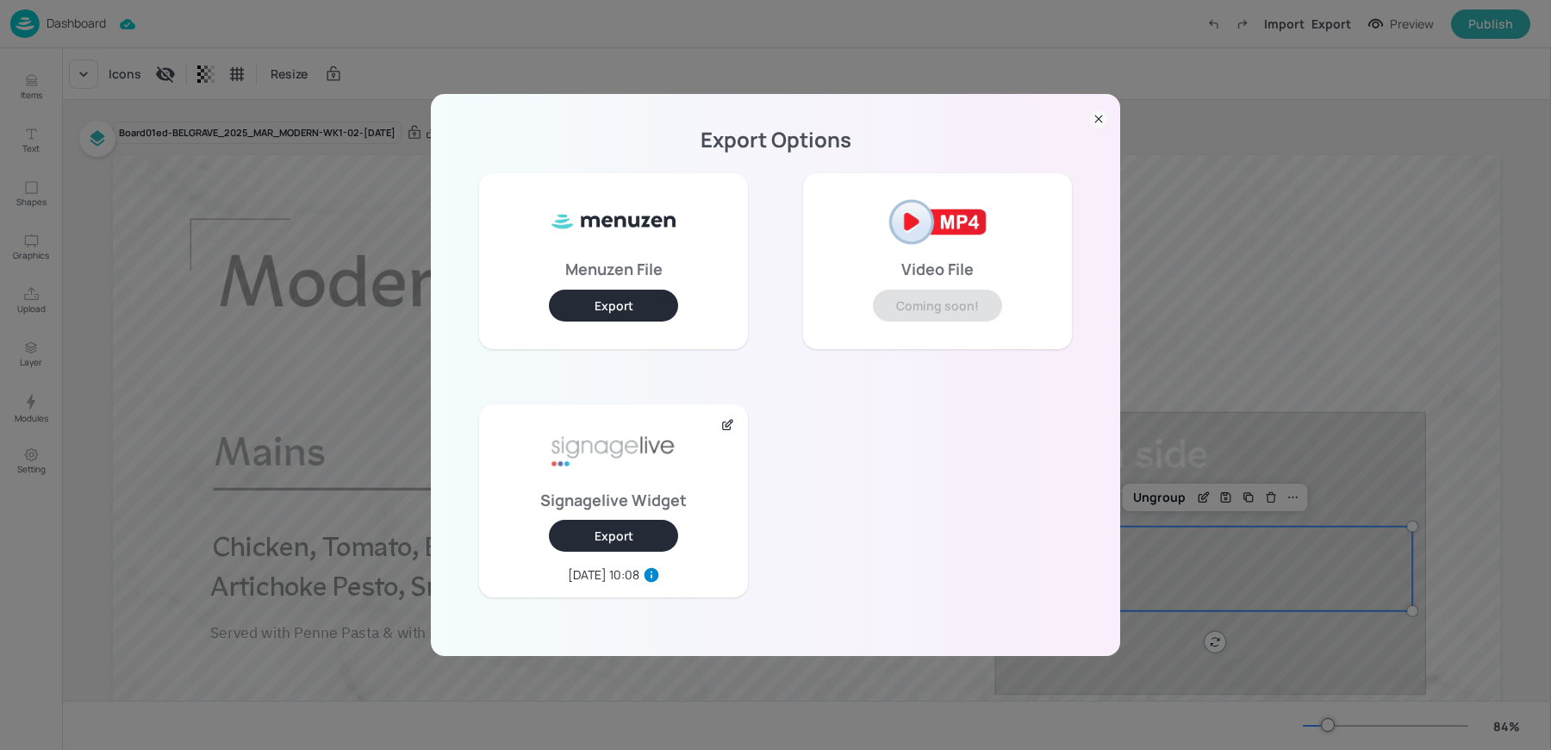
click at [628, 545] on button "Export" at bounding box center [613, 536] width 129 height 32
click at [311, 116] on div "Export Options Menuzen File Export Video File Coming soon! Signagelive Widget E…" at bounding box center [775, 375] width 1551 height 750
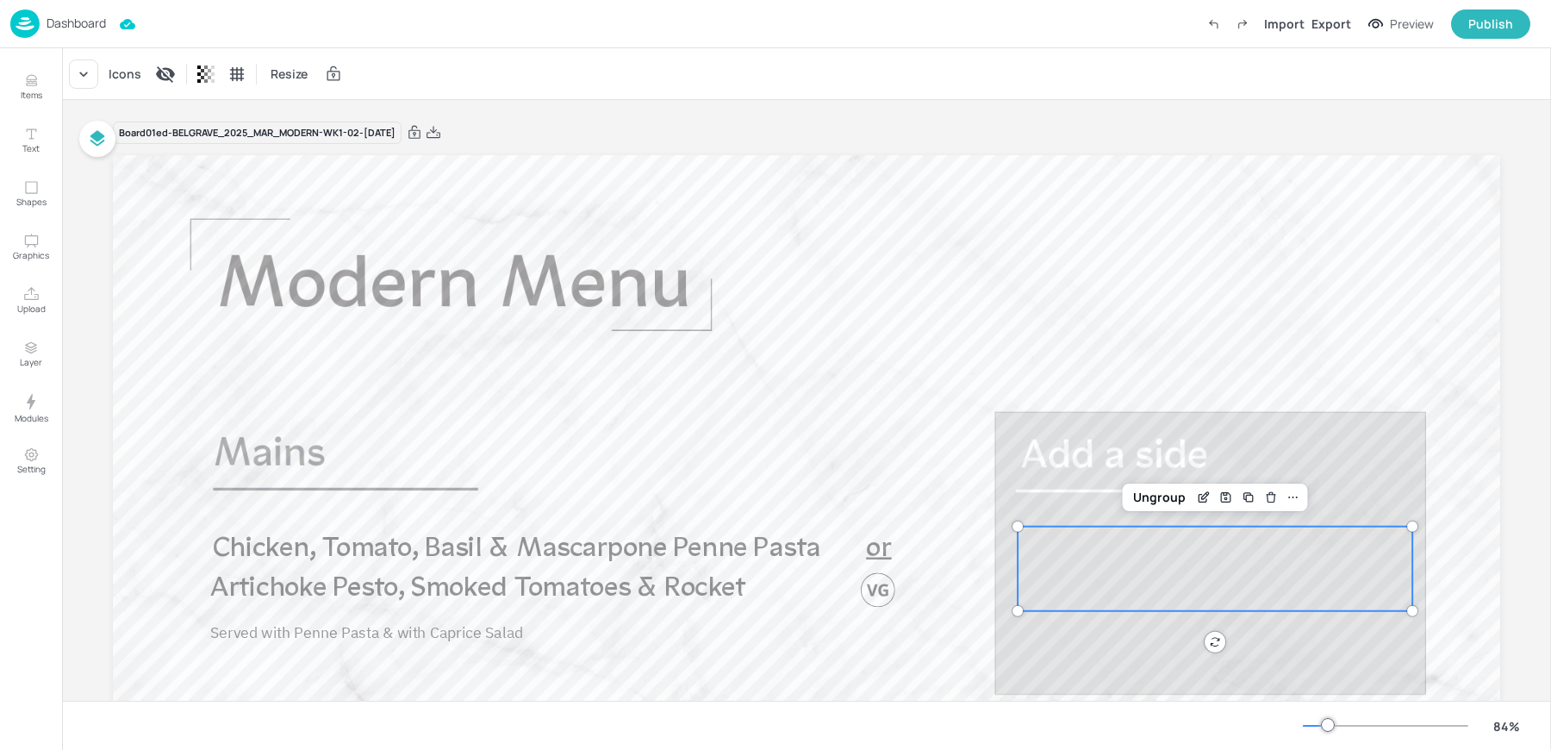
click at [47, 23] on p "Dashboard" at bounding box center [76, 23] width 59 height 12
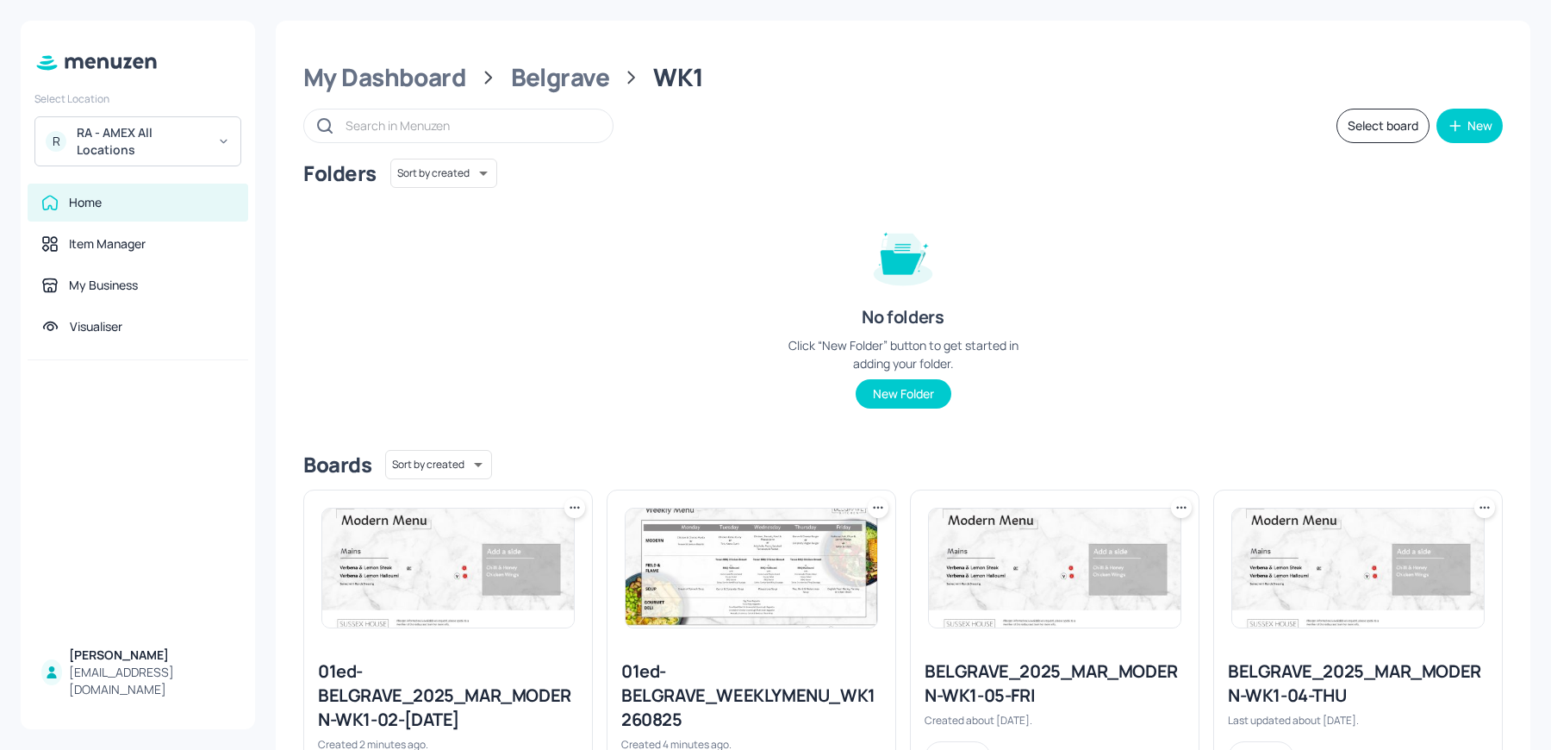
click at [551, 86] on div "Belgrave" at bounding box center [560, 77] width 99 height 31
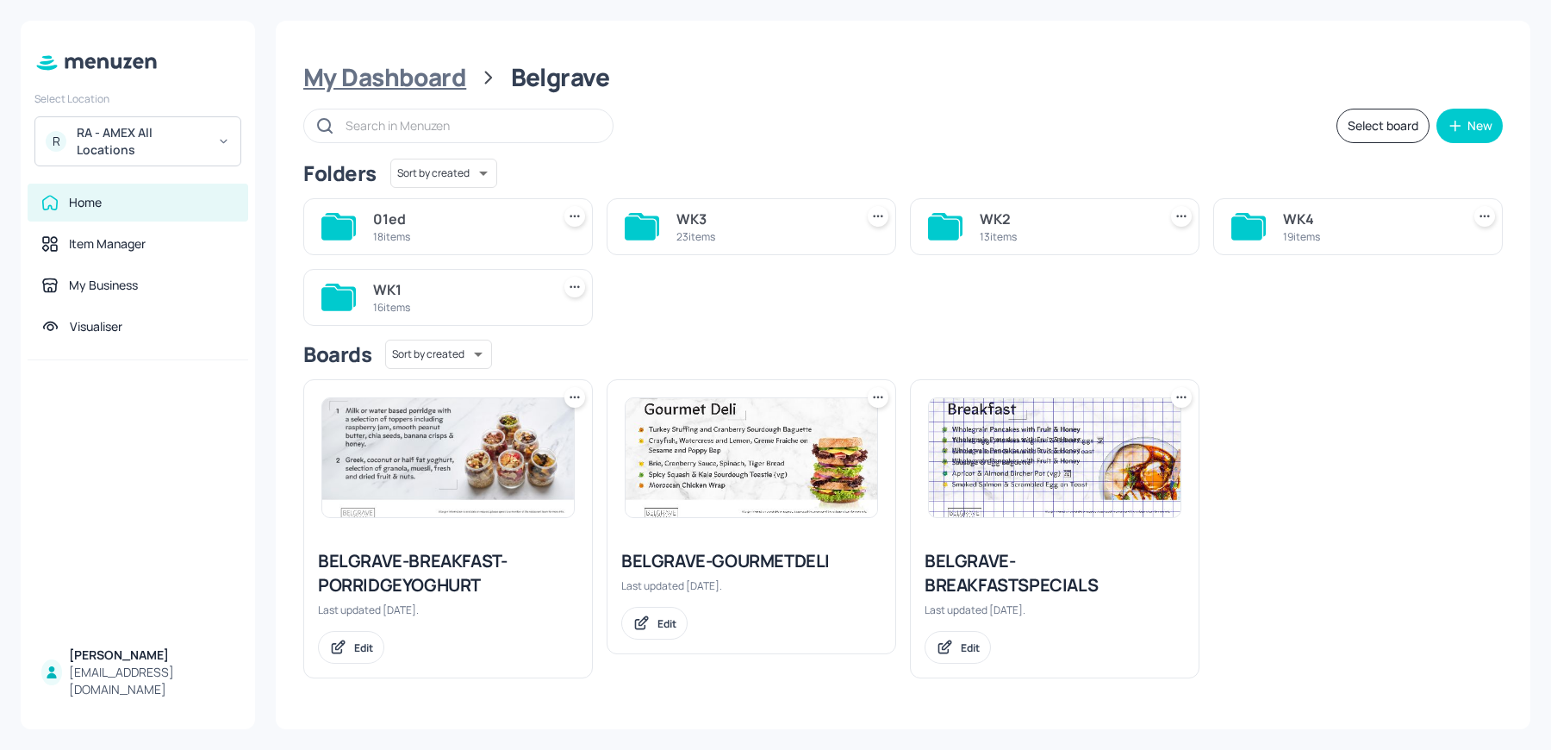
click at [386, 62] on div "My Dashboard" at bounding box center [384, 77] width 163 height 31
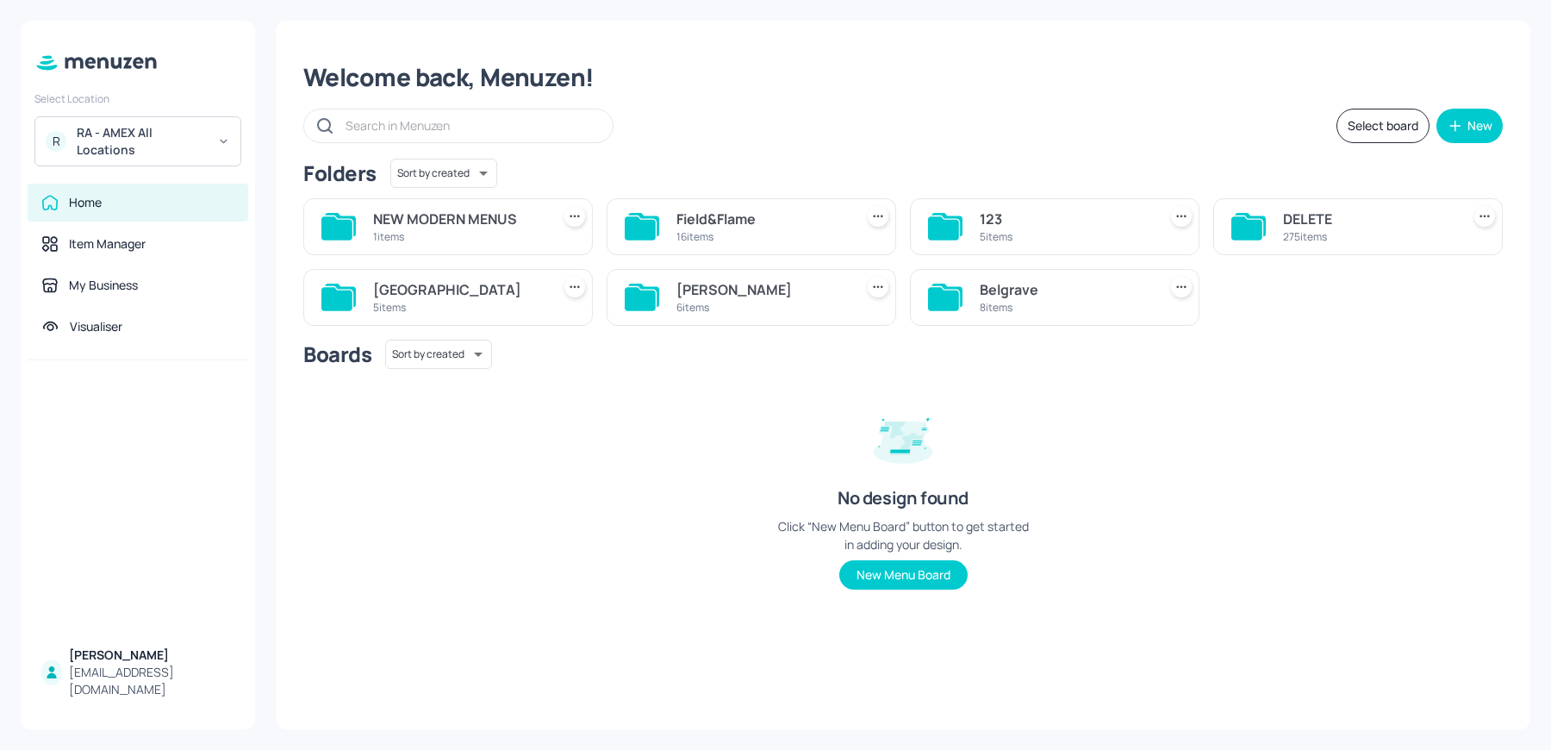
click at [698, 217] on div "Field&Flame" at bounding box center [761, 219] width 171 height 21
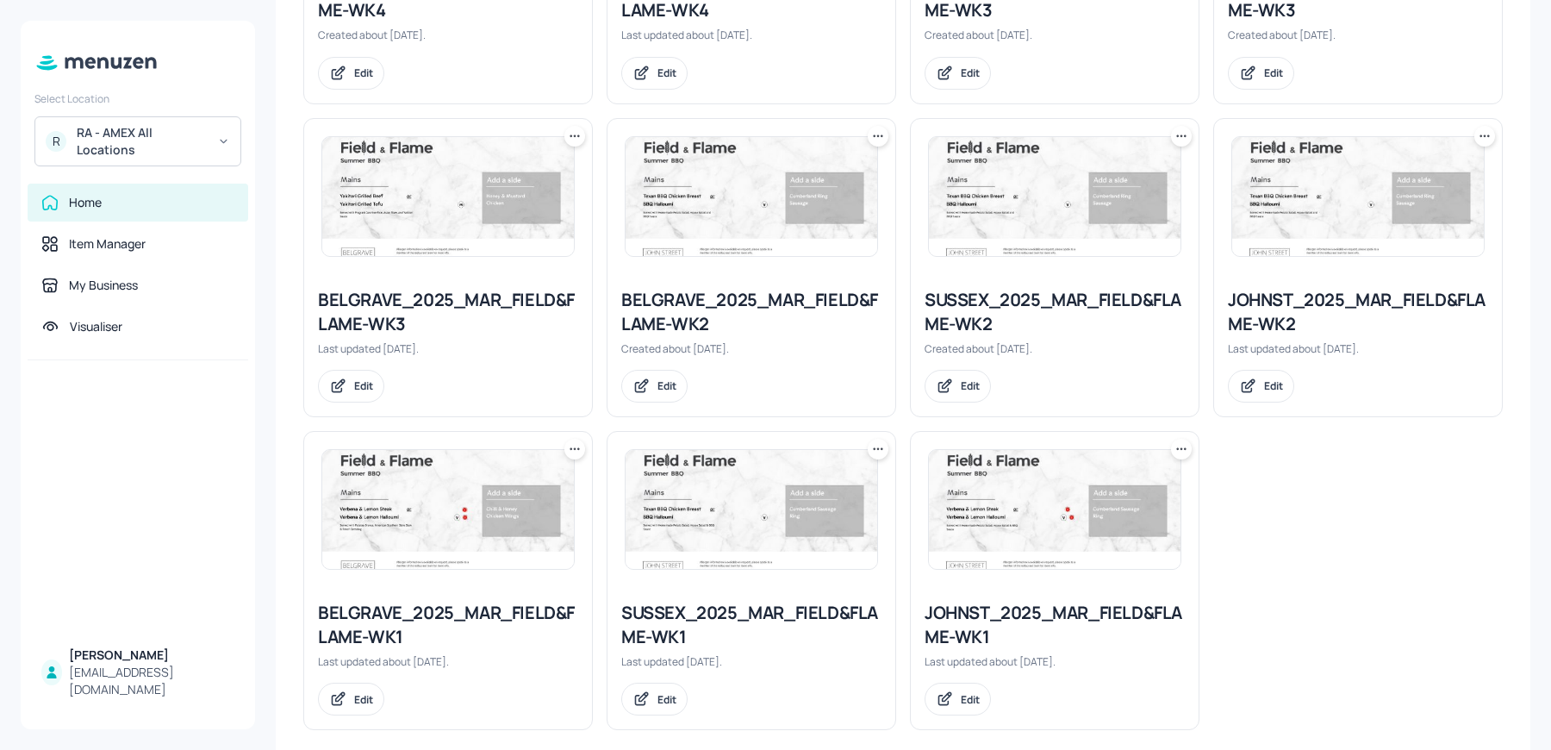
scroll to position [857, 0]
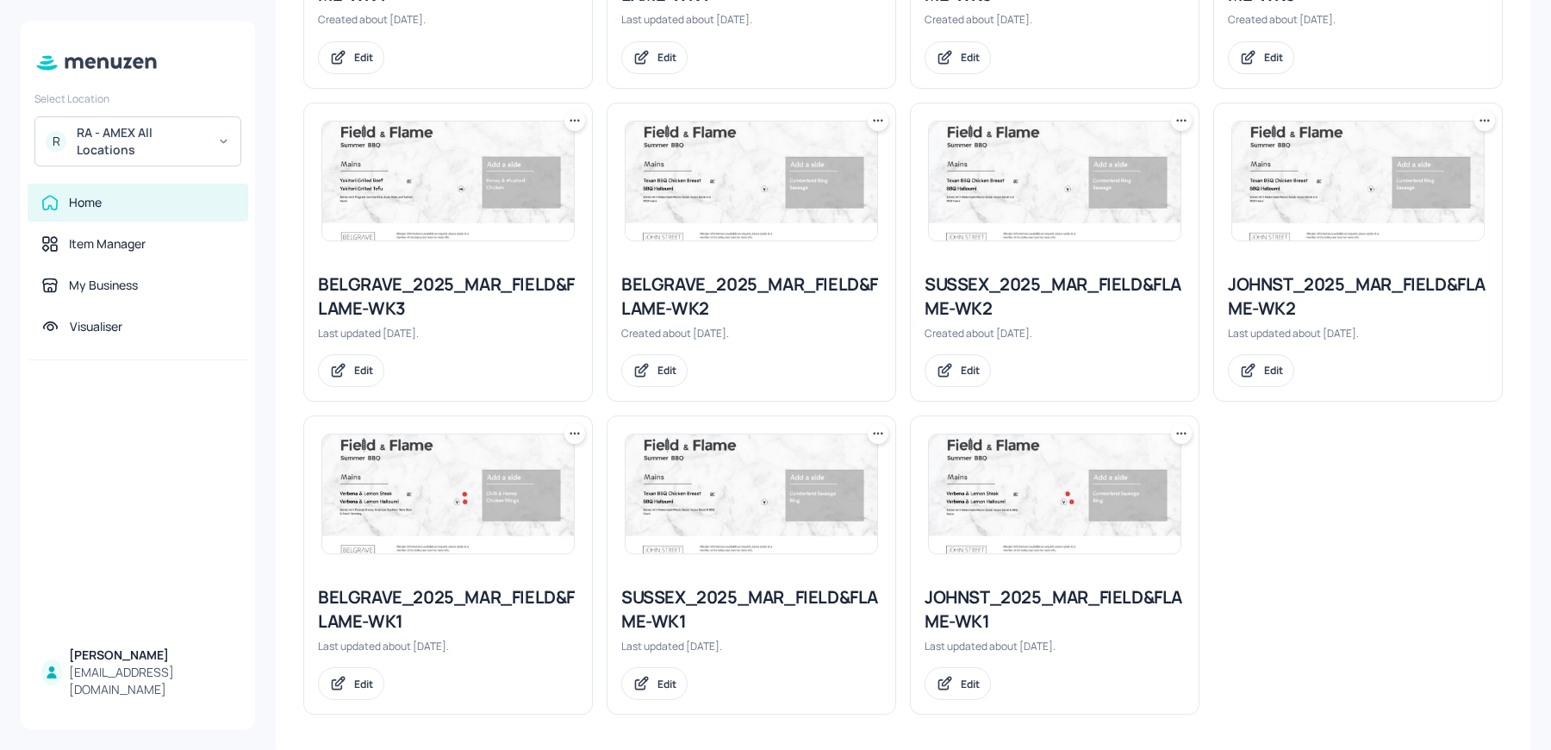
click at [571, 427] on icon at bounding box center [574, 433] width 17 height 17
click at [458, 505] on div "Duplicate" at bounding box center [508, 492] width 138 height 29
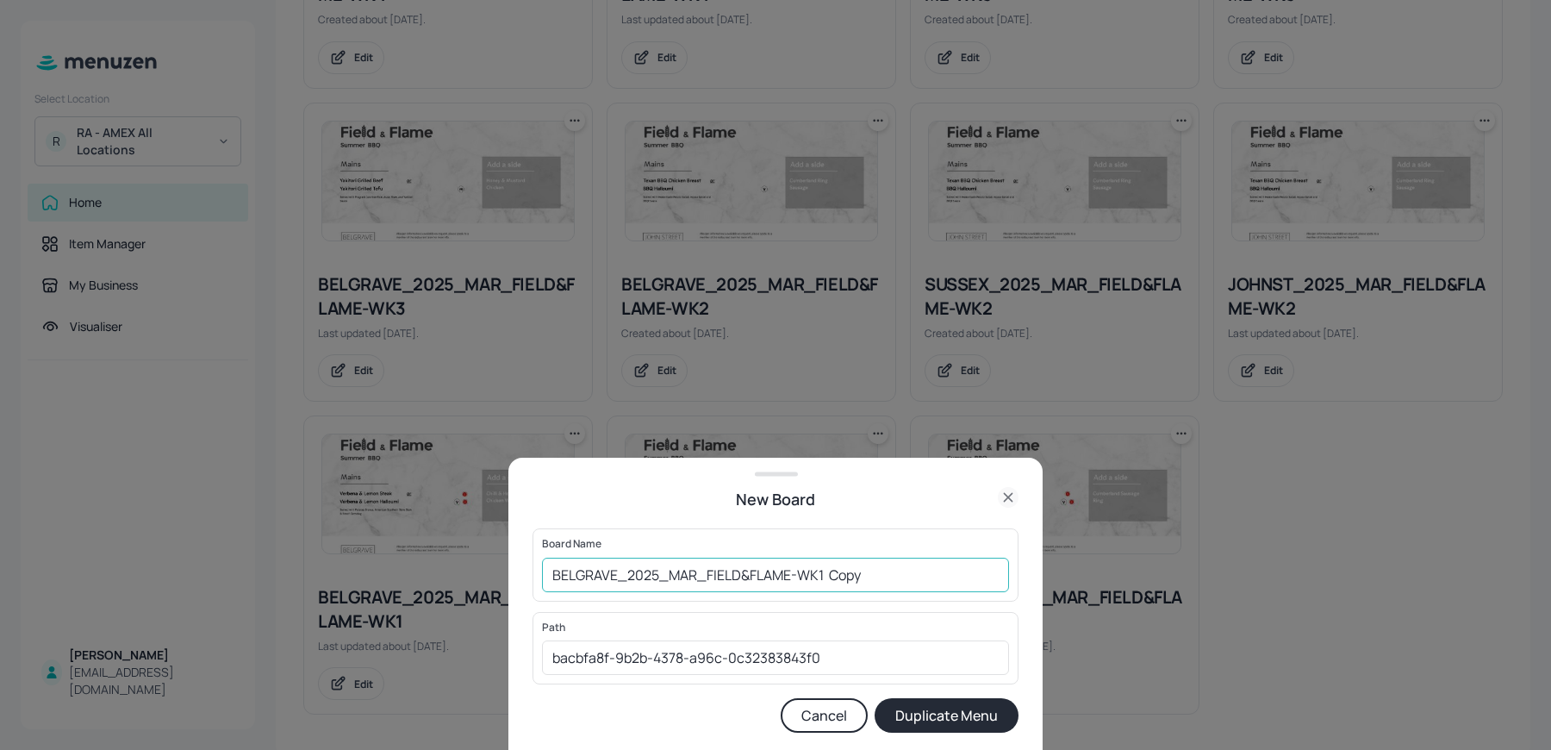
click at [551, 572] on input "BELGRAVE_2025_MAR_FIELD&FLAME-WK1 Copy" at bounding box center [775, 575] width 467 height 34
drag, startPoint x: 867, startPoint y: 576, endPoint x: 972, endPoint y: 585, distance: 105.6
click at [972, 585] on input "01ed-BELGRAVE_2025_MAR_FIELD&FLAME-WK1 Copy" at bounding box center [775, 575] width 467 height 34
type input "01ed-BELGRAVE_2025_MAR_FIELD&FLAME-WK1 260825"
click at [875, 698] on button "Duplicate Menu" at bounding box center [947, 715] width 144 height 34
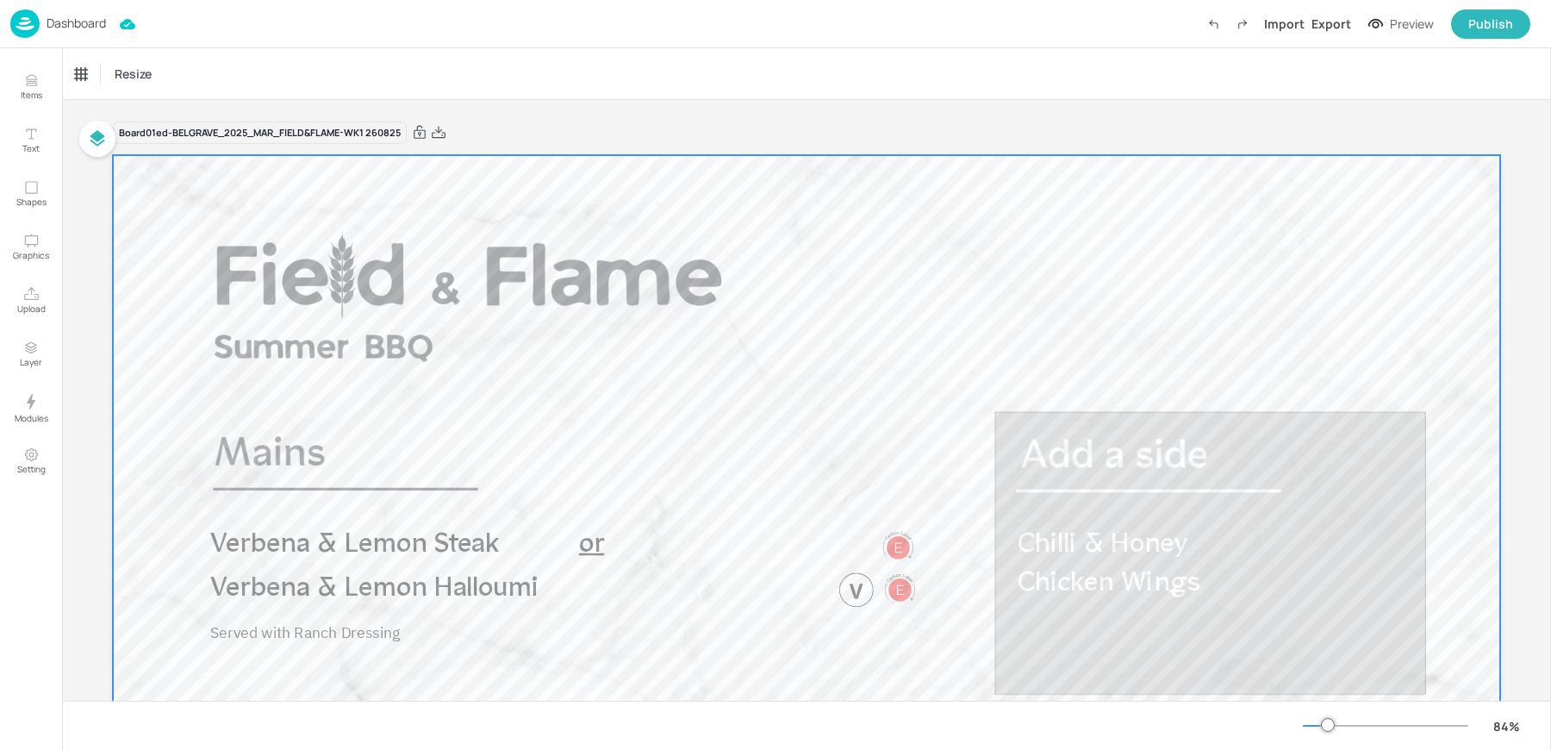
click at [1093, 539] on span "Chilli & Honey Chicken Wings" at bounding box center [1109, 564] width 182 height 66
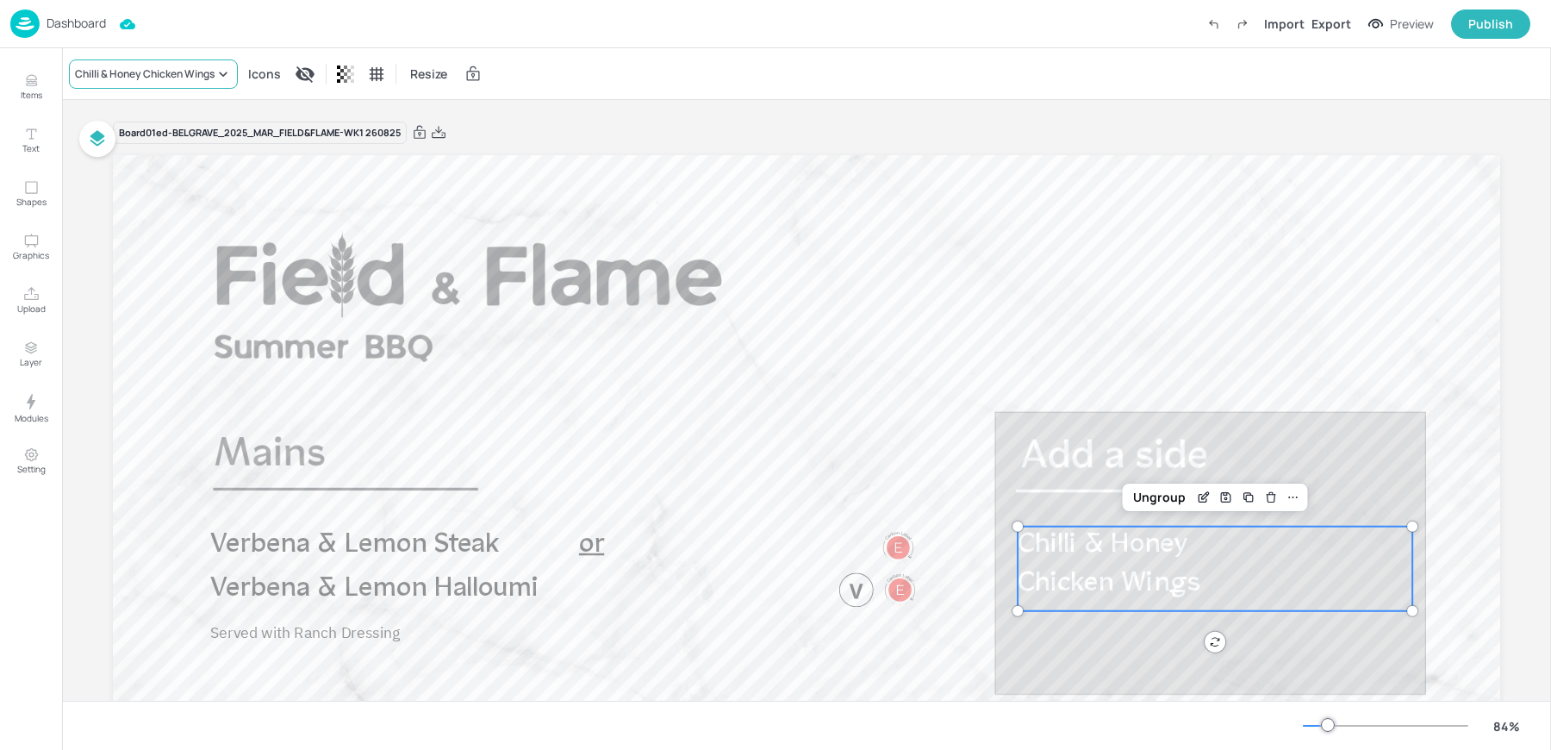
click at [180, 67] on div "Chilli & Honey Chicken Wings" at bounding box center [145, 74] width 140 height 16
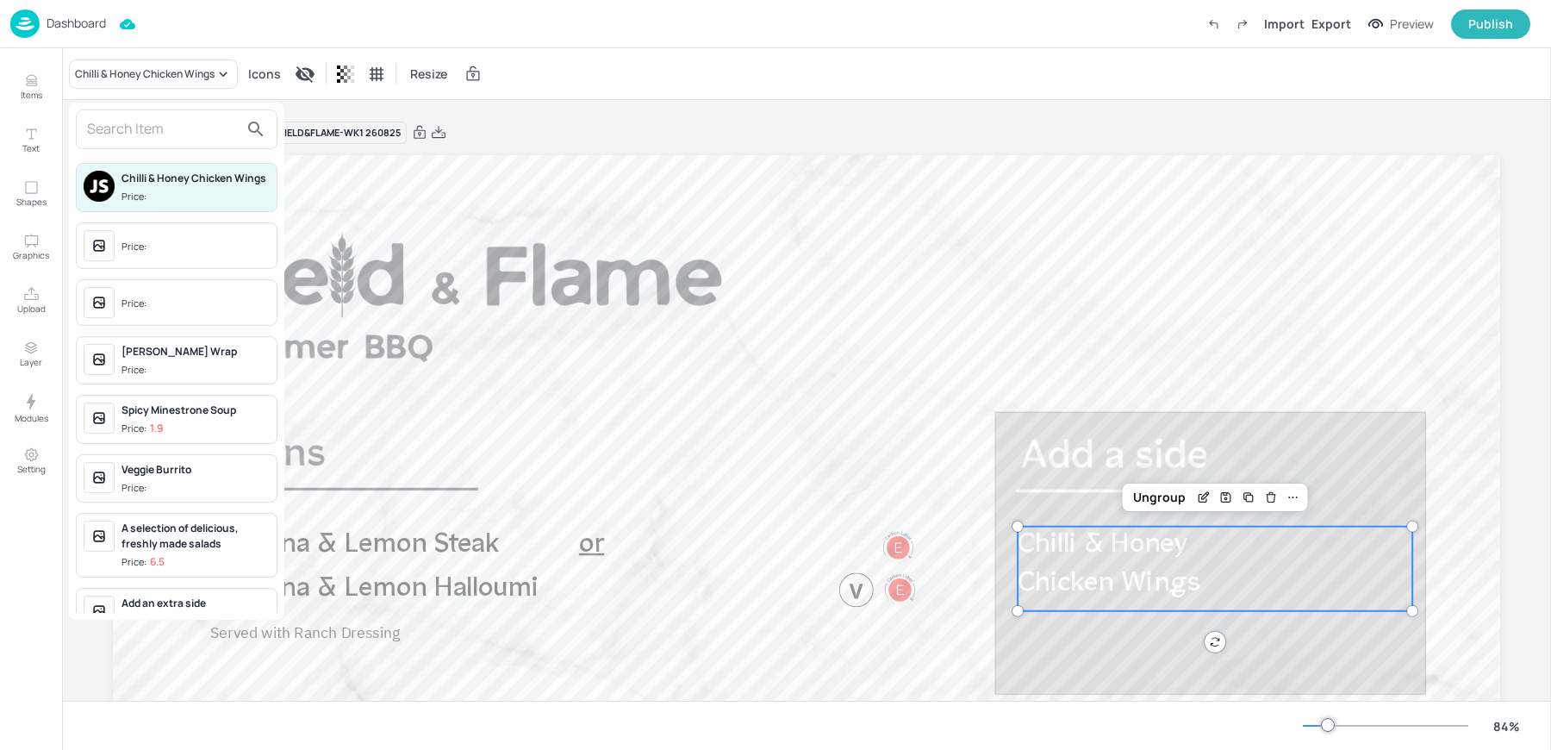
click at [171, 137] on input "text" at bounding box center [163, 129] width 152 height 28
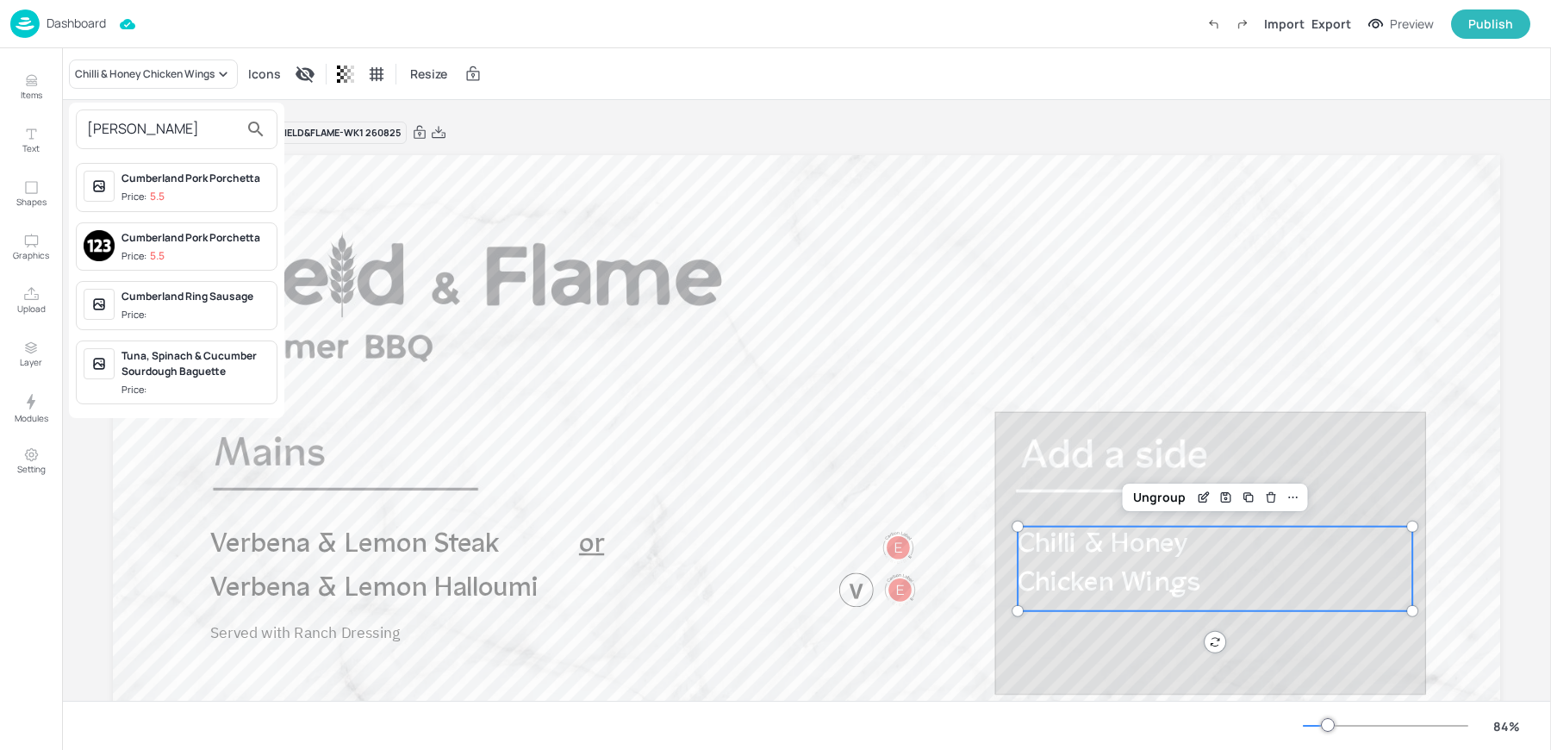
type input "[PERSON_NAME]"
click at [158, 301] on div "Cumberland Ring Sausage" at bounding box center [196, 297] width 148 height 16
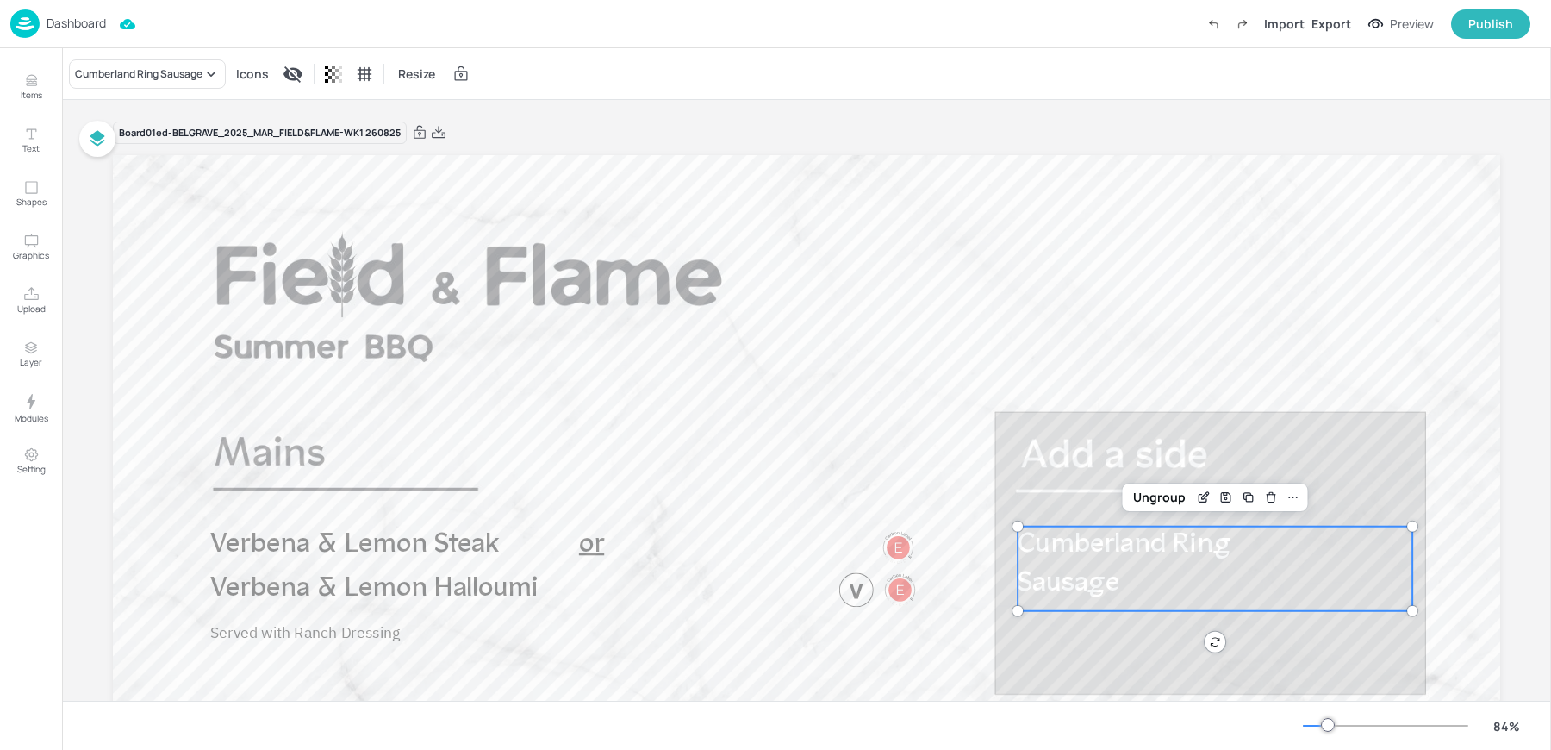
click at [1329, 8] on div "Dashboard Import Export Preview Publish" at bounding box center [770, 23] width 1520 height 47
click at [1332, 16] on div "Export" at bounding box center [1332, 24] width 40 height 18
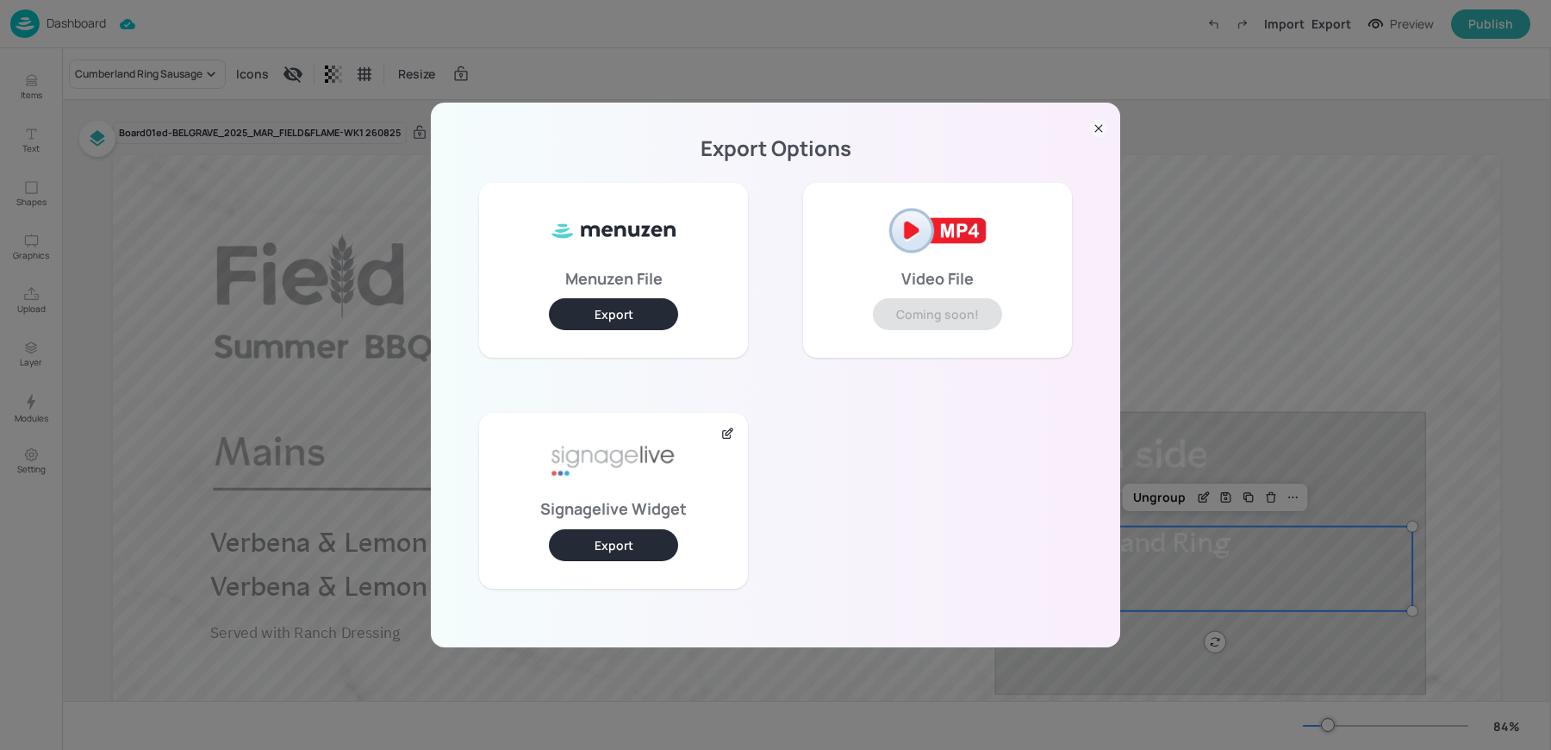
click at [645, 533] on button "Export" at bounding box center [613, 545] width 129 height 32
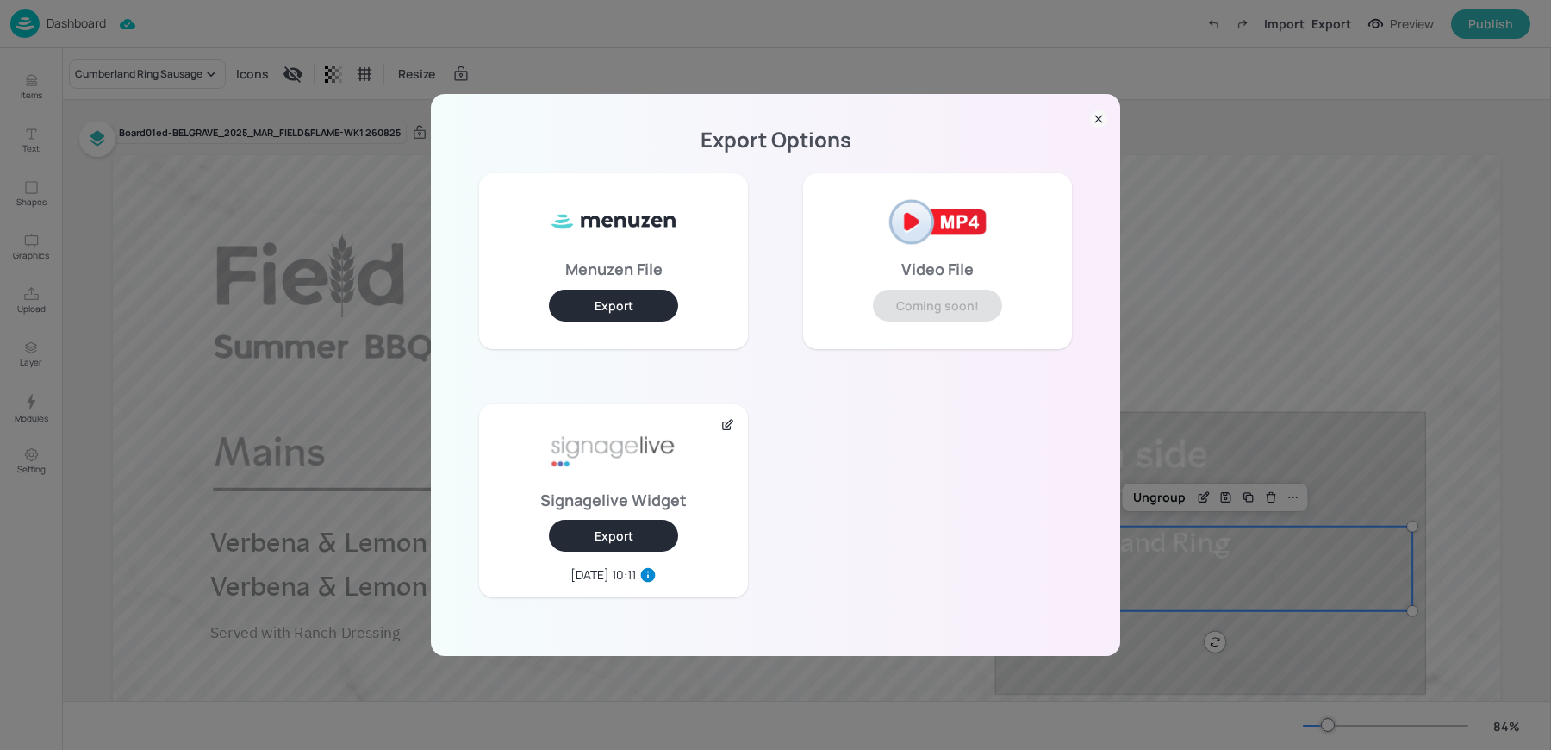
click at [249, 111] on div "Export Options Menuzen File Export Video File Coming soon! Signagelive Widget E…" at bounding box center [775, 375] width 1551 height 750
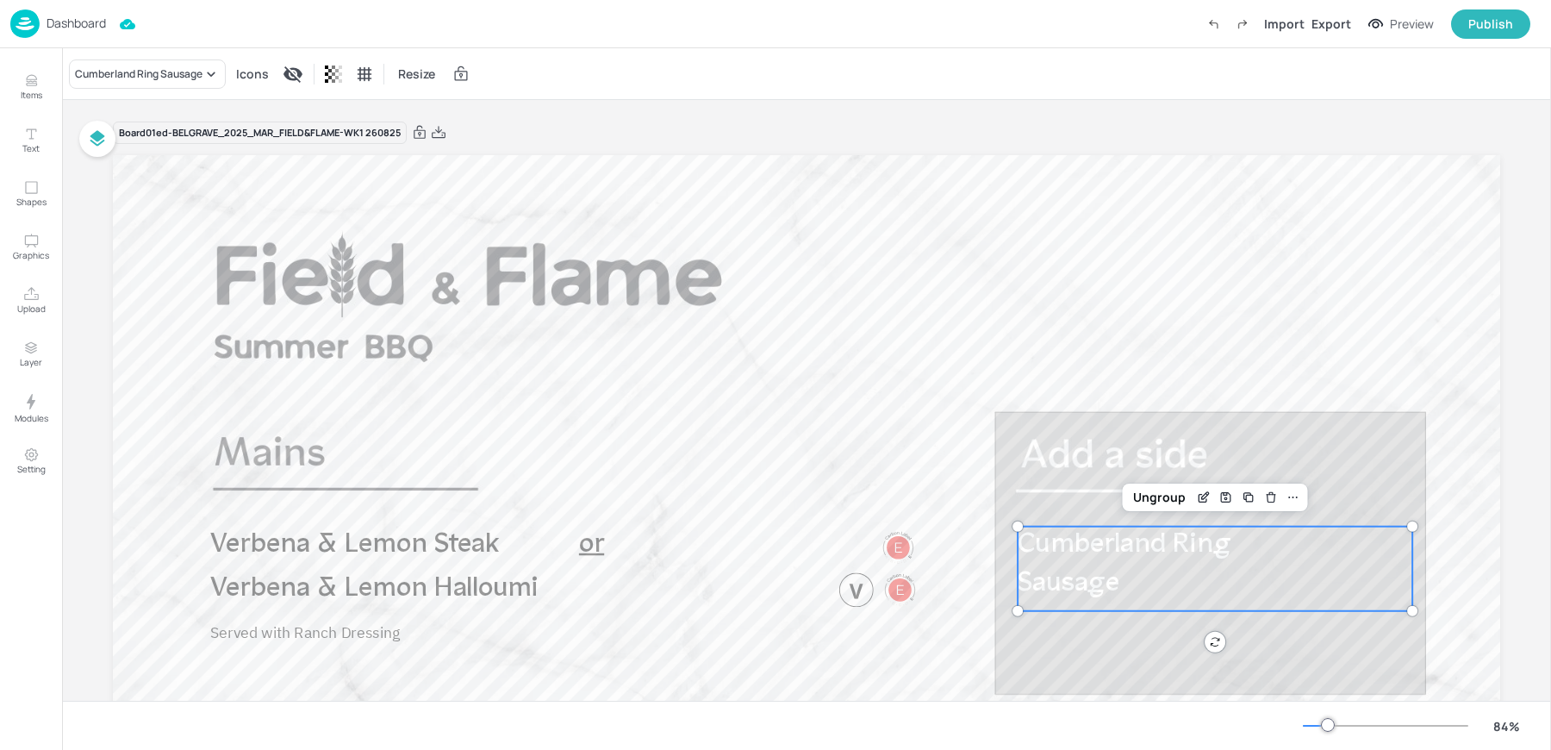
click at [22, 21] on img at bounding box center [24, 23] width 29 height 28
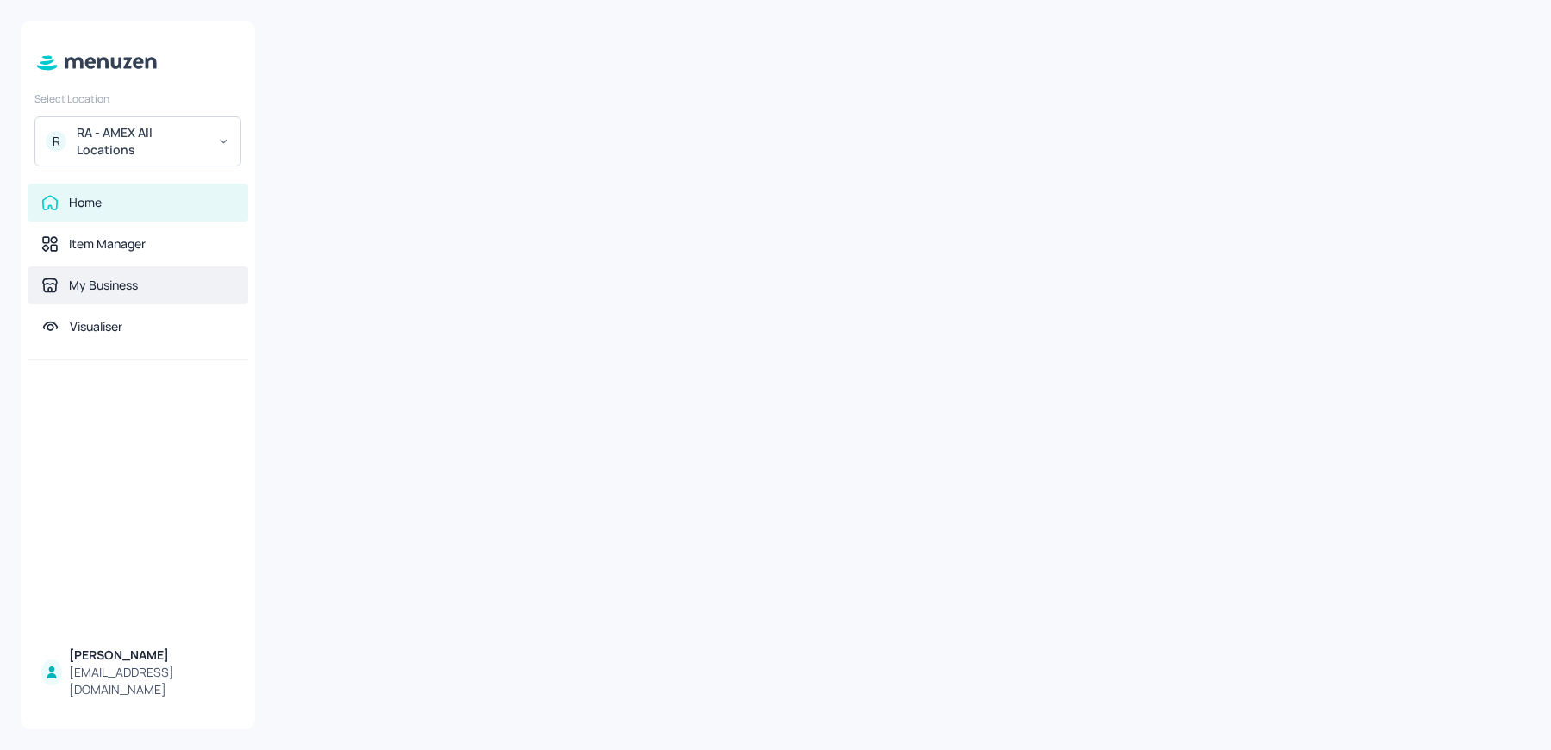
click at [131, 282] on div "My Business" at bounding box center [103, 285] width 69 height 17
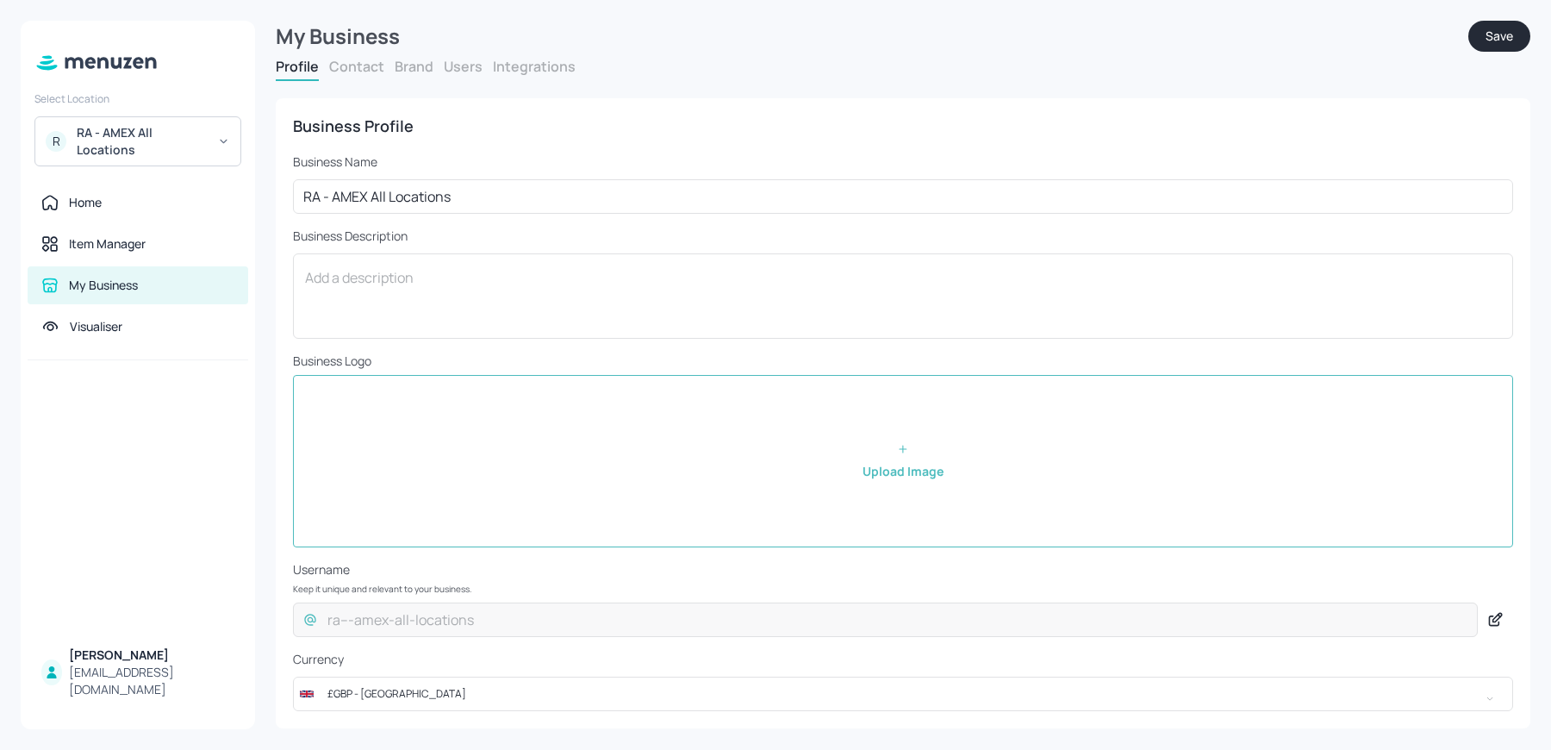
click at [143, 149] on div "RA - AMEX All Locations" at bounding box center [142, 141] width 130 height 34
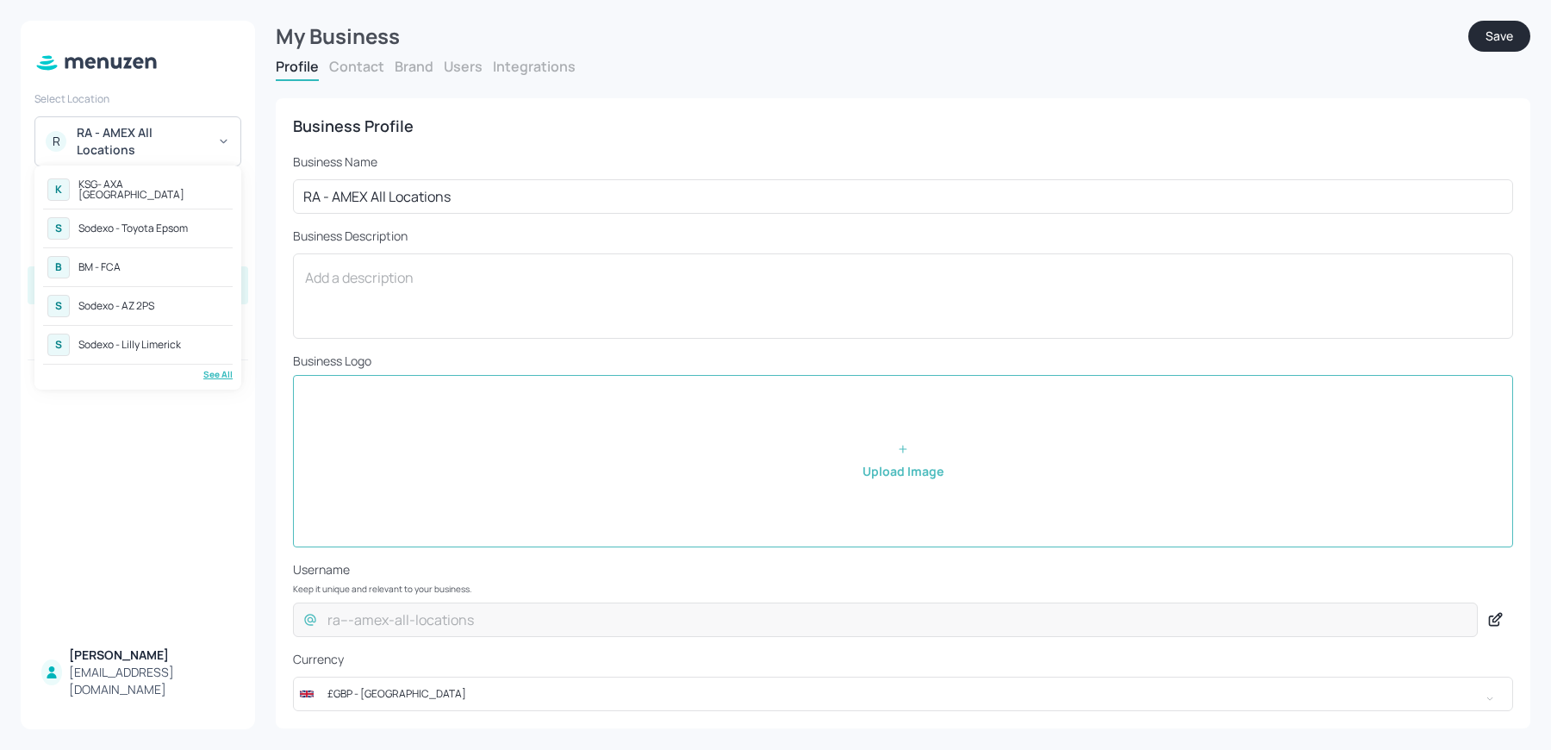
click at [218, 365] on div "K KSG- AXA Dublin S Sodexo - Toyota Epsom B BM - FCA S Sodexo - AZ 2PS S Sodexo…" at bounding box center [138, 277] width 190 height 207
click at [209, 374] on div "See All" at bounding box center [138, 374] width 190 height 13
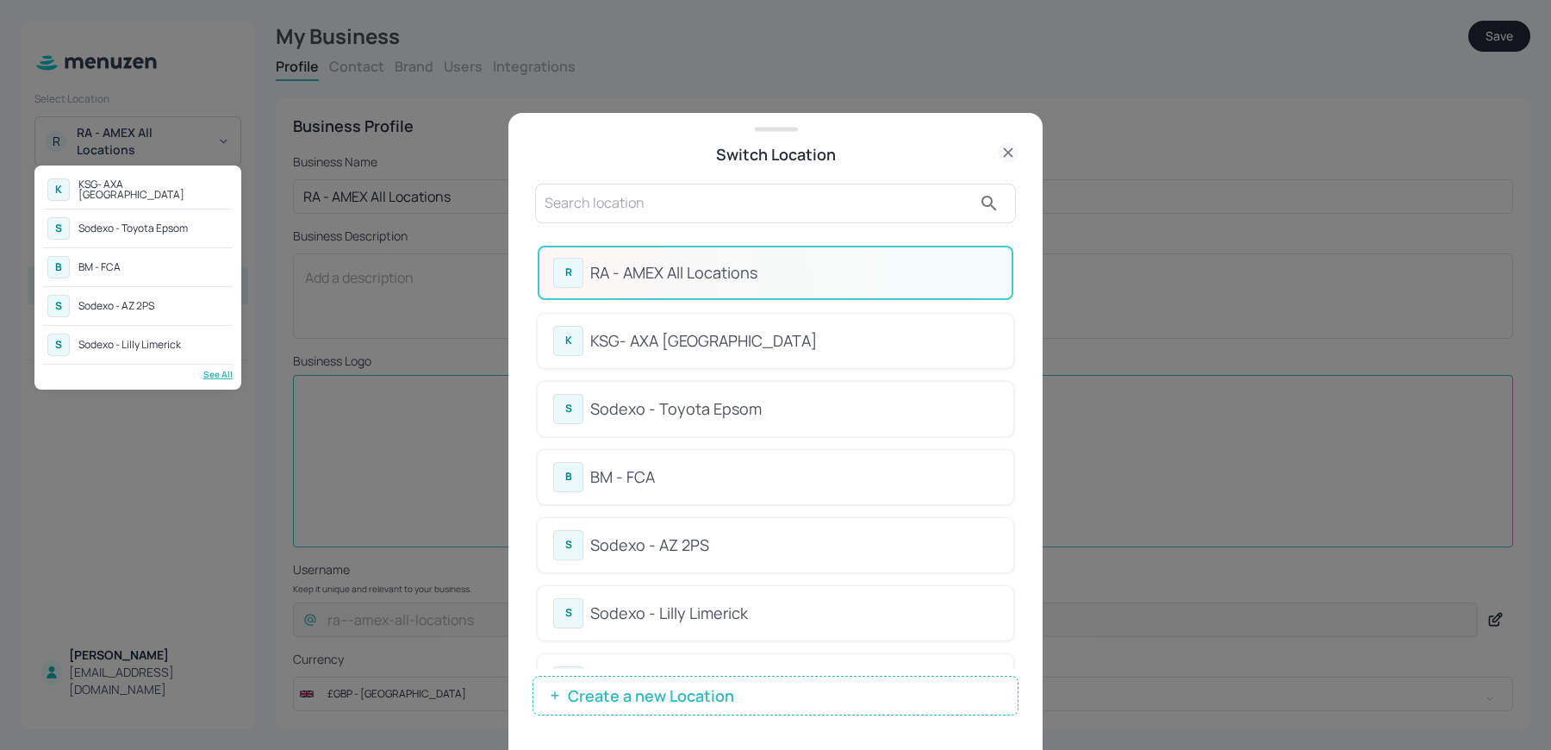
click at [662, 692] on div at bounding box center [775, 375] width 1551 height 750
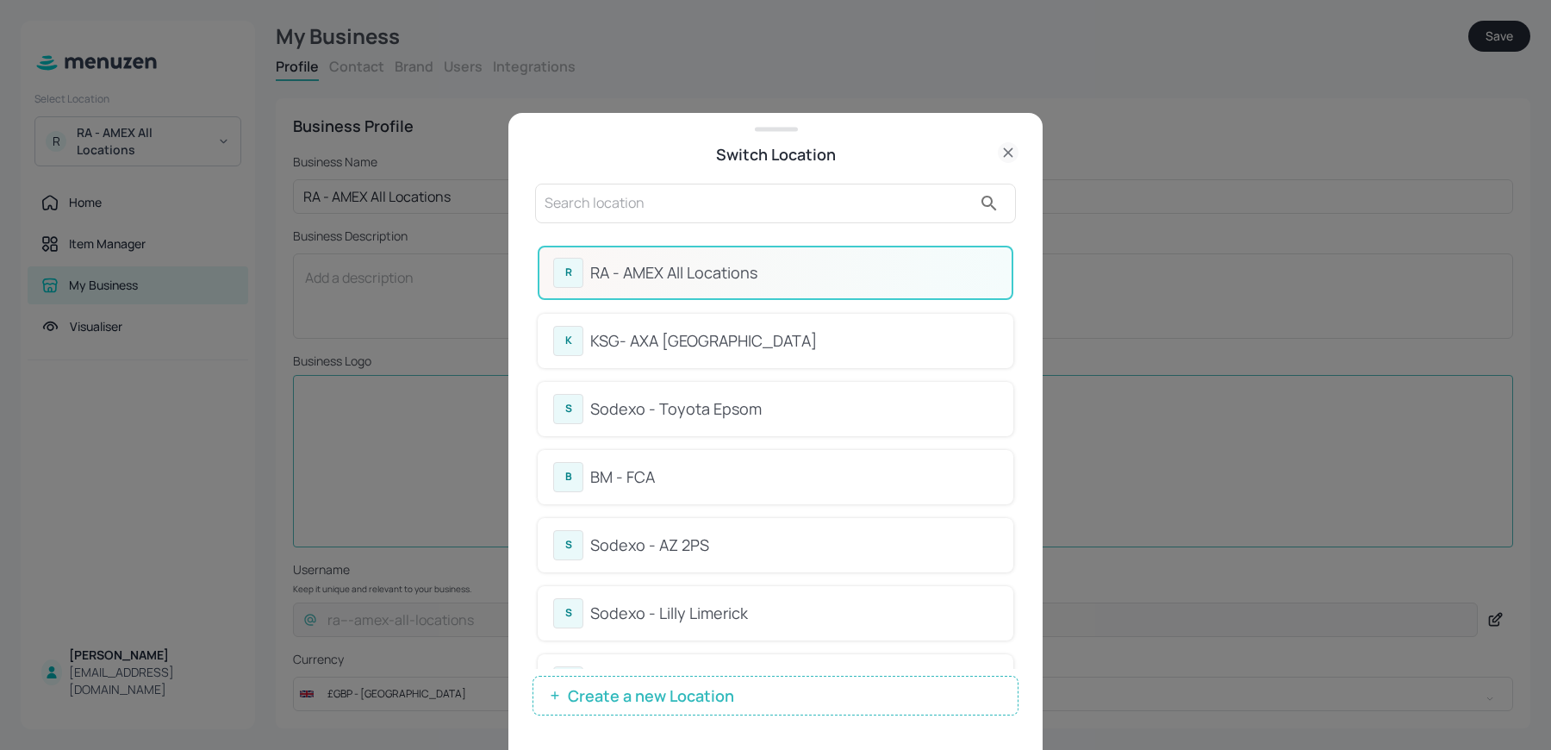
click at [662, 692] on span "Create a new Location" at bounding box center [651, 695] width 184 height 17
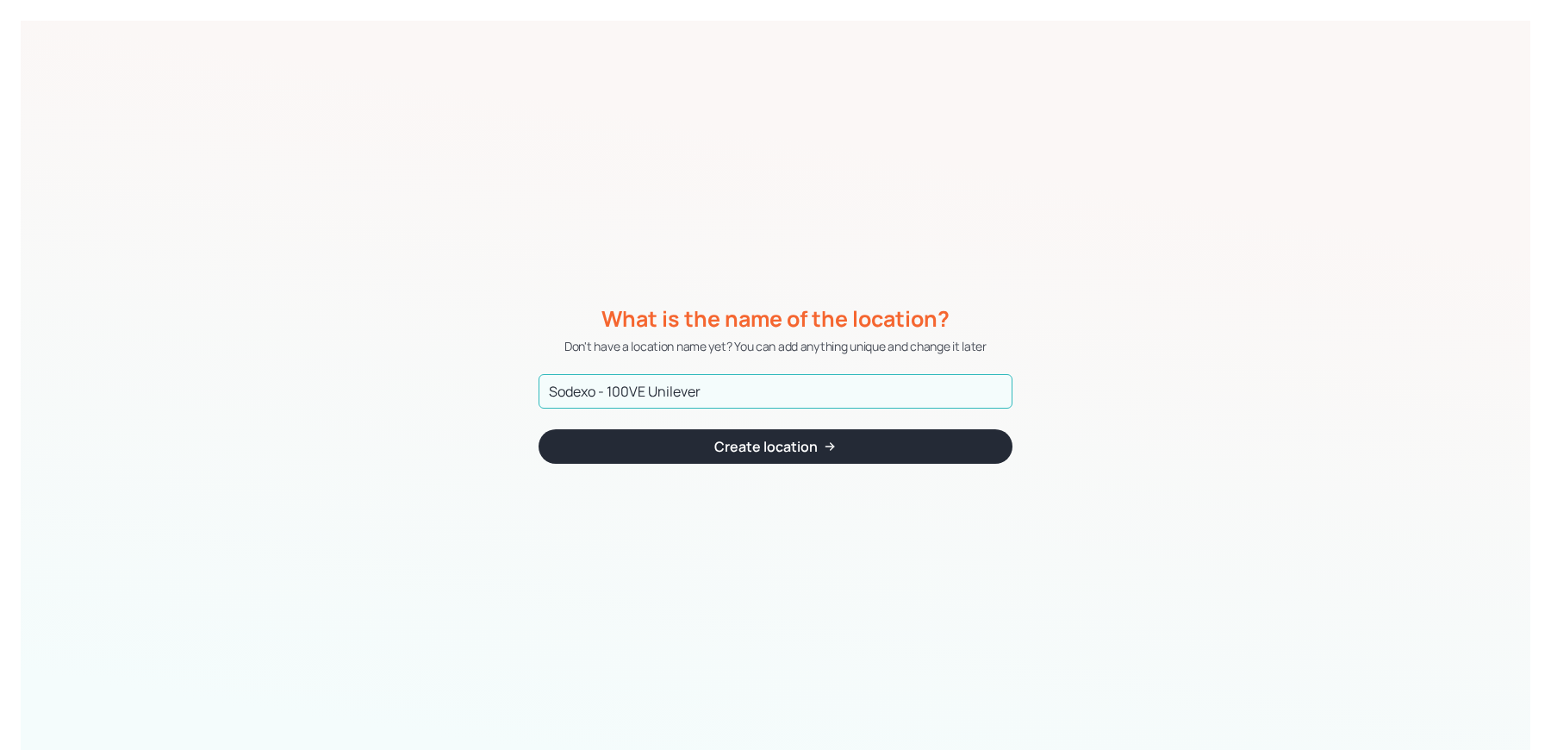
type input "Sodexo - 100VE Unilever"
click at [636, 439] on button "Create location" at bounding box center [776, 446] width 474 height 34
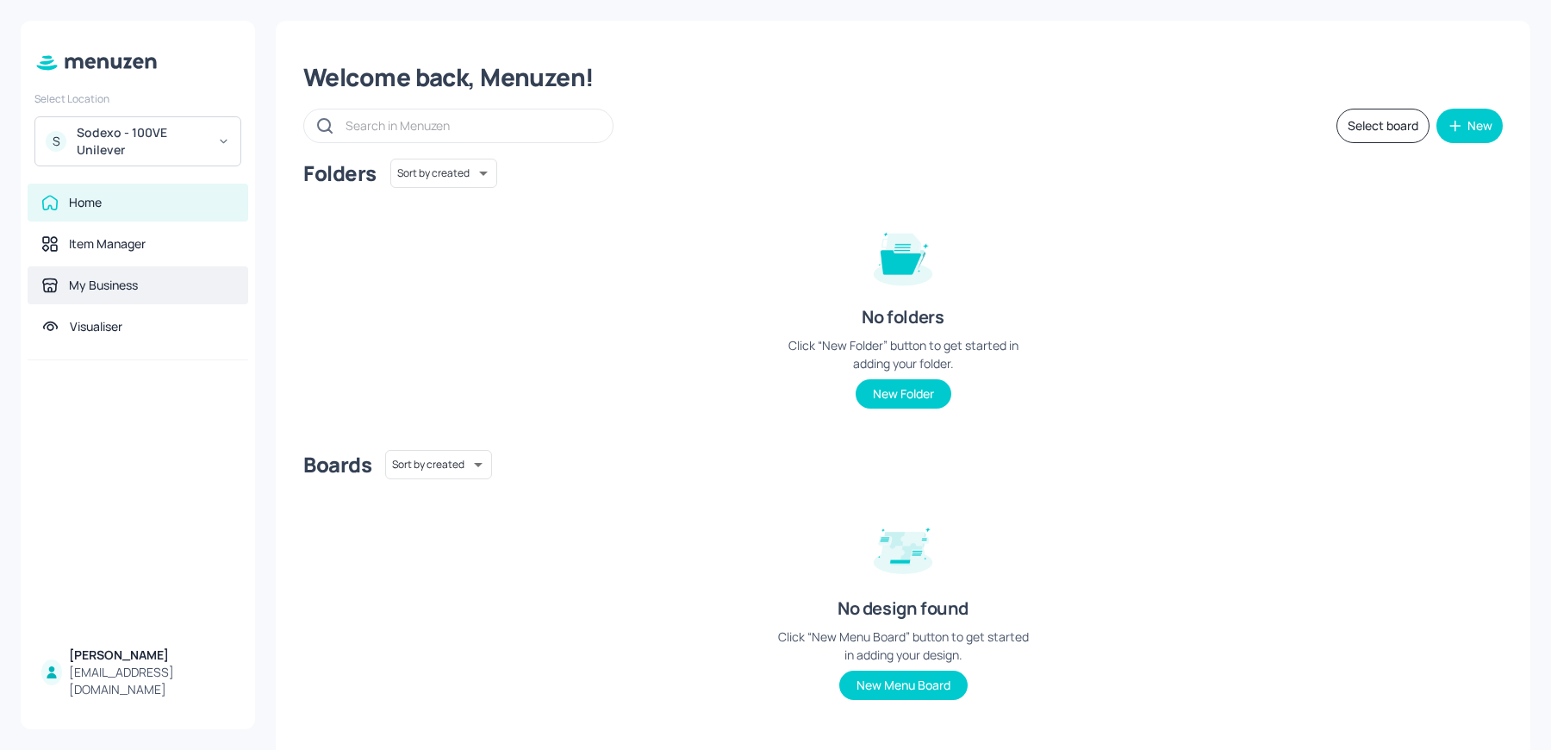
click at [142, 284] on div "My Business" at bounding box center [137, 285] width 193 height 17
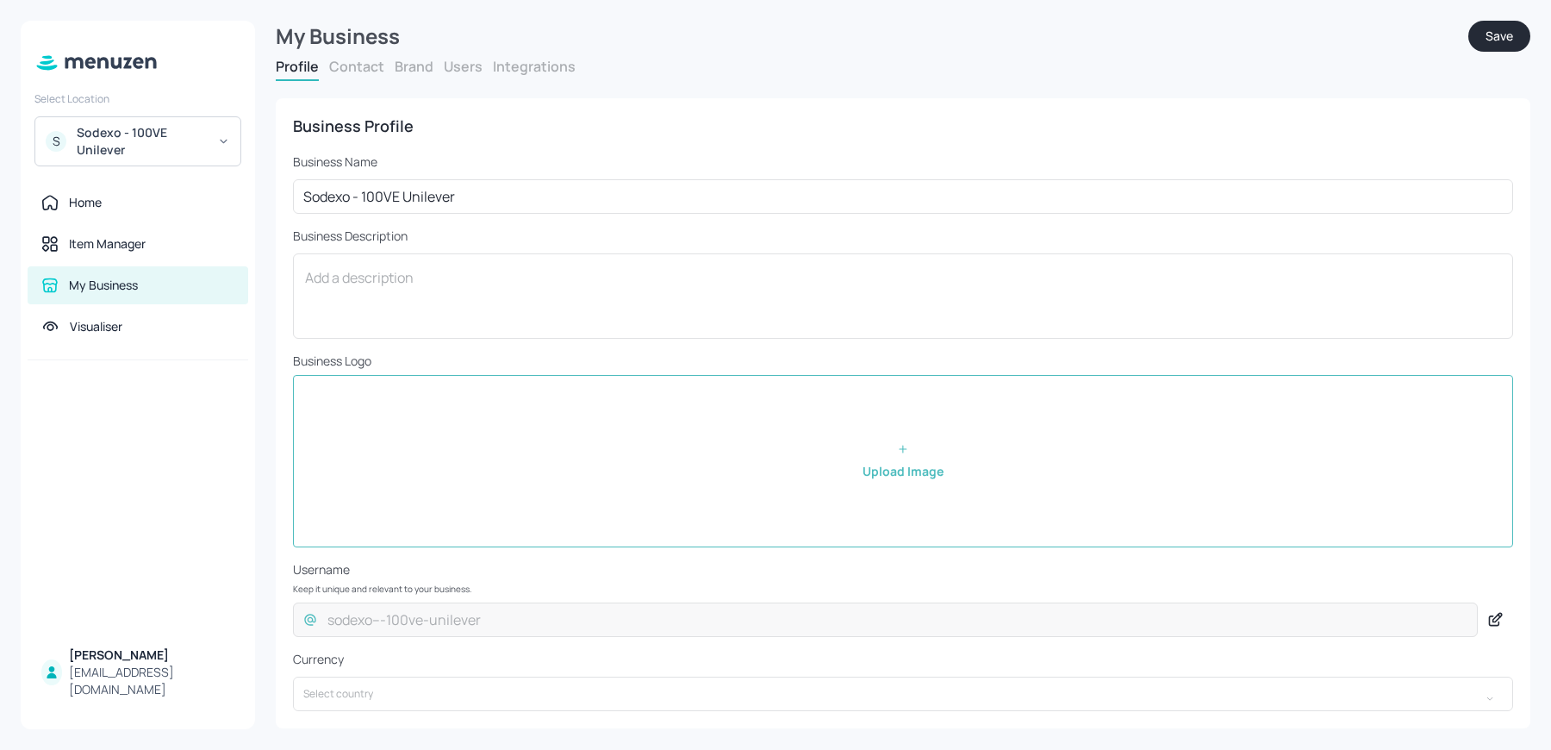
click at [452, 69] on button "Users" at bounding box center [463, 66] width 39 height 19
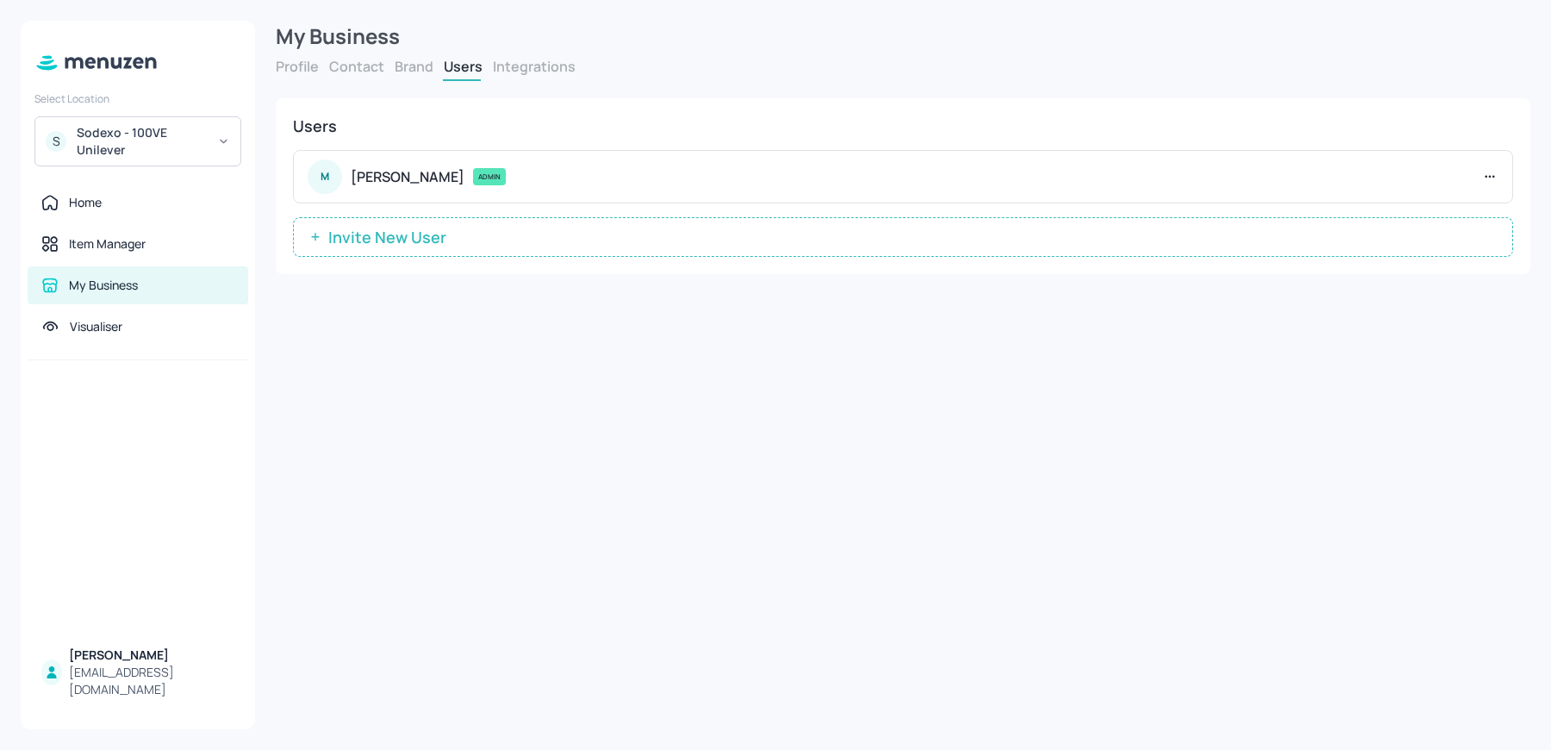
click at [440, 234] on span "Invite New User" at bounding box center [387, 236] width 135 height 17
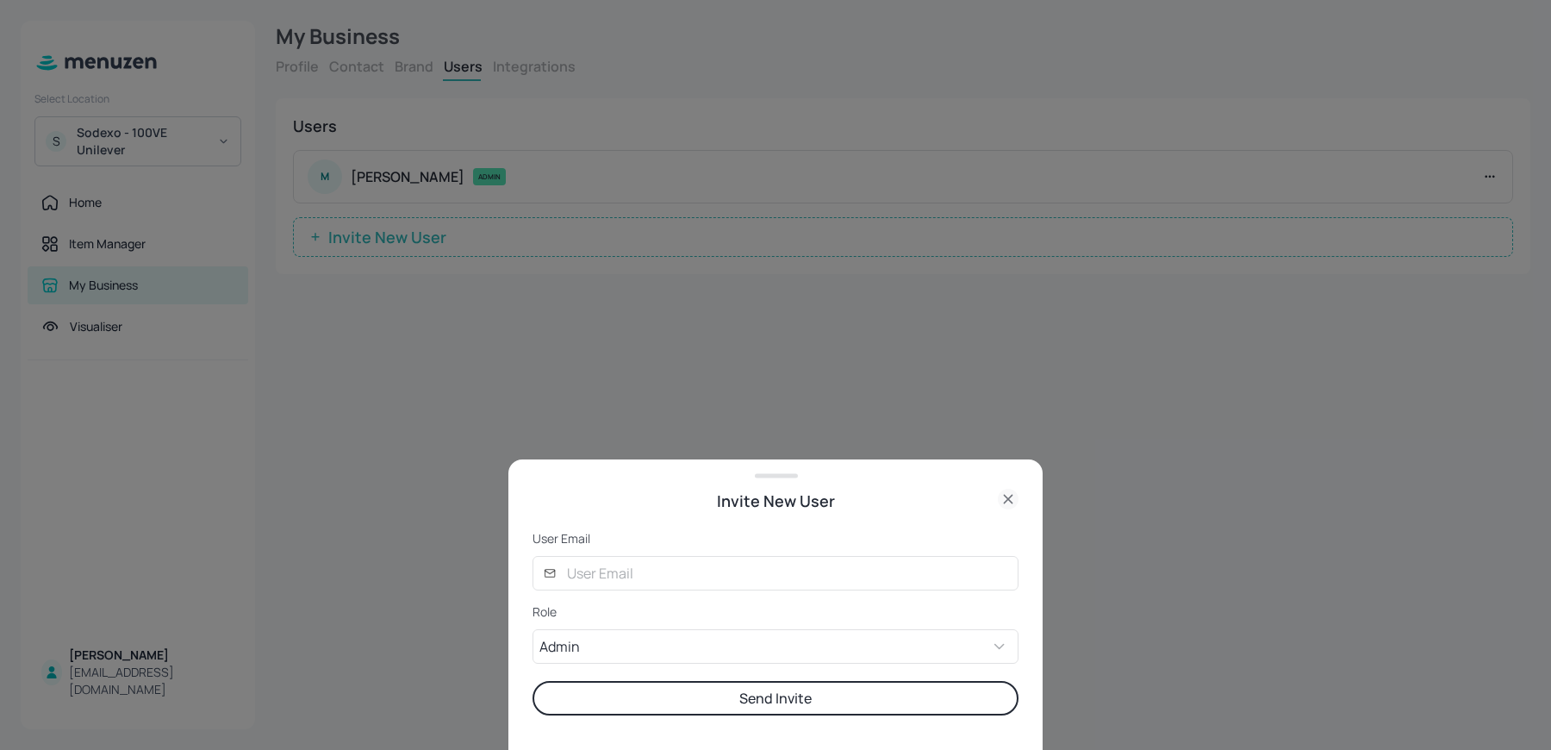
click at [620, 591] on form "User Email ​ ​ Role Admin ADMIN ​ Send Invite" at bounding box center [776, 622] width 486 height 185
click at [594, 576] on input "text" at bounding box center [788, 573] width 462 height 34
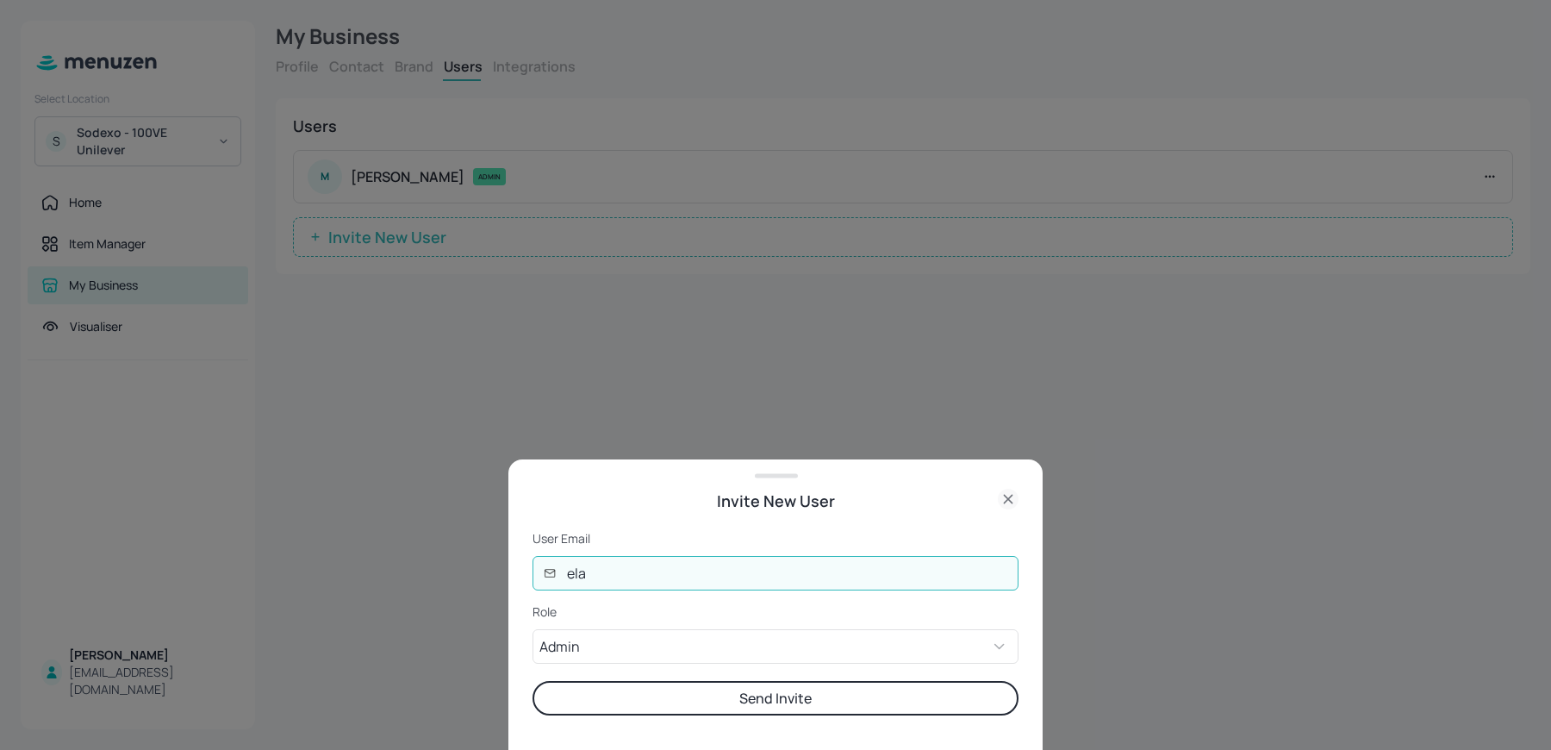
type input "ela@digital-messaging.com"
click at [533, 681] on button "Send Invite" at bounding box center [776, 698] width 486 height 34
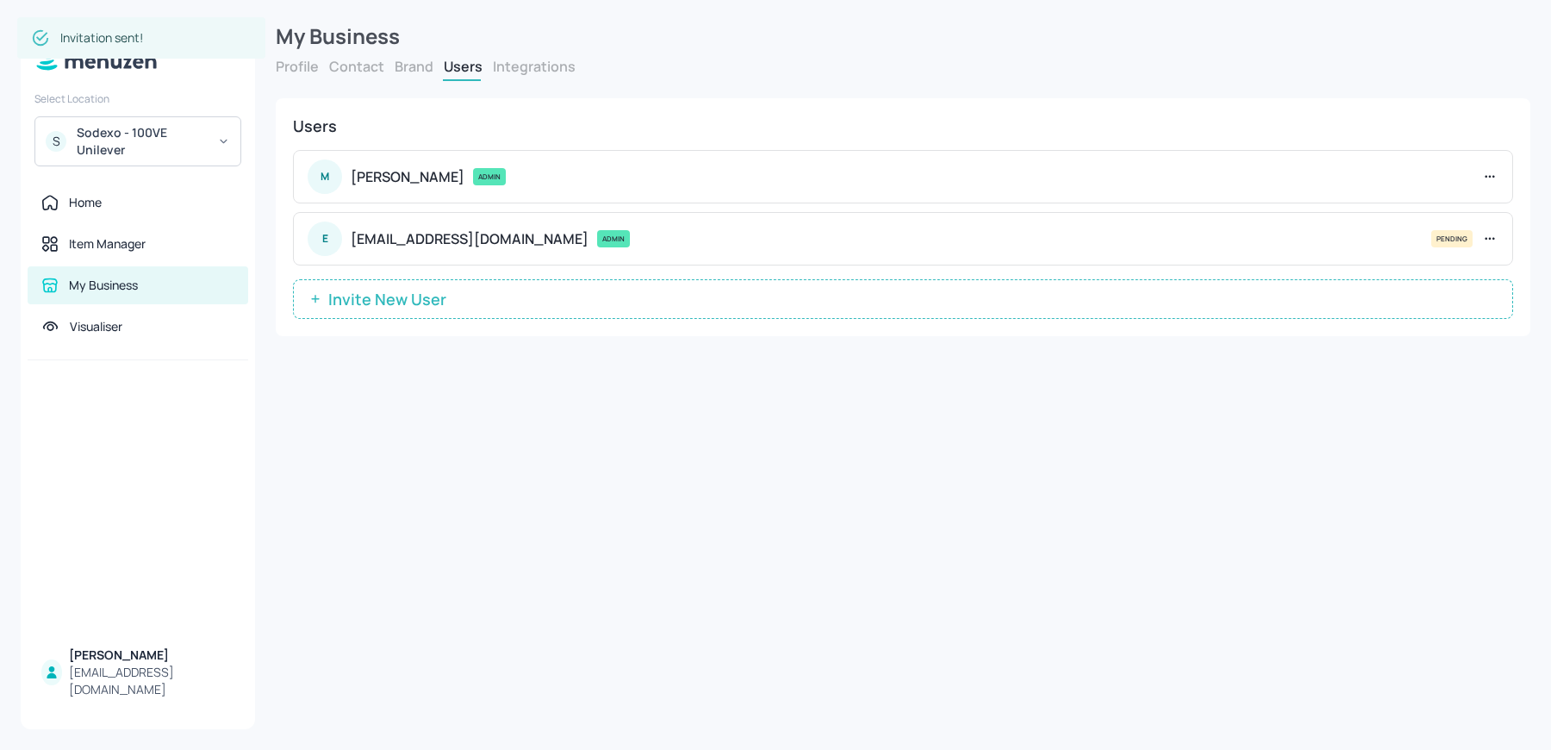
click at [433, 285] on button "Invite New User" at bounding box center [903, 299] width 1220 height 40
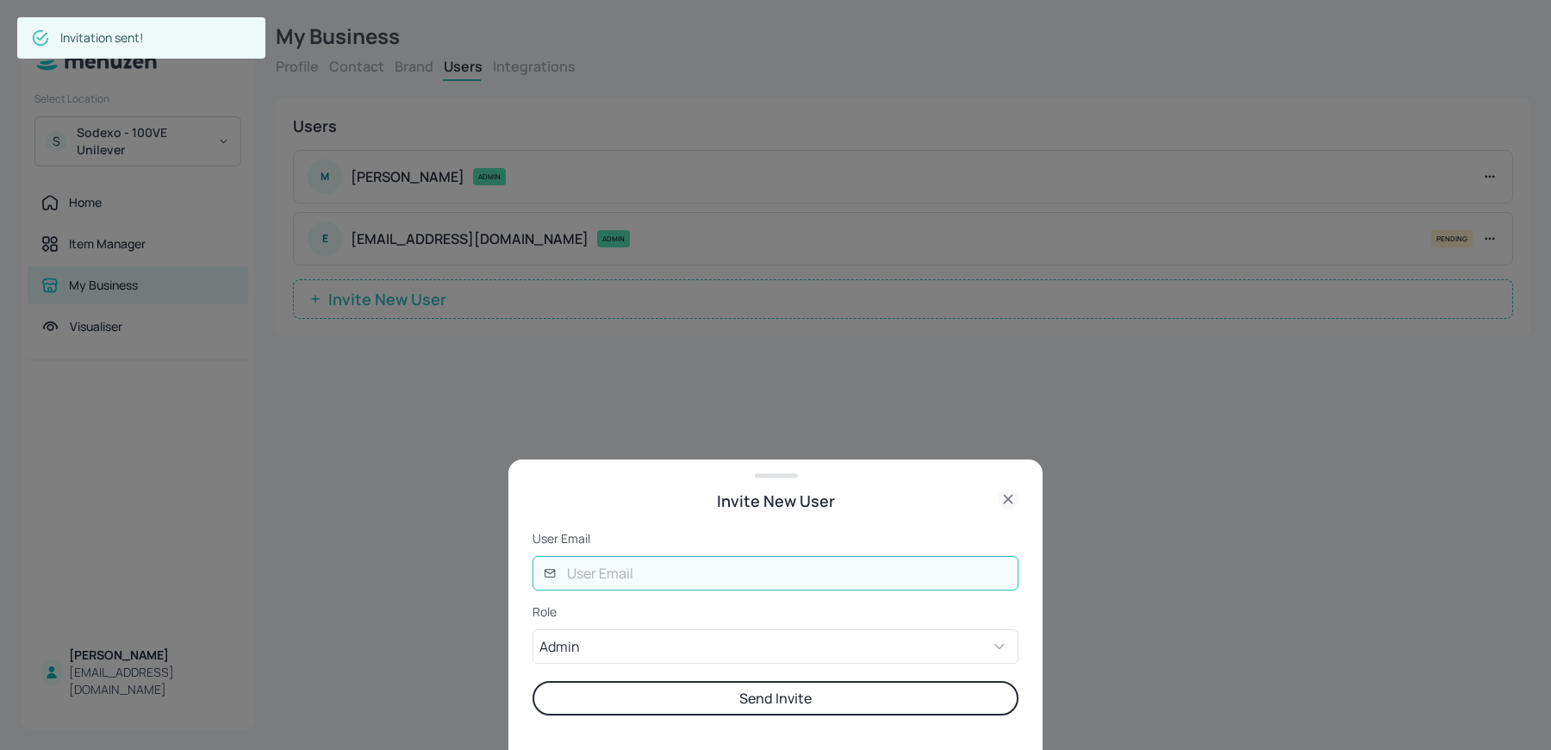
click at [626, 562] on input "text" at bounding box center [788, 573] width 462 height 34
type input "andre@digital-messaging.co.uk"
click at [533, 681] on button "Send Invite" at bounding box center [776, 698] width 486 height 34
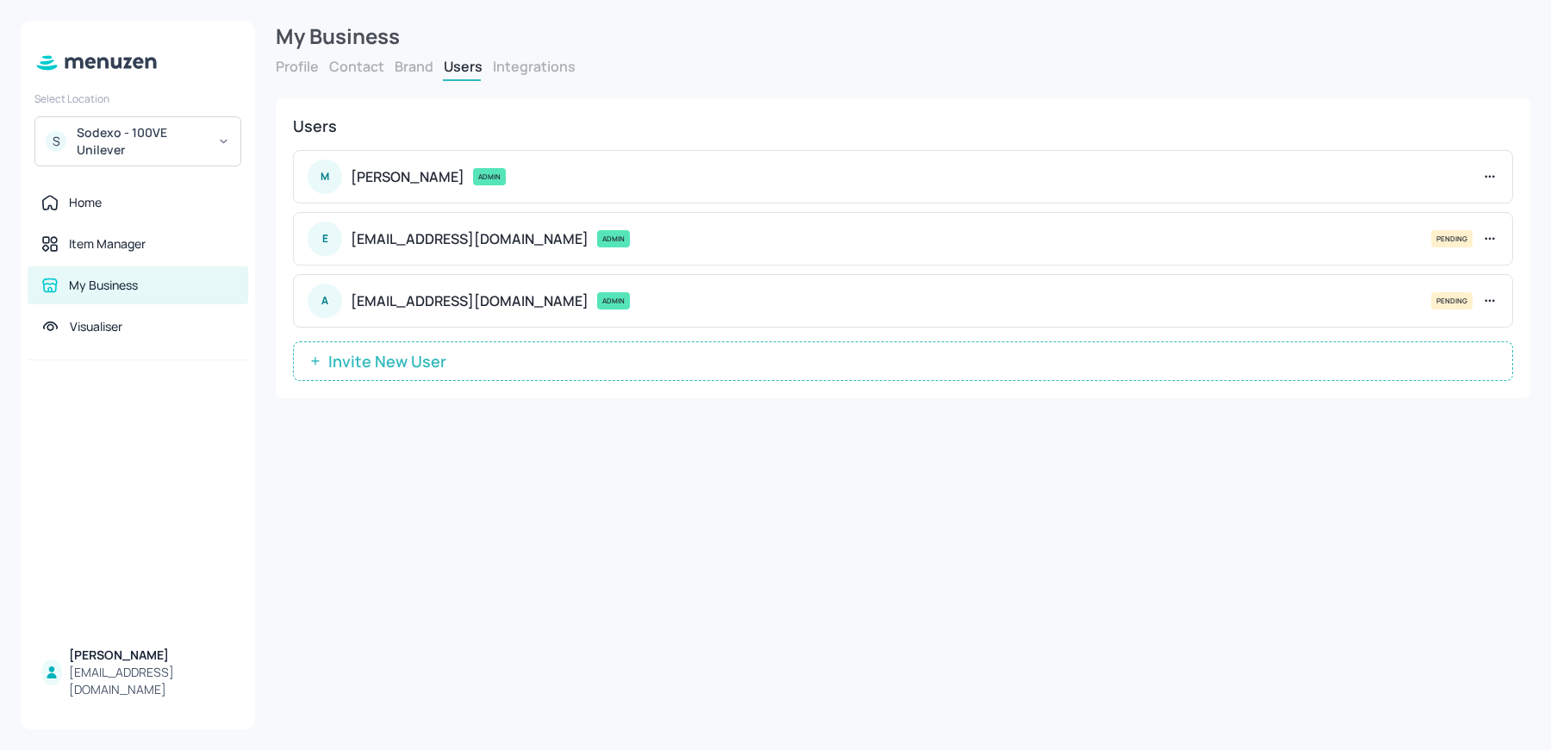
click at [376, 364] on span "Invite New User" at bounding box center [387, 360] width 135 height 17
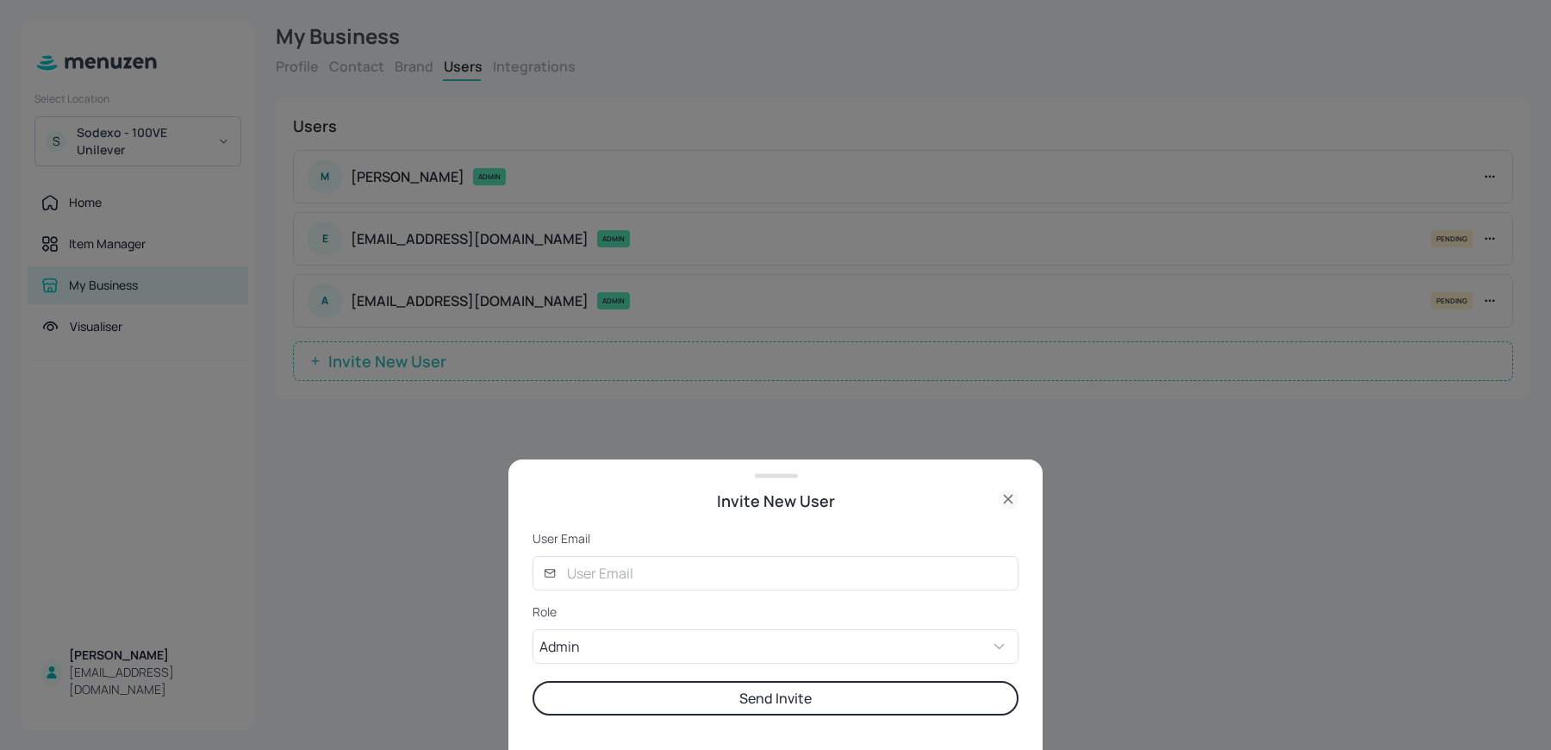
click at [609, 545] on p "User Email" at bounding box center [776, 538] width 486 height 17
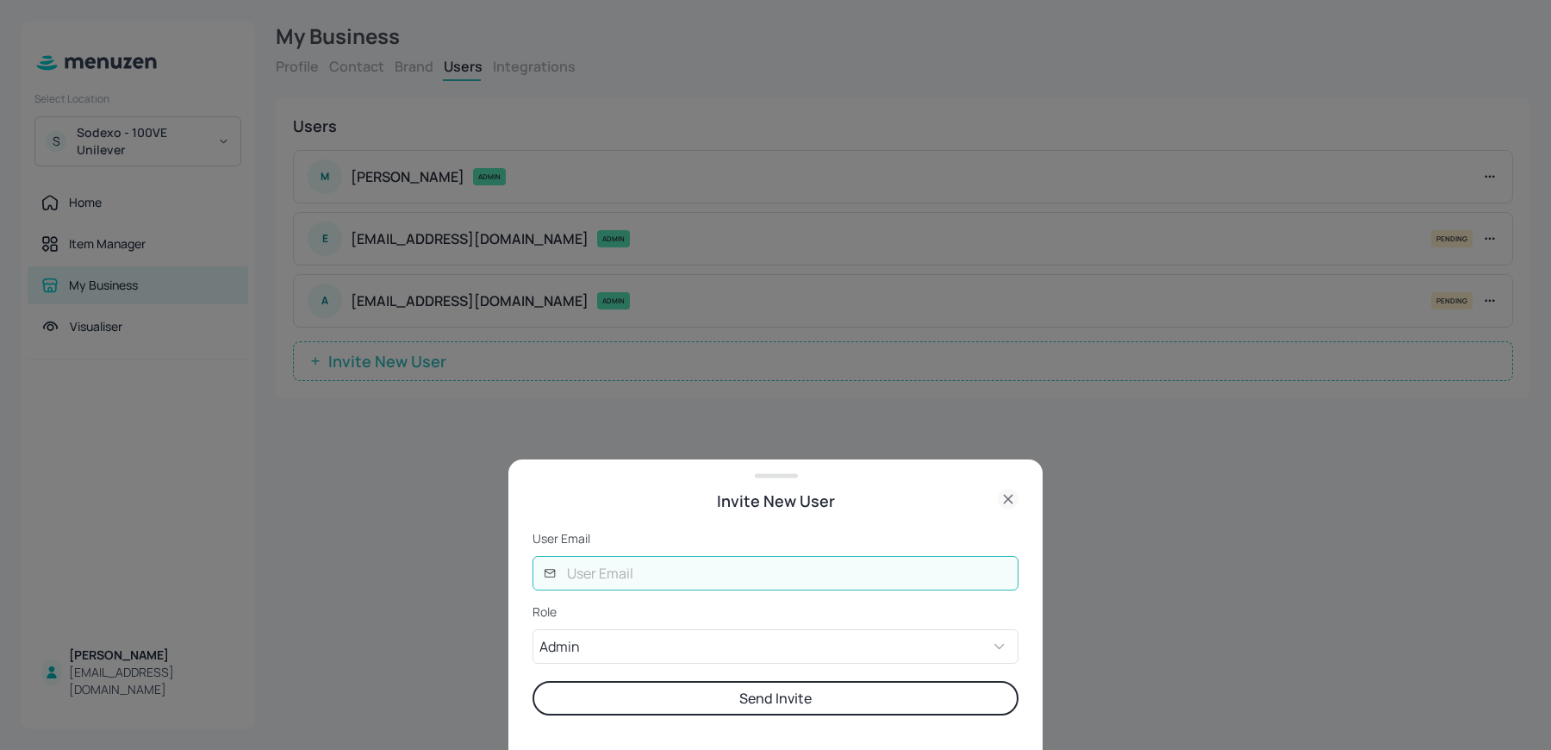
click at [603, 562] on input "text" at bounding box center [788, 573] width 462 height 34
type input "[PERSON_NAME][EMAIL_ADDRESS][DOMAIN_NAME]"
click at [533, 681] on button "Send Invite" at bounding box center [776, 698] width 486 height 34
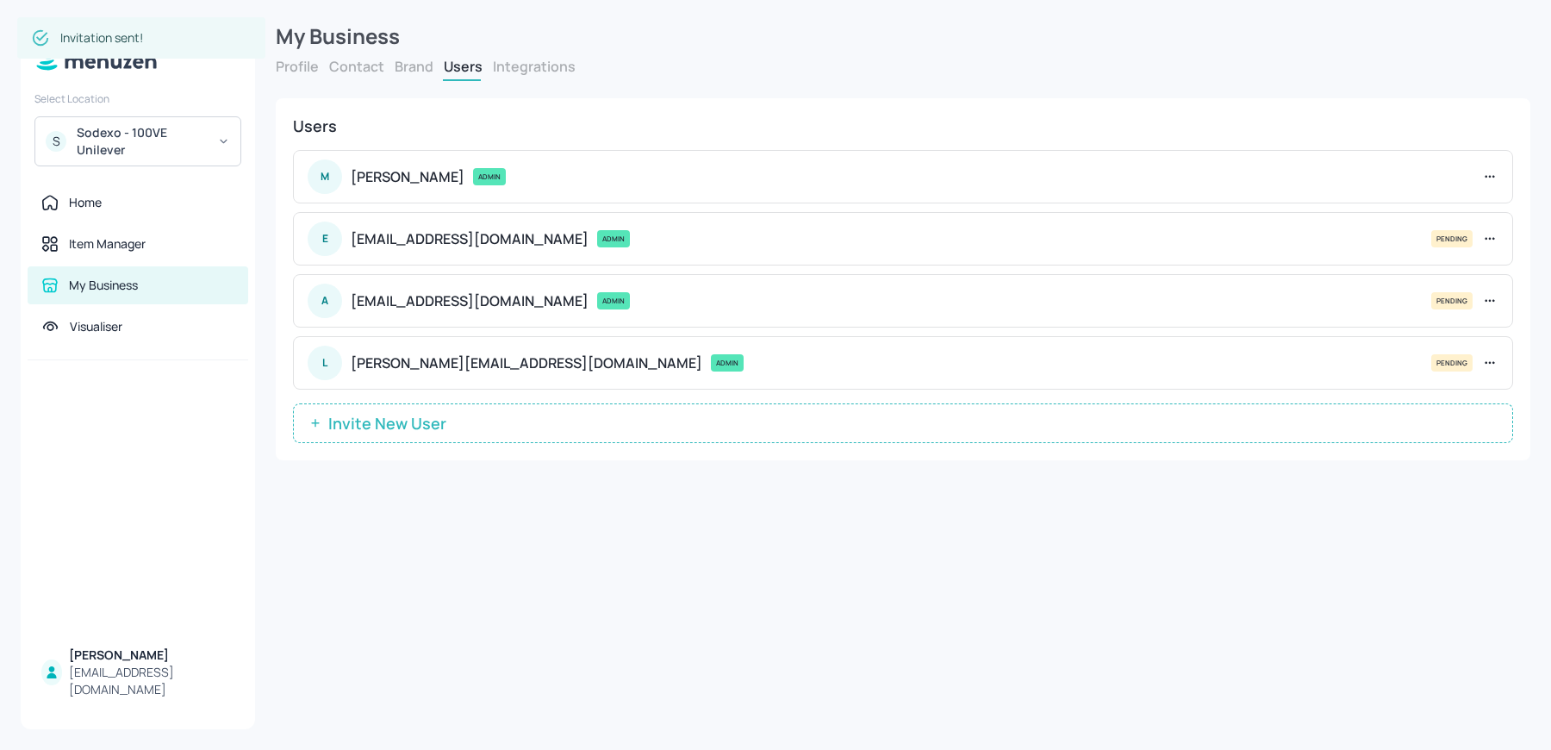
click at [390, 406] on button "Invite New User" at bounding box center [903, 423] width 1220 height 40
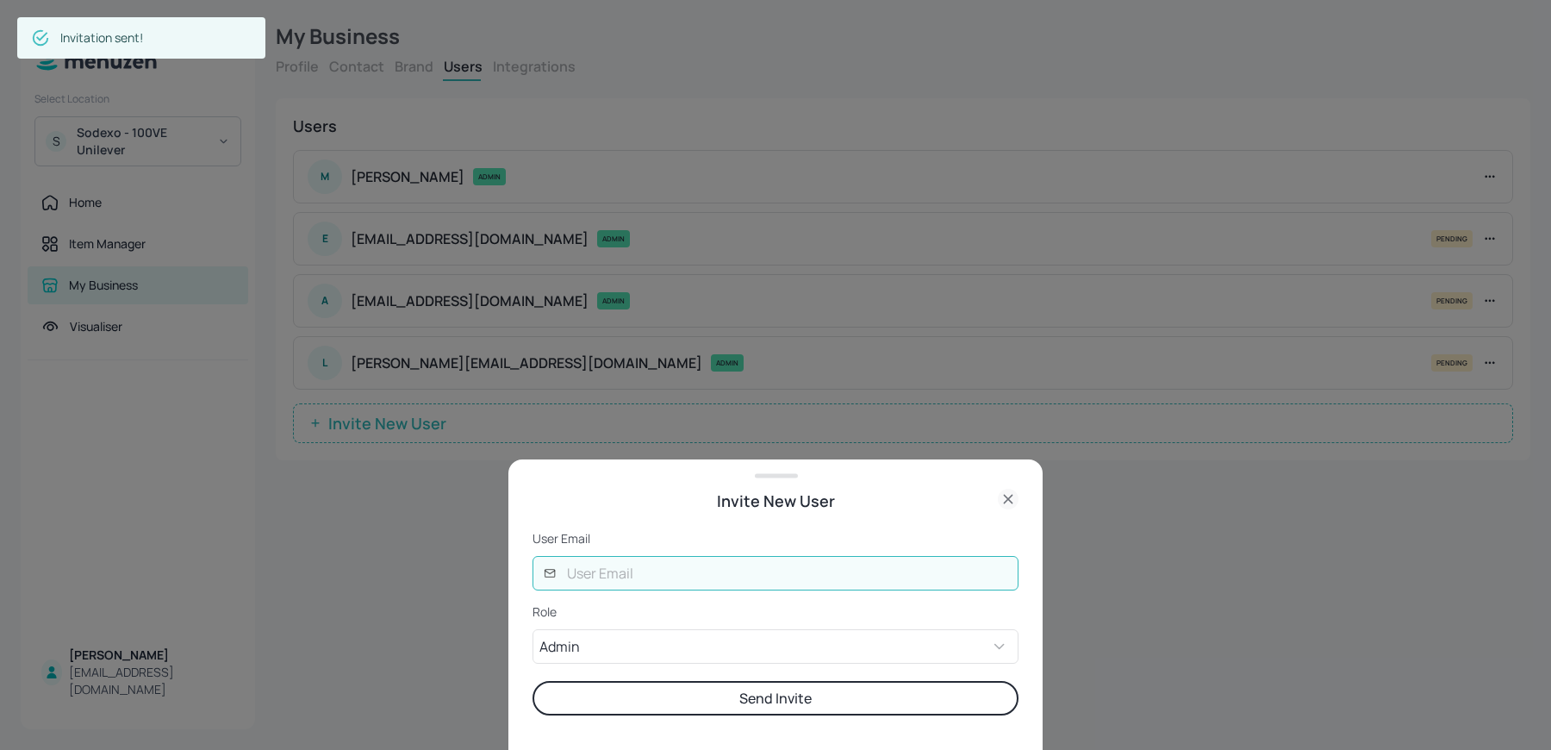
click at [565, 574] on input "text" at bounding box center [788, 573] width 462 height 34
type input "sharon@digital-messaging.co.uk"
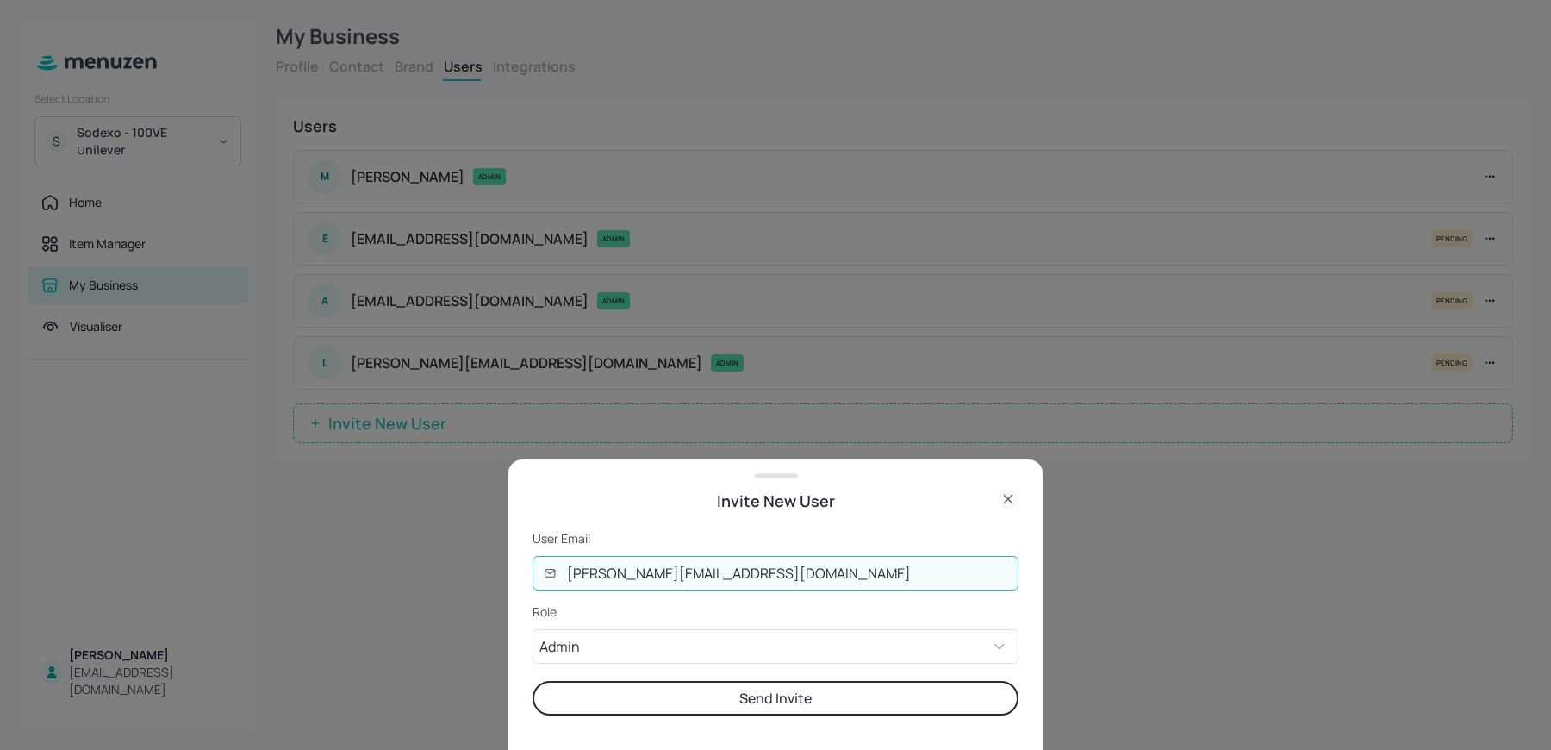
click at [533, 681] on button "Send Invite" at bounding box center [776, 698] width 486 height 34
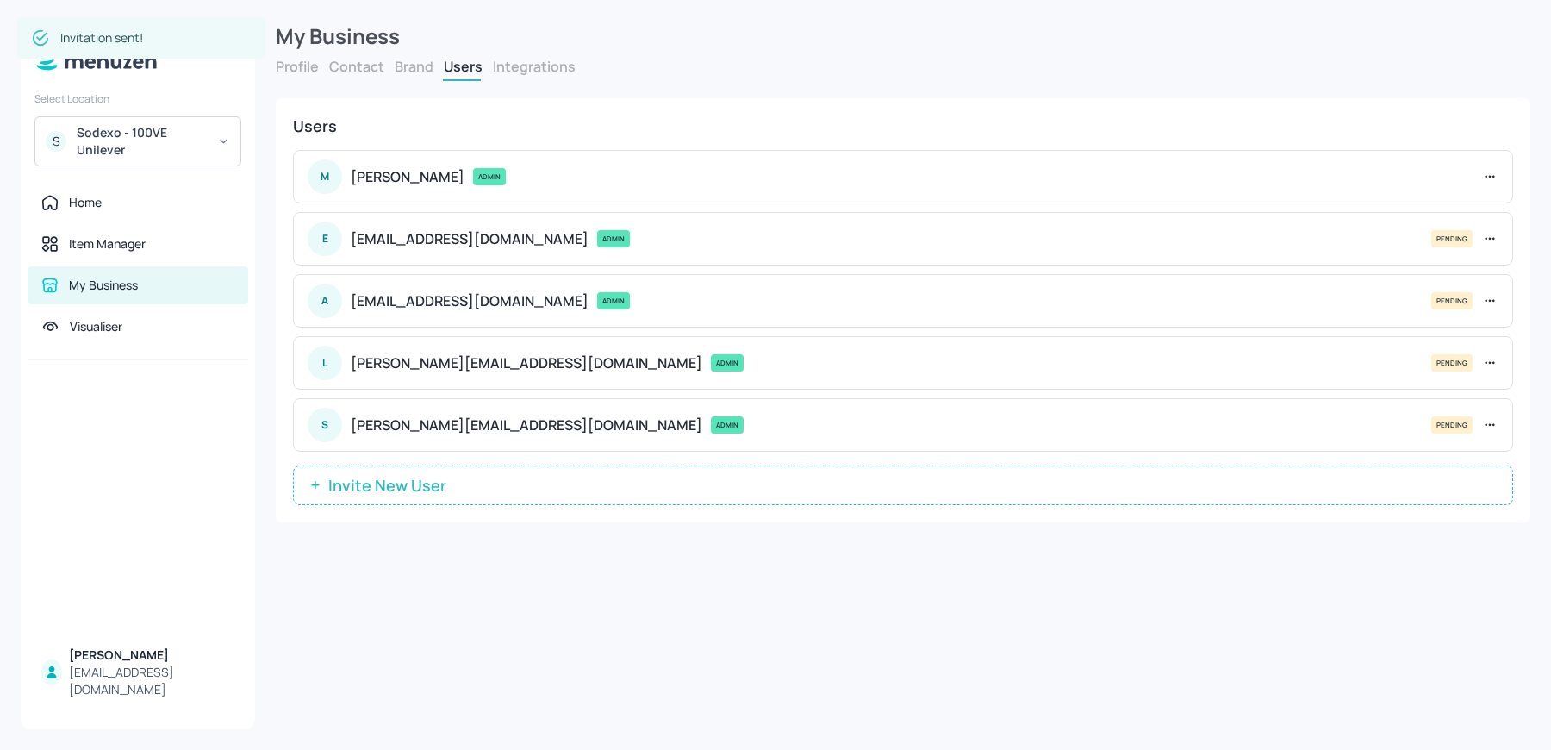
click at [358, 477] on span "Invite New User" at bounding box center [387, 485] width 135 height 17
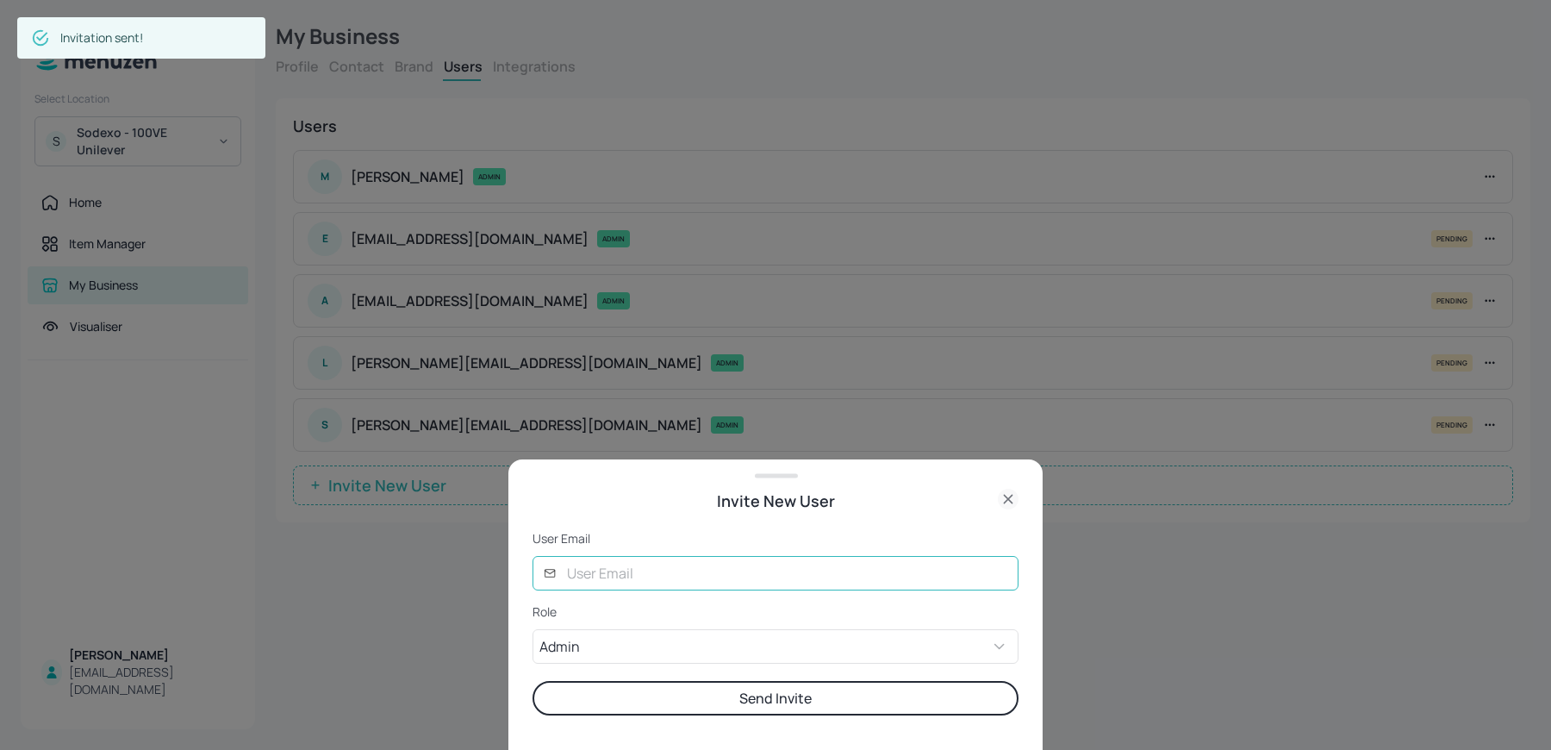
click at [697, 574] on input "text" at bounding box center [788, 573] width 462 height 34
type input "rob@digital-messaging.co.uk"
click at [533, 681] on button "Send Invite" at bounding box center [776, 698] width 486 height 34
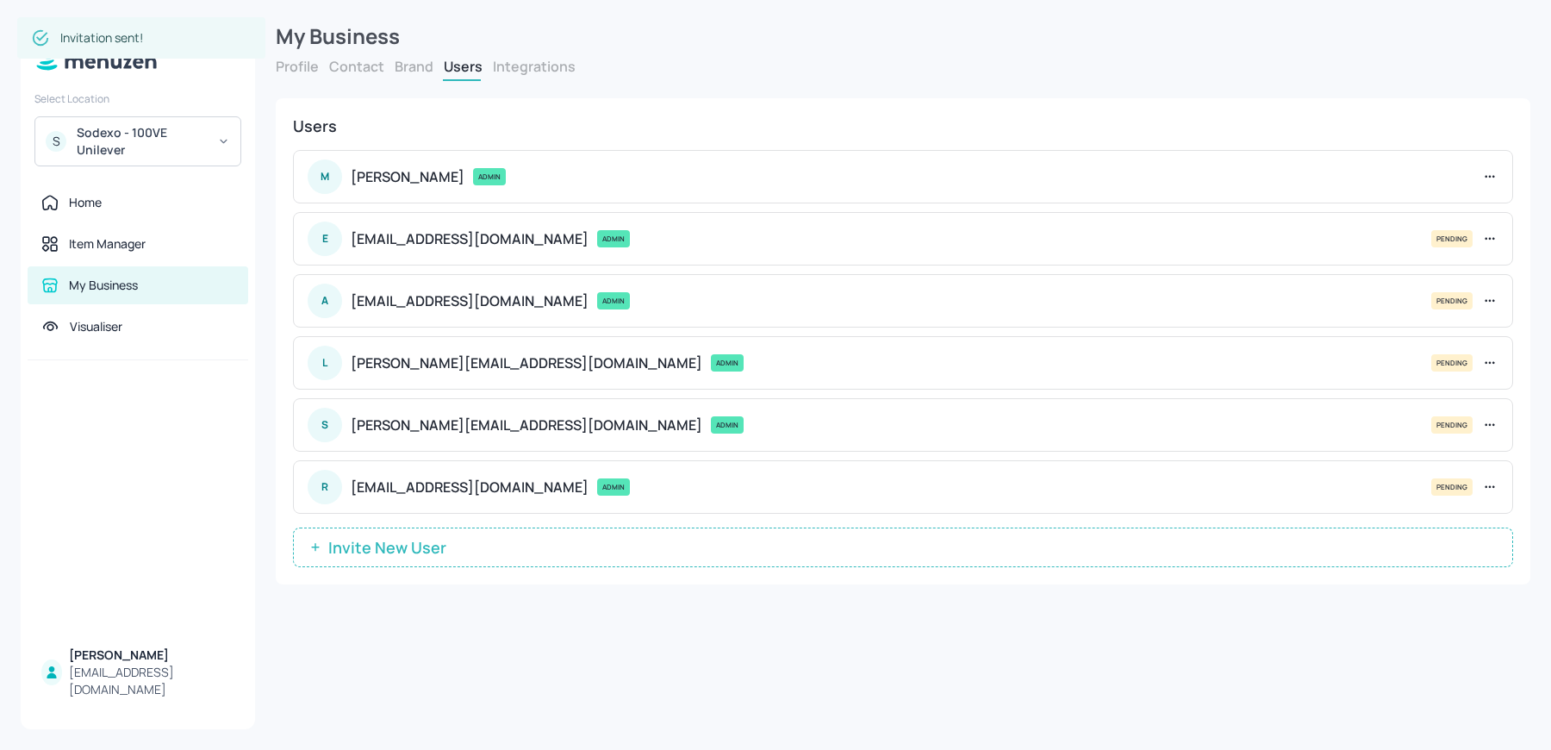
click at [427, 539] on span "Invite New User" at bounding box center [387, 547] width 135 height 17
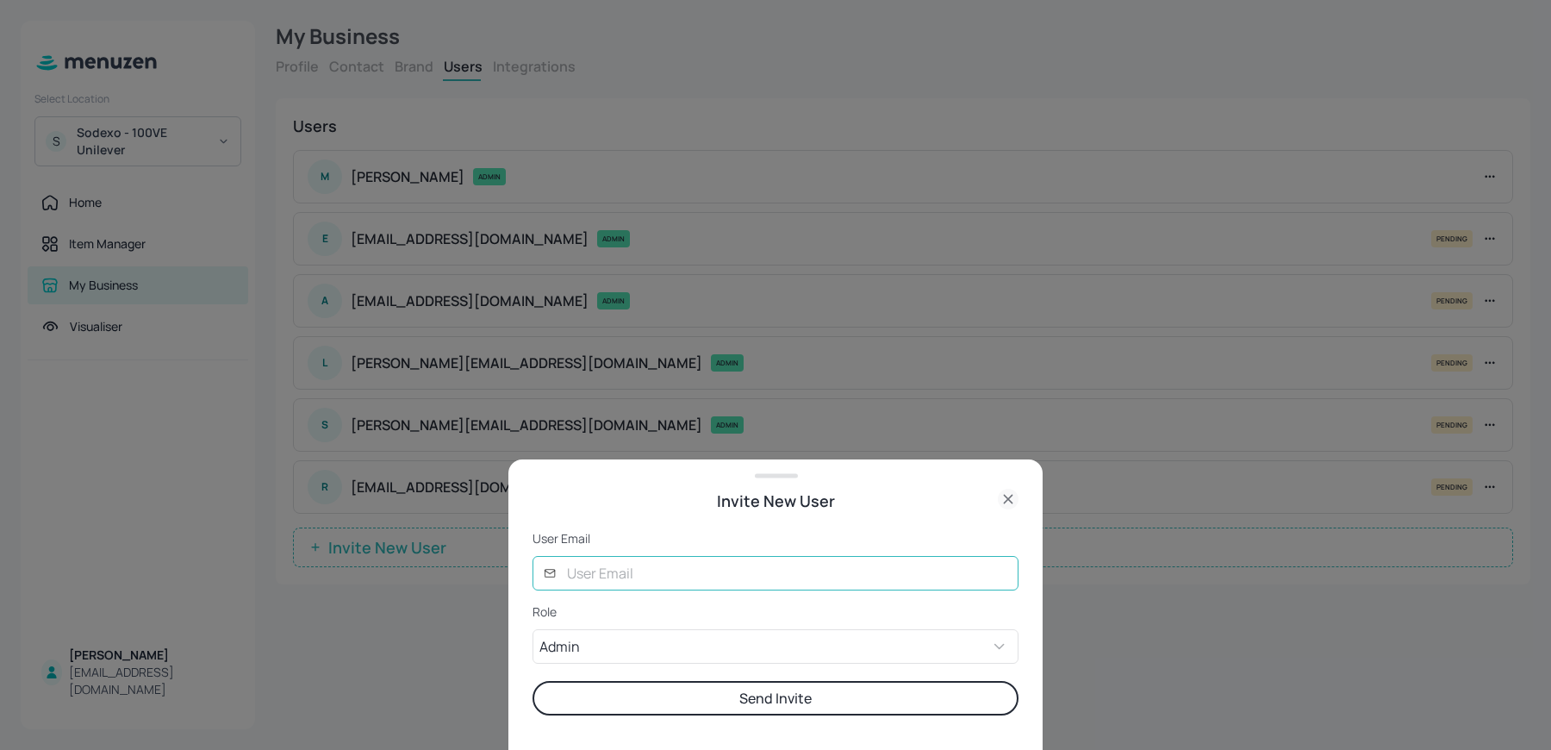
click at [672, 586] on input "text" at bounding box center [788, 573] width 462 height 34
click at [612, 508] on div "Invite New User" at bounding box center [776, 501] width 486 height 24
click at [602, 576] on input "text" at bounding box center [788, 573] width 462 height 34
click at [582, 497] on div "Invite New User" at bounding box center [776, 501] width 486 height 24
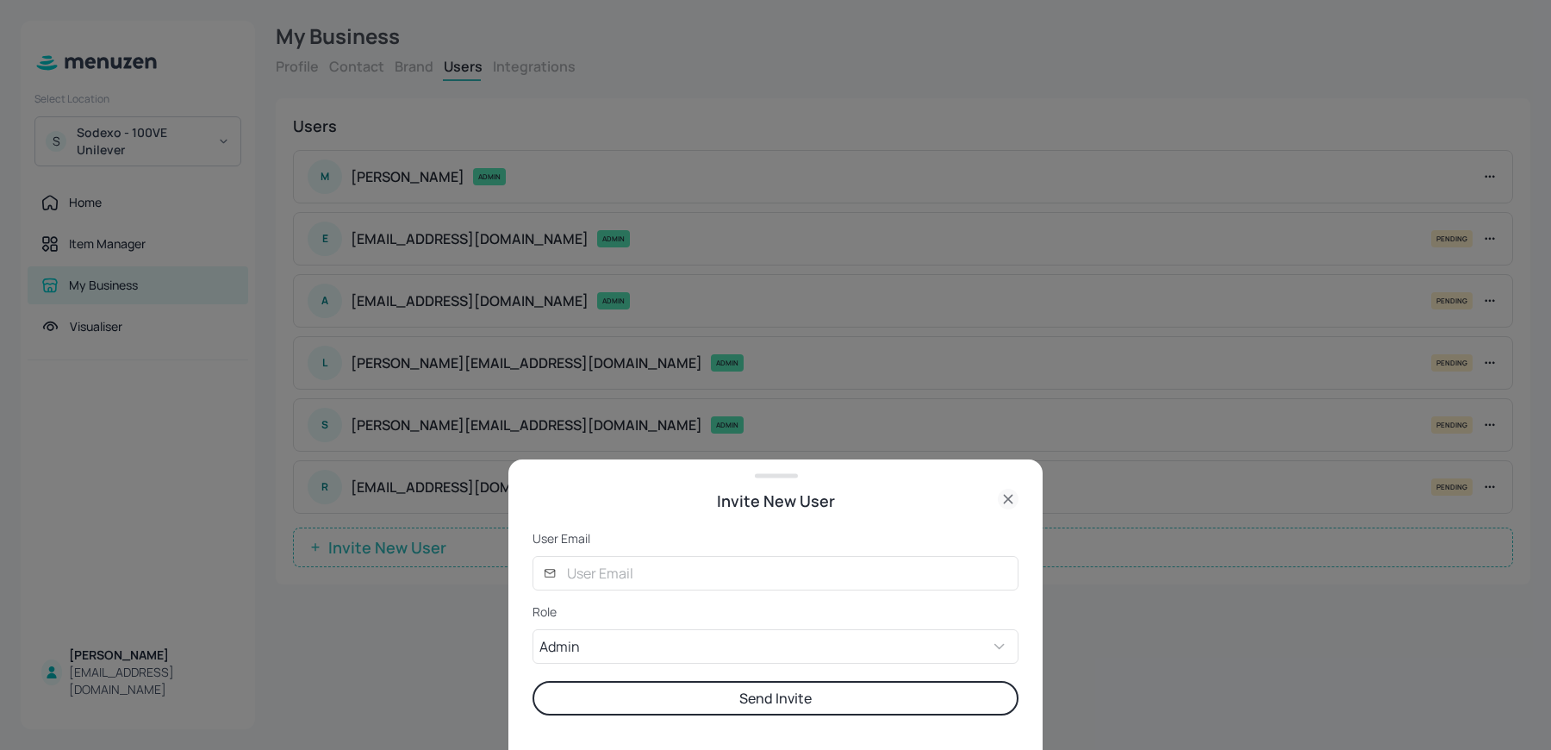
click at [705, 521] on div "User Email ​ ​ Role Admin ADMIN ​ Send Invite" at bounding box center [776, 631] width 486 height 237
click at [592, 574] on input "text" at bounding box center [788, 573] width 462 height 34
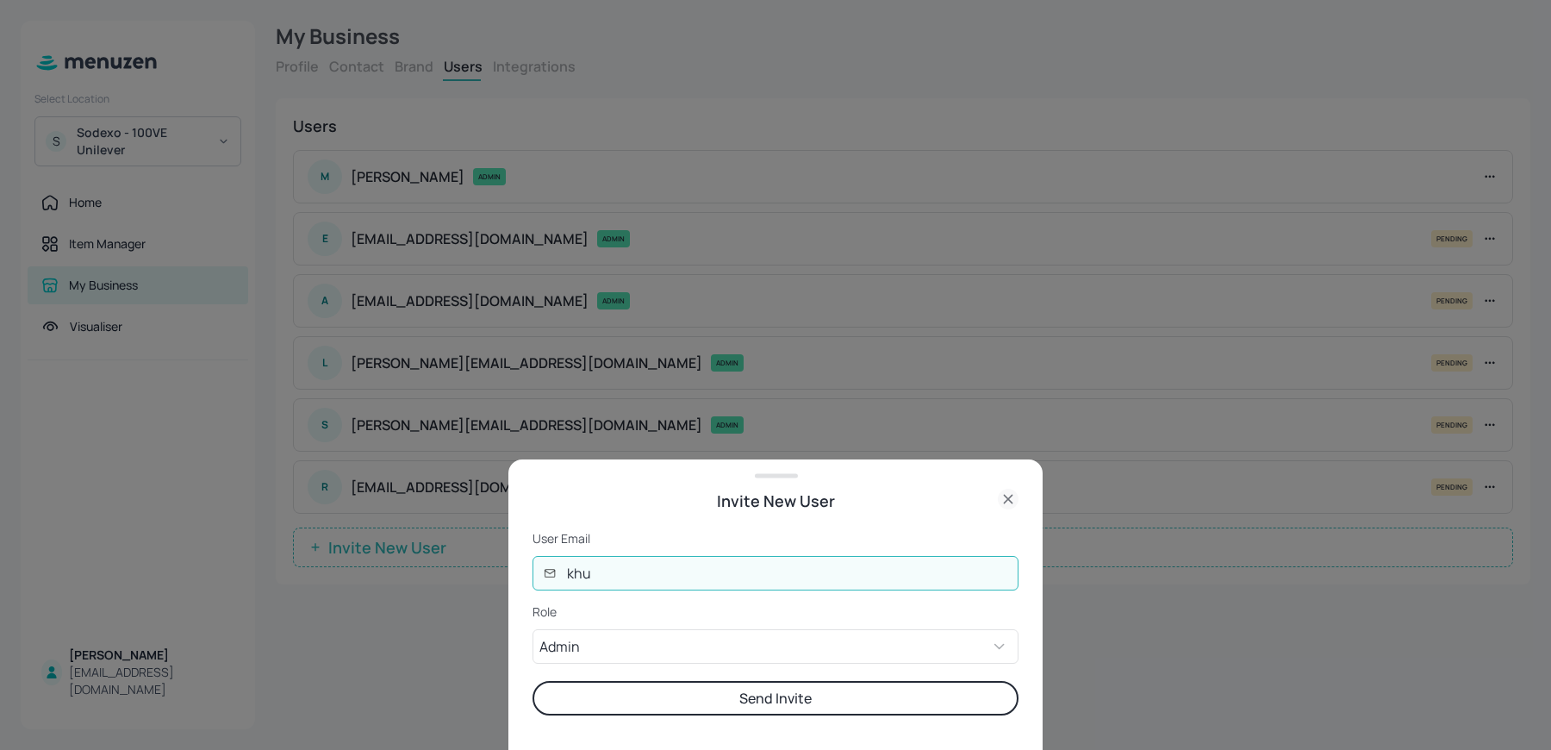
type input "khushmalde26@gmail.com"
click at [684, 713] on button "Send Invite" at bounding box center [776, 698] width 486 height 34
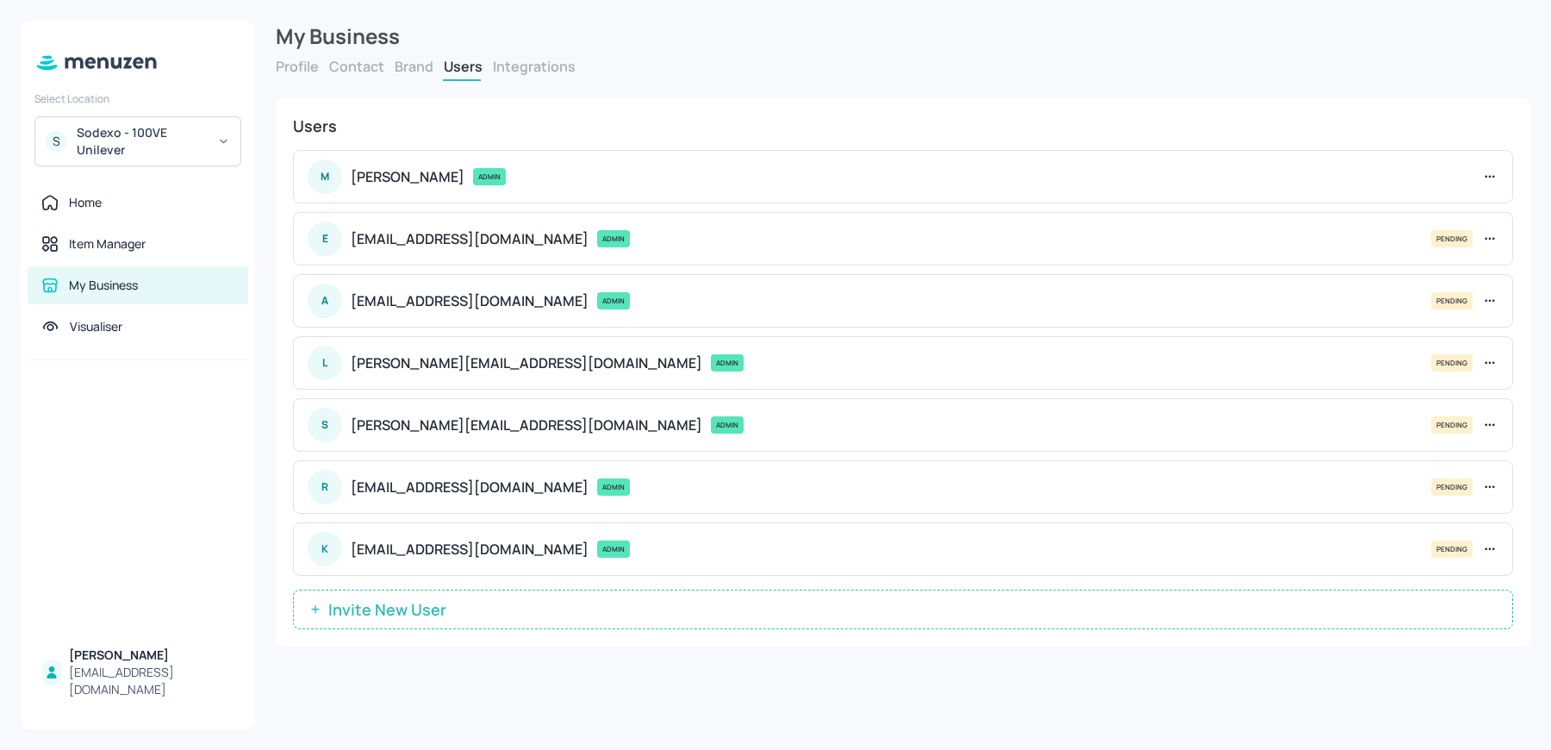
click at [411, 603] on span "Invite New User" at bounding box center [387, 609] width 135 height 17
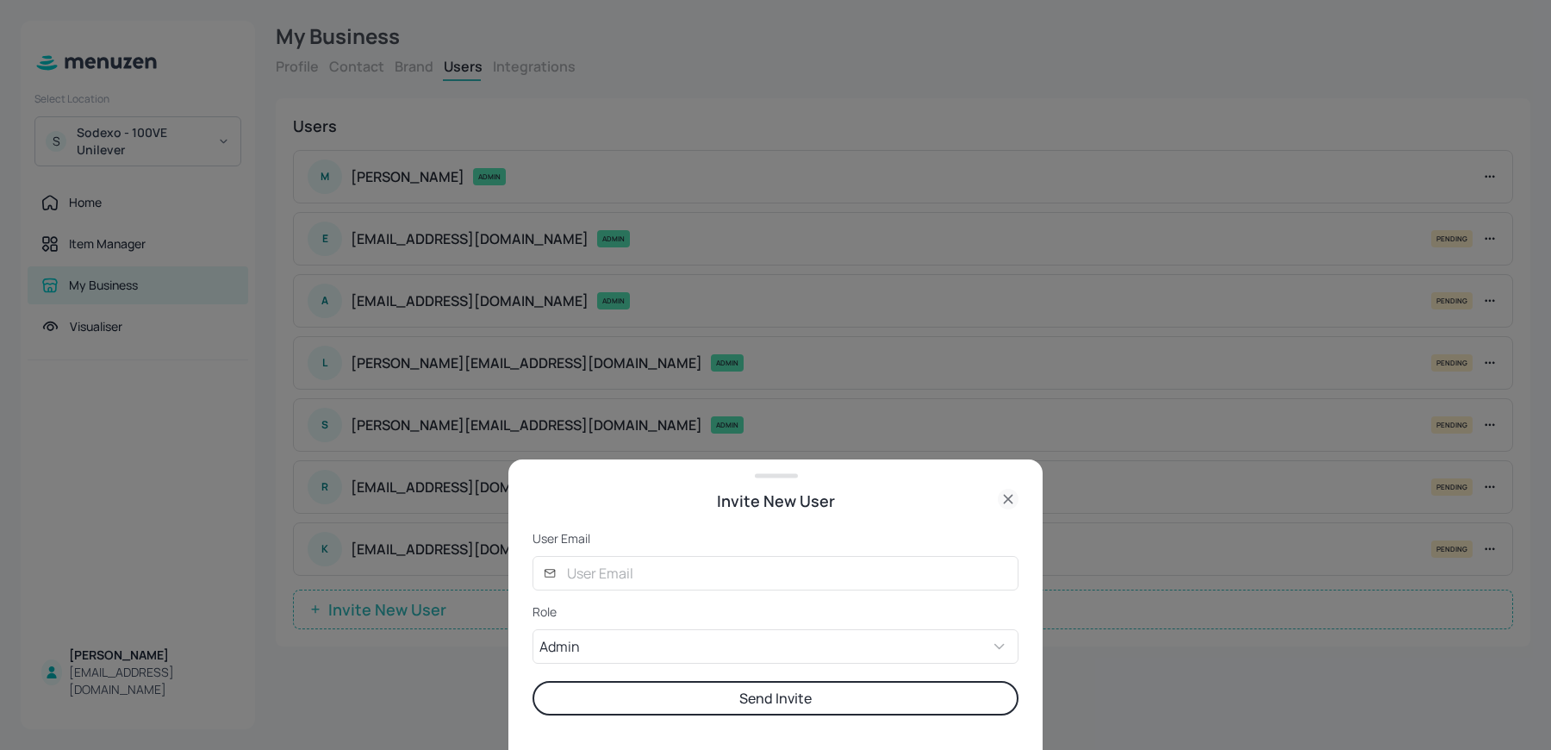
click at [680, 555] on form "User Email ​ ​ Role Admin ADMIN ​ Send Invite" at bounding box center [776, 622] width 486 height 185
click at [653, 584] on input "text" at bounding box center [788, 573] width 462 height 34
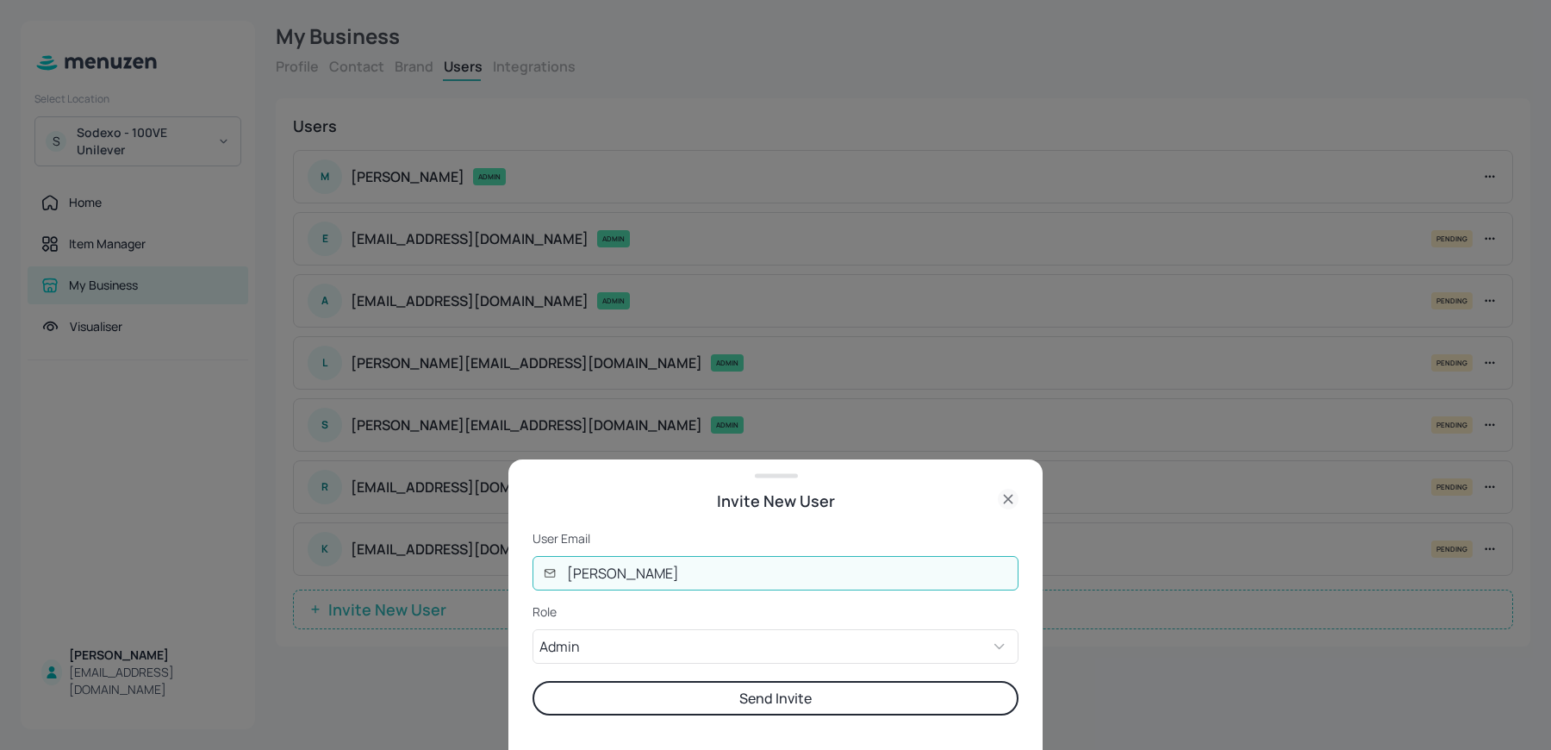
type input "joe@digital-messaging.com"
click at [533, 681] on button "Send Invite" at bounding box center [776, 698] width 486 height 34
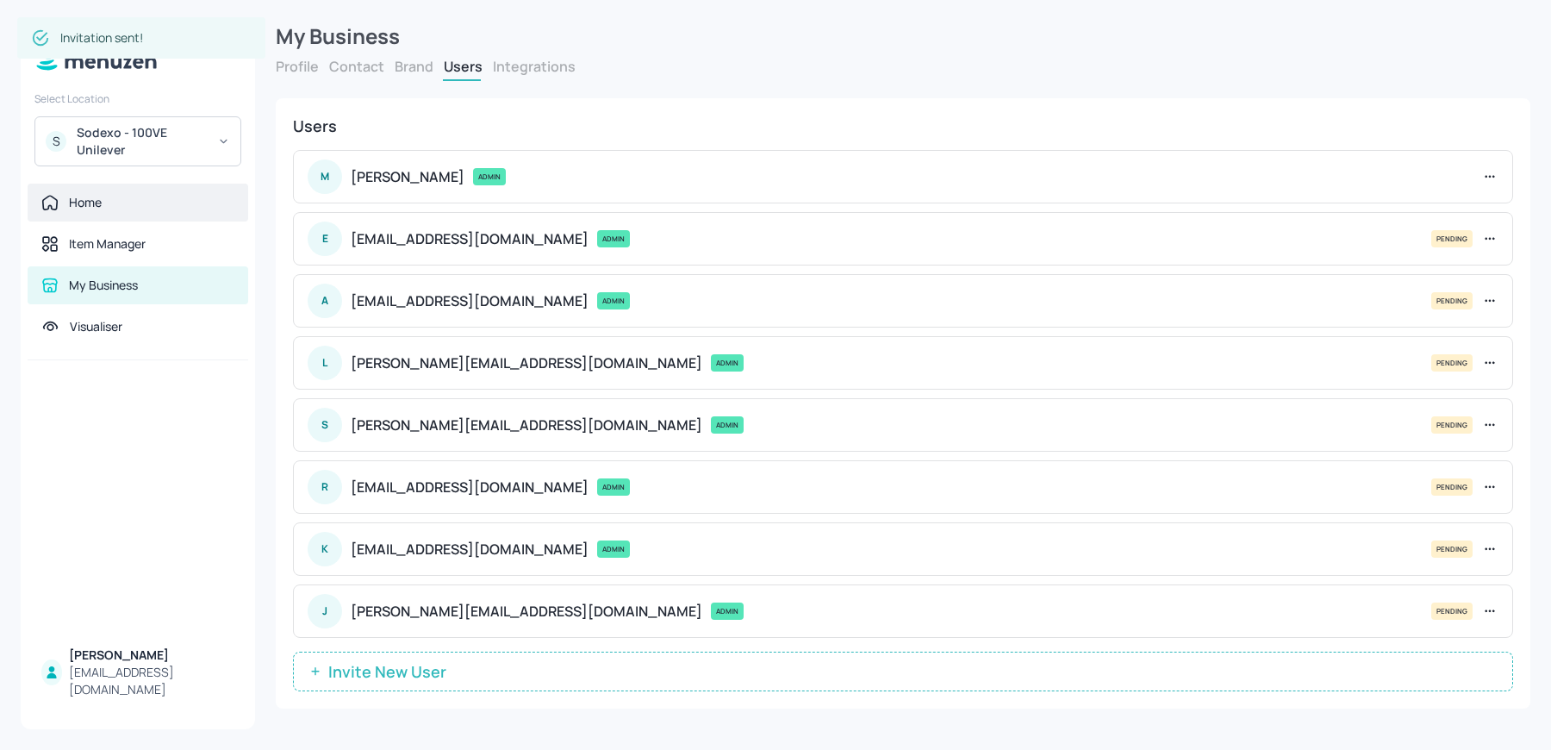
click at [81, 195] on div "Home" at bounding box center [85, 202] width 33 height 17
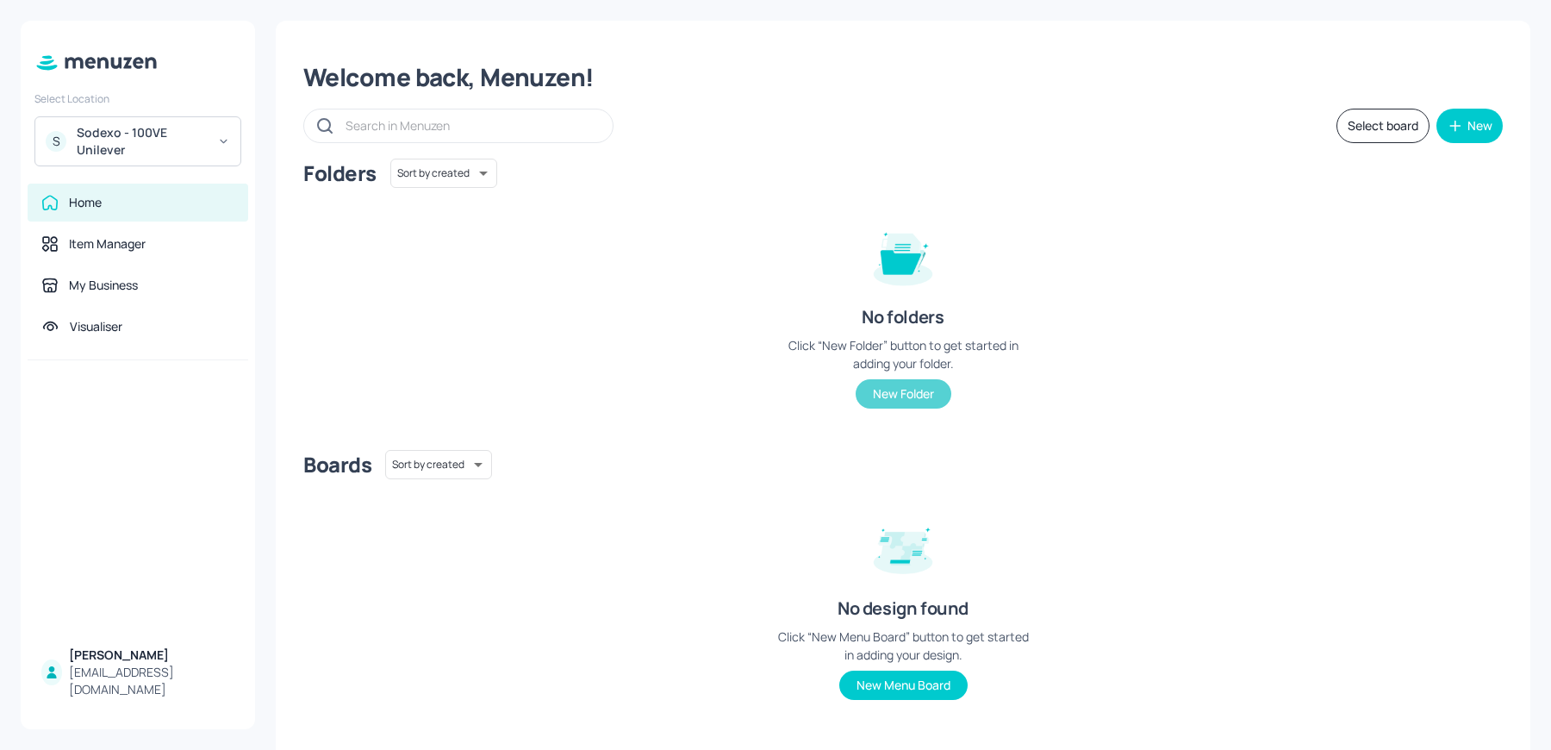
click at [910, 402] on button "New Folder" at bounding box center [904, 393] width 96 height 29
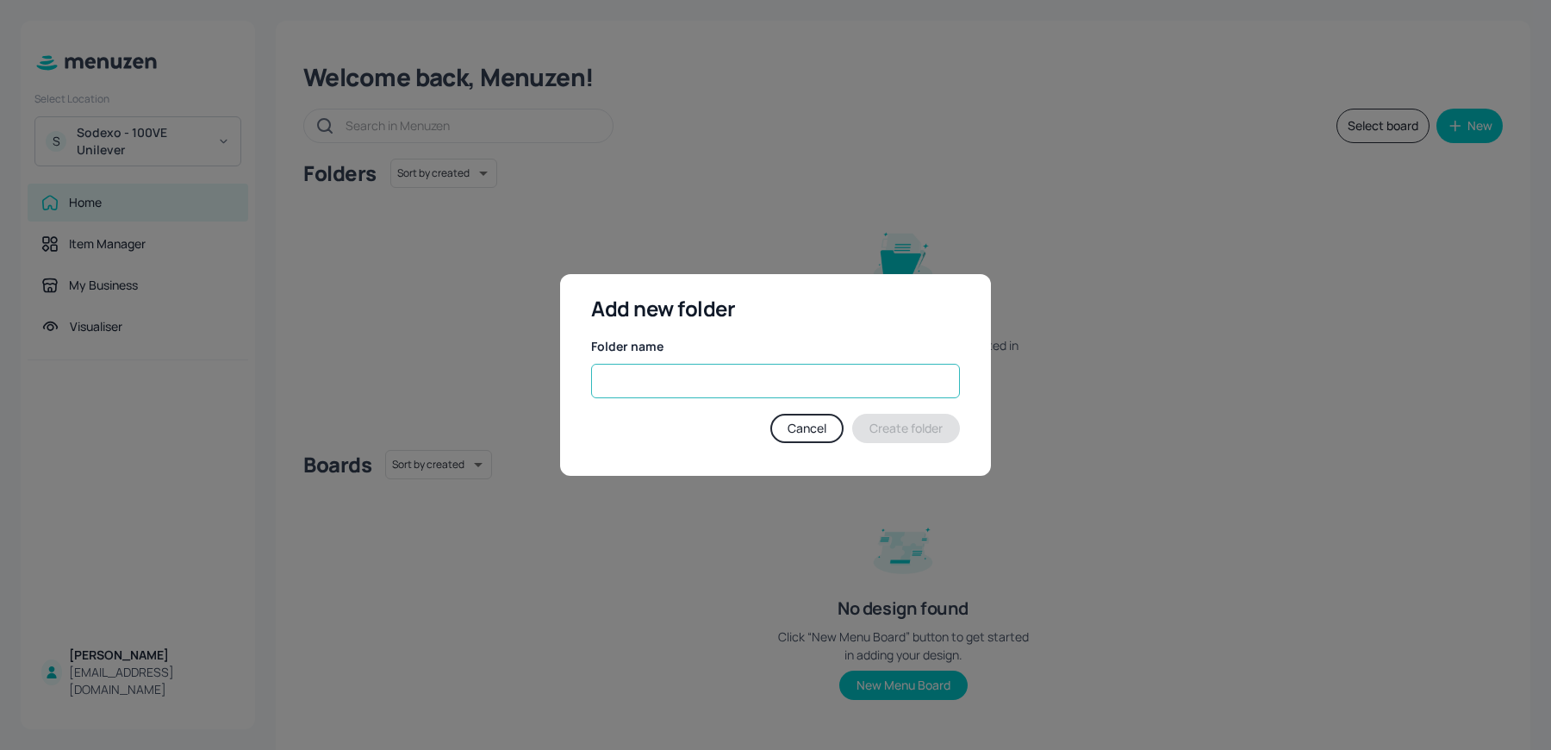
click at [640, 389] on input "text" at bounding box center [775, 381] width 369 height 34
click at [640, 389] on input "WK1" at bounding box center [775, 381] width 369 height 34
type input "WK1"
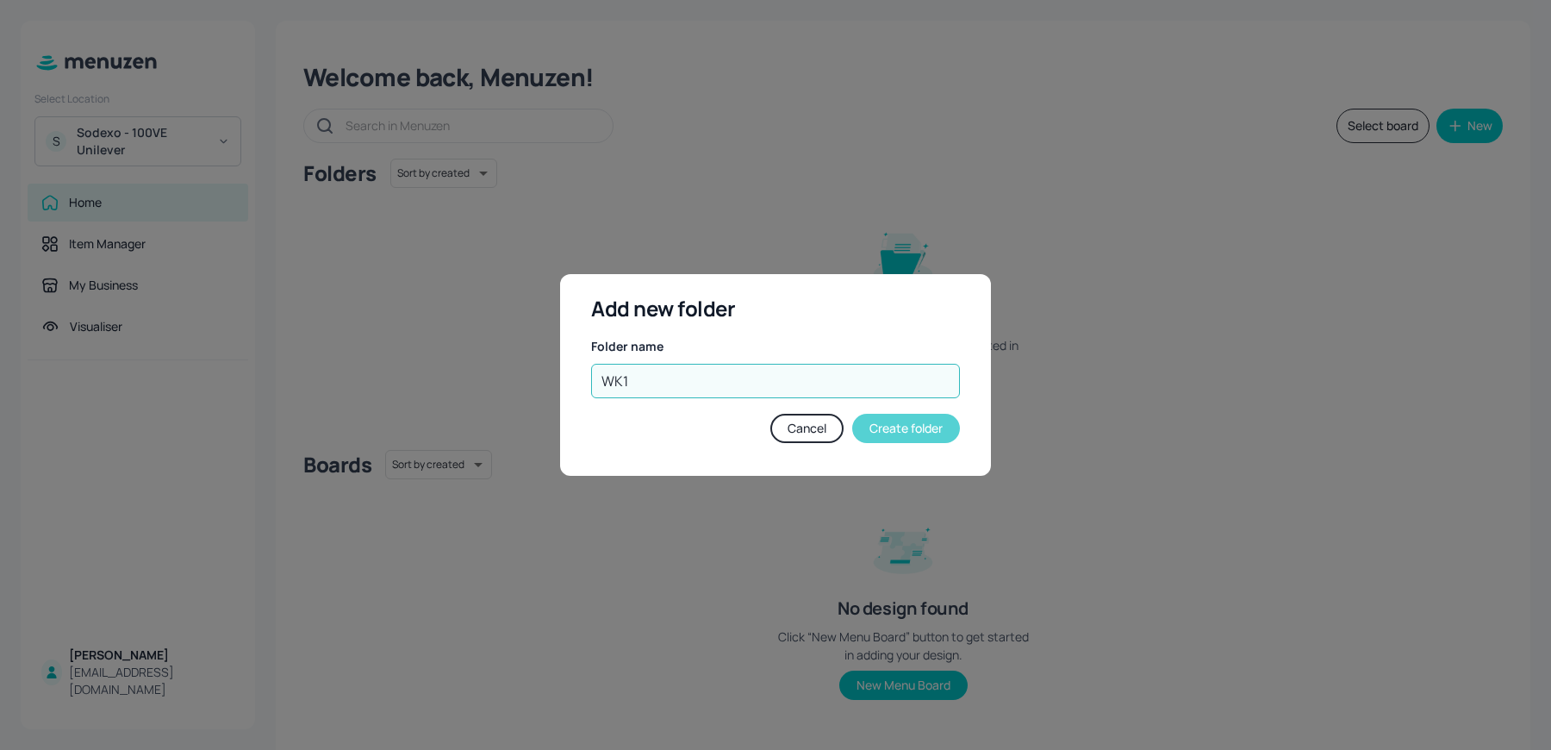
click at [914, 442] on button "Create folder" at bounding box center [906, 428] width 108 height 29
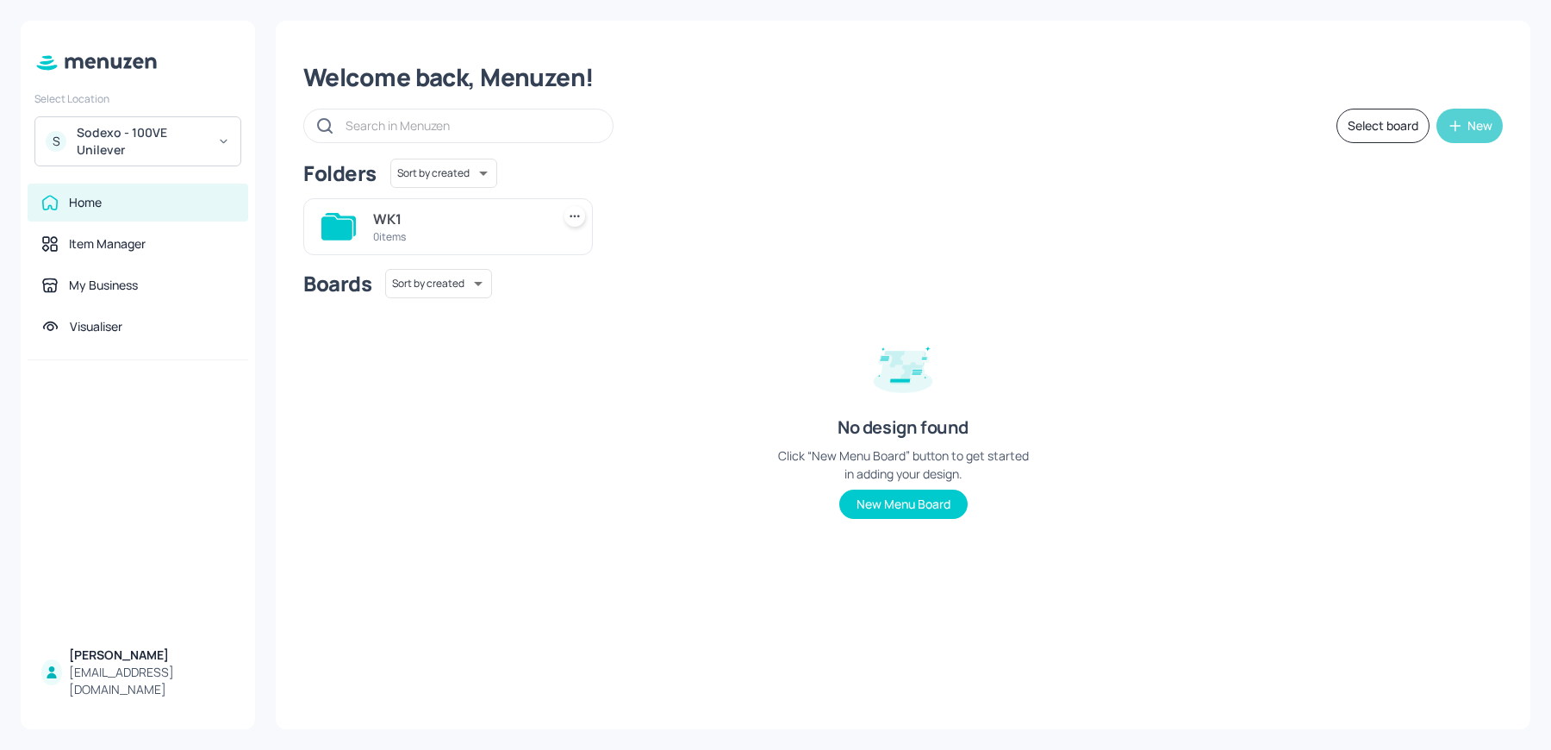
click at [1494, 112] on button "New" at bounding box center [1469, 126] width 66 height 34
click at [1395, 164] on div "Add new folder" at bounding box center [1416, 169] width 172 height 38
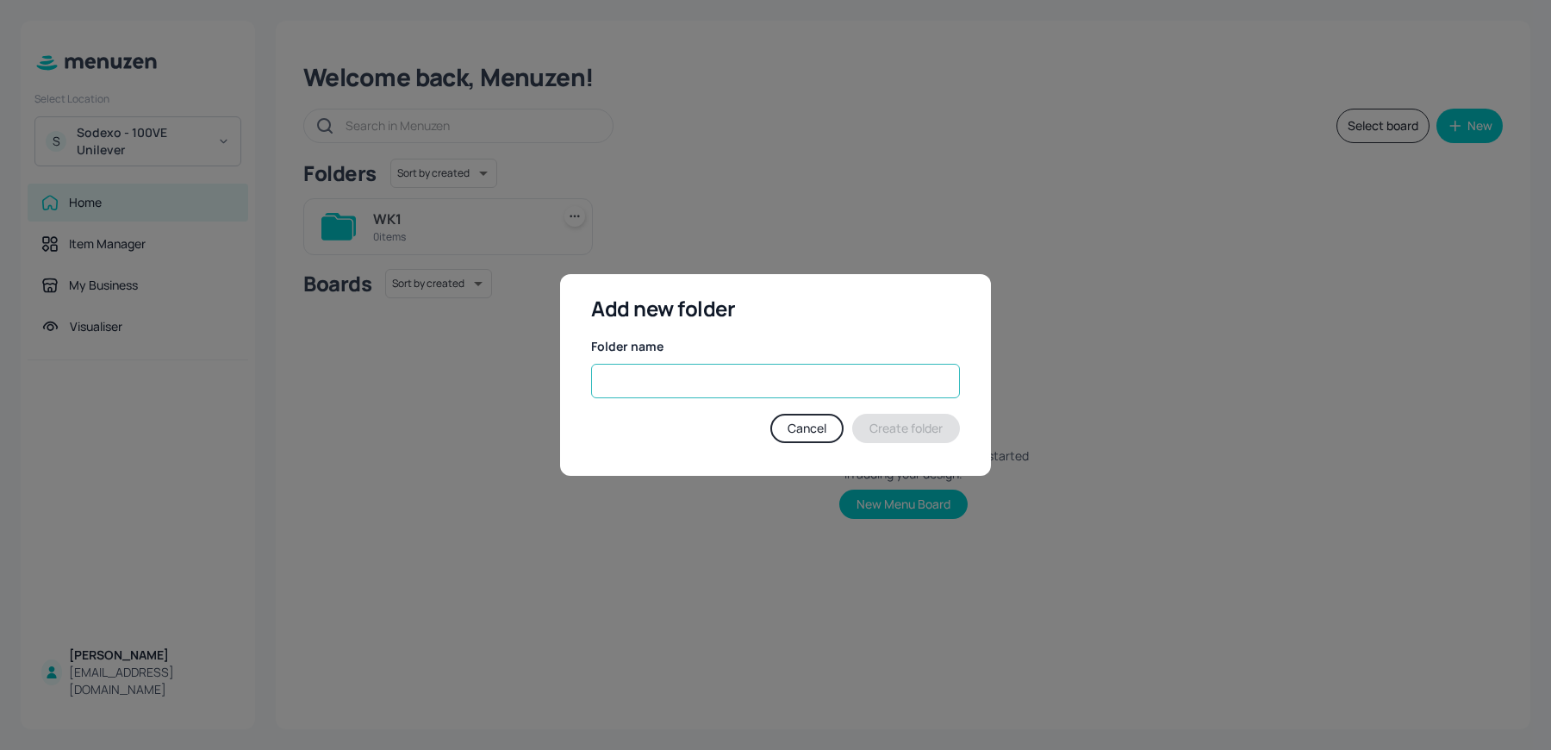
click at [719, 378] on input "text" at bounding box center [775, 381] width 369 height 34
paste input "WK1"
type input "WK2"
click at [913, 439] on button "Create folder" at bounding box center [906, 428] width 108 height 29
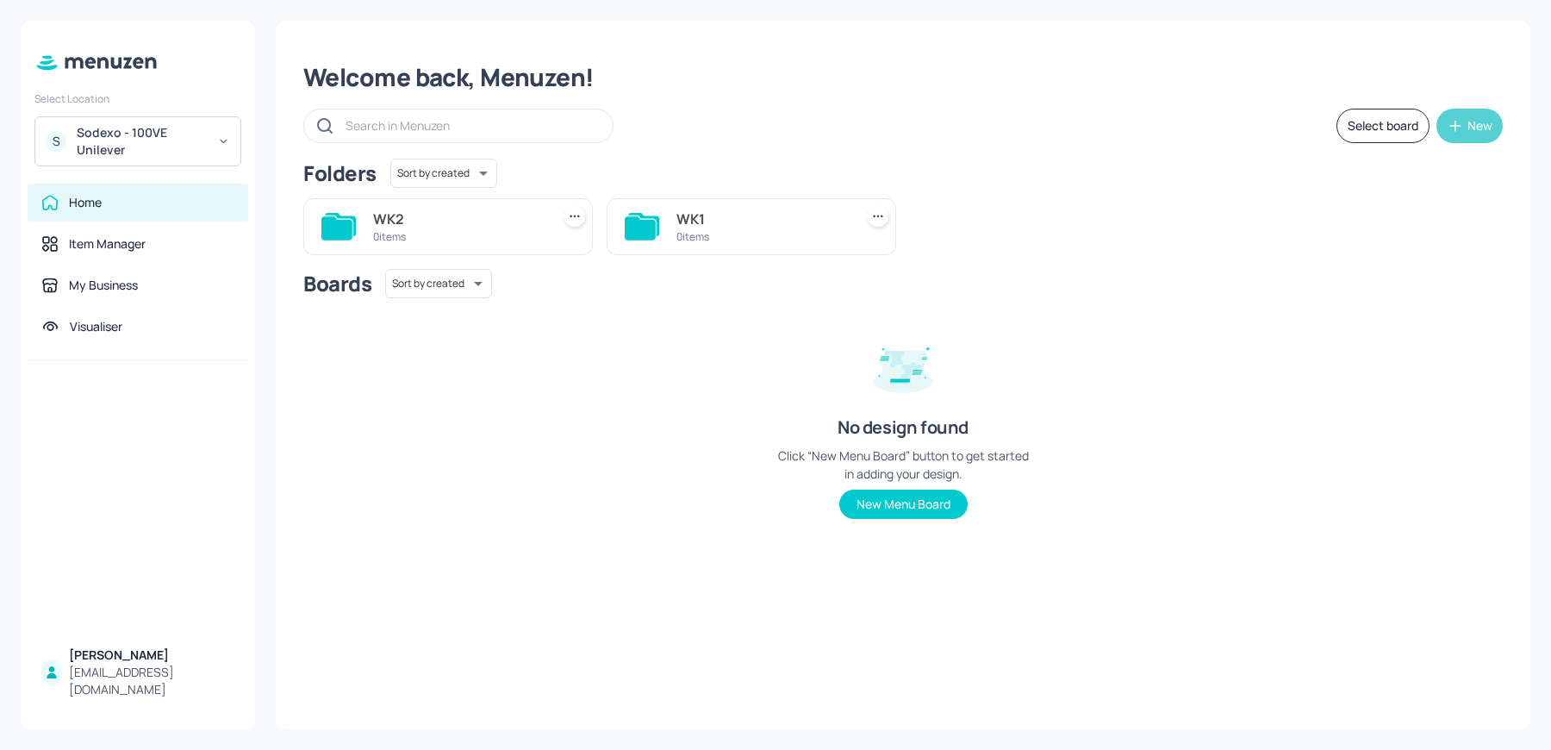
click at [1467, 142] on button "New" at bounding box center [1469, 126] width 66 height 34
click at [1407, 165] on div "Add new folder" at bounding box center [1416, 169] width 172 height 38
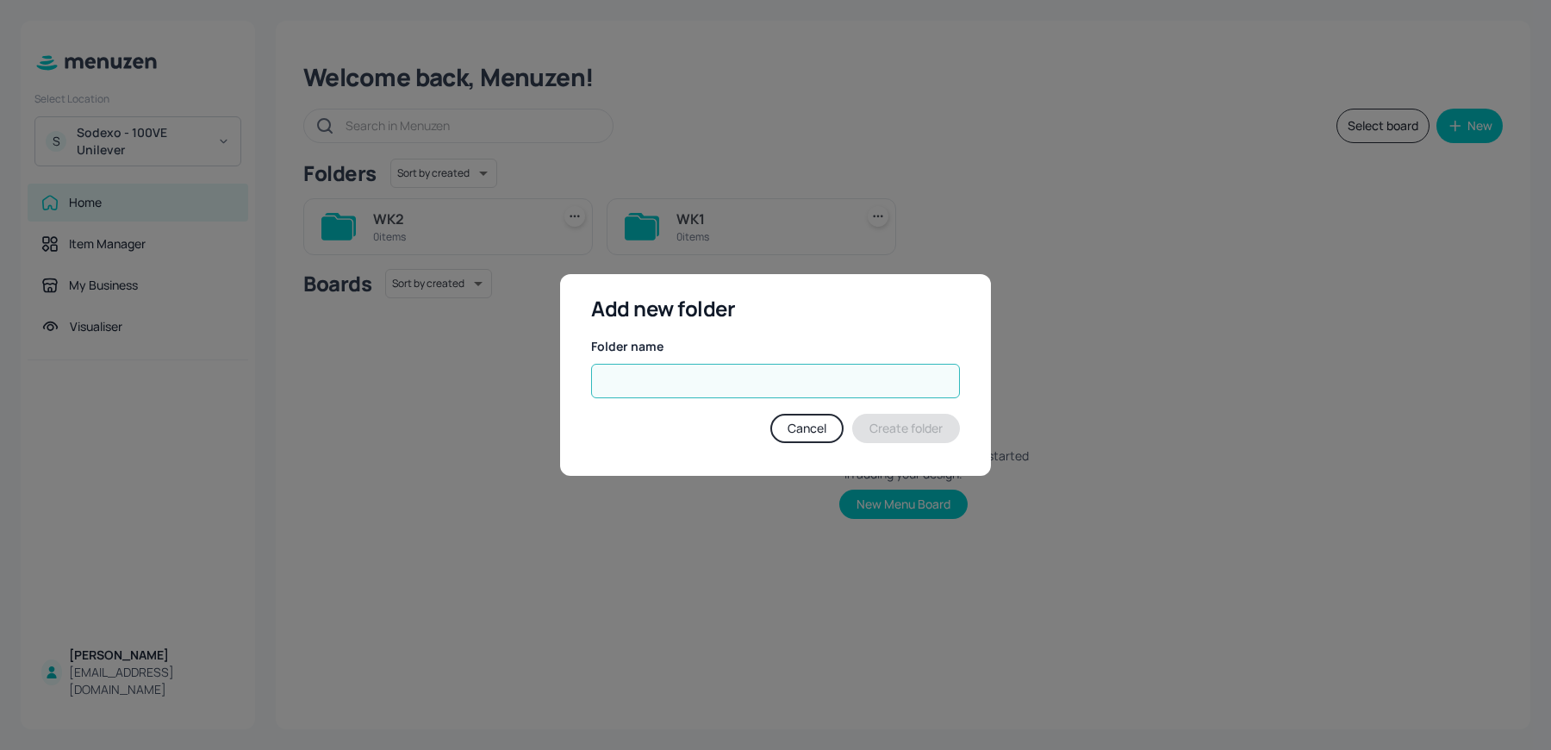
click at [709, 385] on input "text" at bounding box center [775, 381] width 369 height 34
paste input "WK1"
type input "WK3"
click at [909, 430] on button "Create folder" at bounding box center [906, 428] width 108 height 29
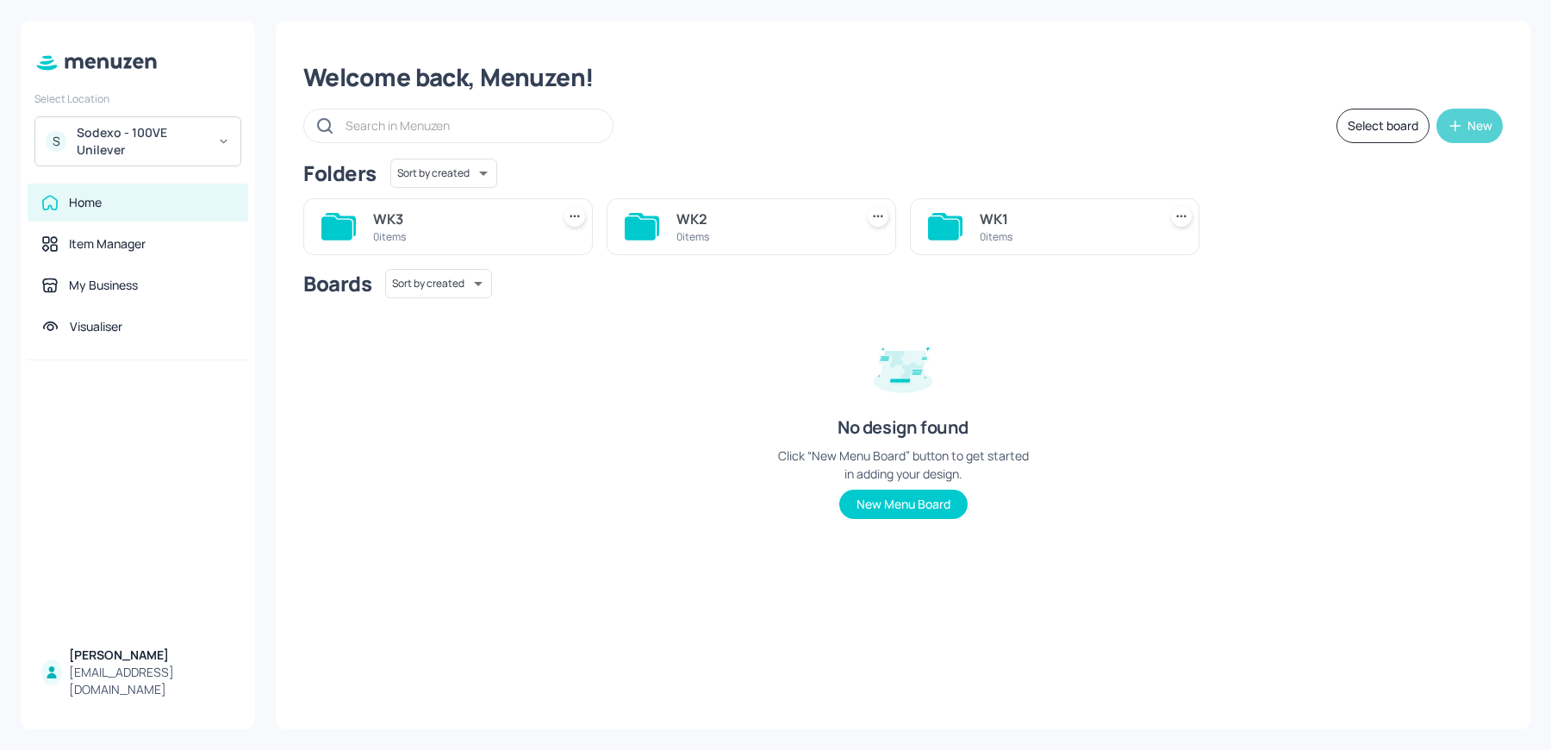
click at [1474, 131] on div "New" at bounding box center [1479, 126] width 25 height 12
click at [1410, 181] on div "Add new folder" at bounding box center [1416, 169] width 172 height 38
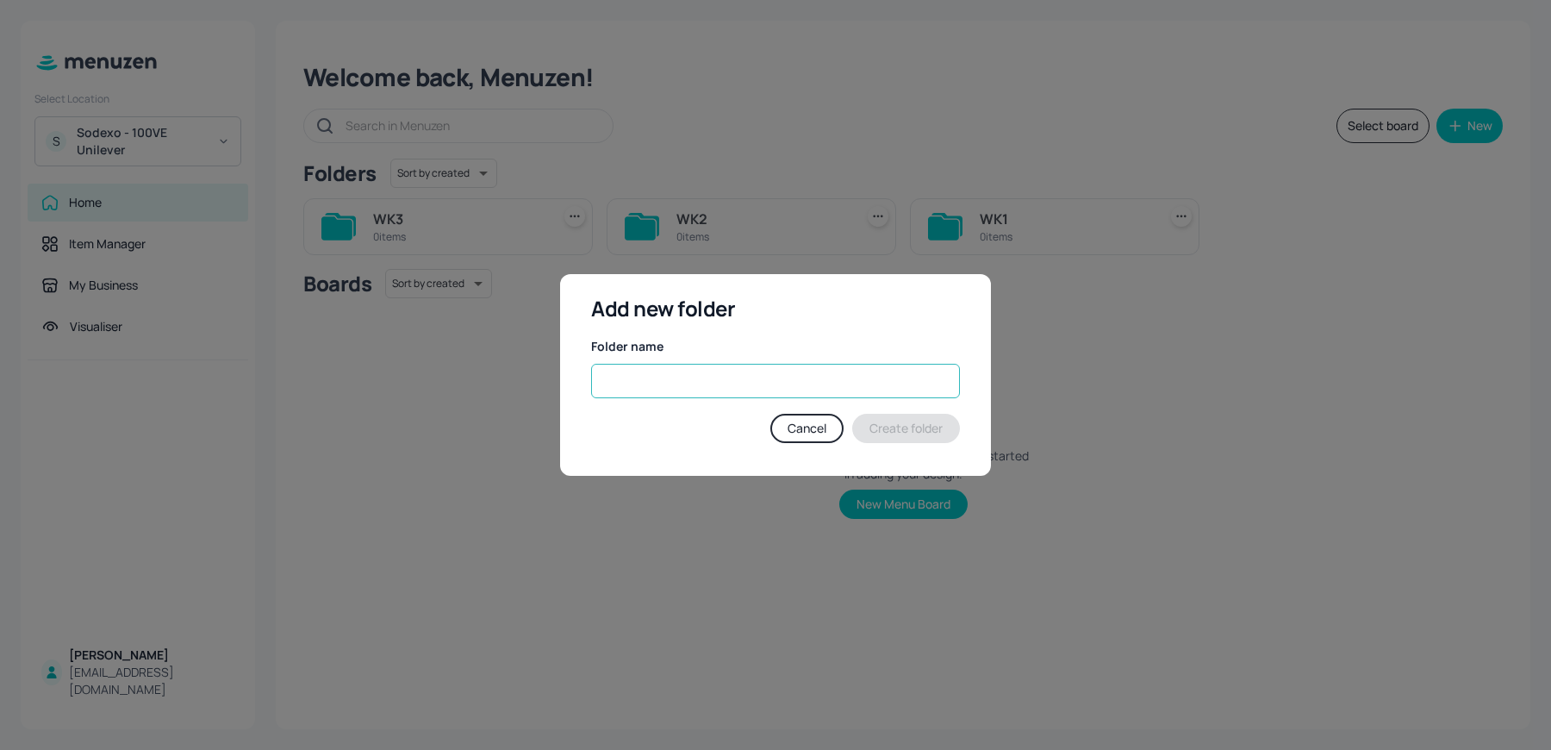
click at [766, 380] on input "text" at bounding box center [775, 381] width 369 height 34
paste input "WK1"
type input "WK4"
click at [910, 421] on button "Create folder" at bounding box center [906, 428] width 108 height 29
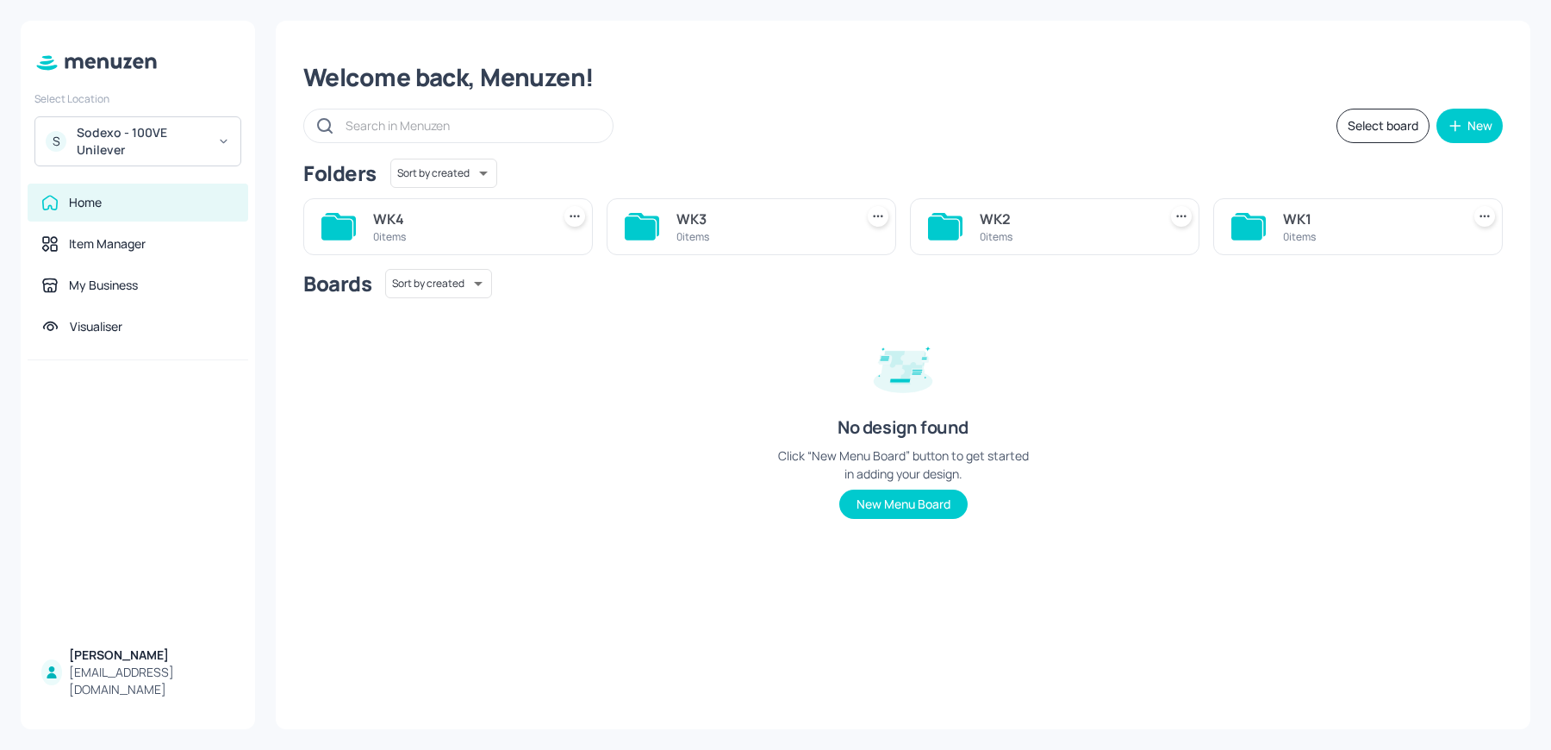
click at [116, 214] on div "Home" at bounding box center [138, 203] width 221 height 38
